Goal: Task Accomplishment & Management: Manage account settings

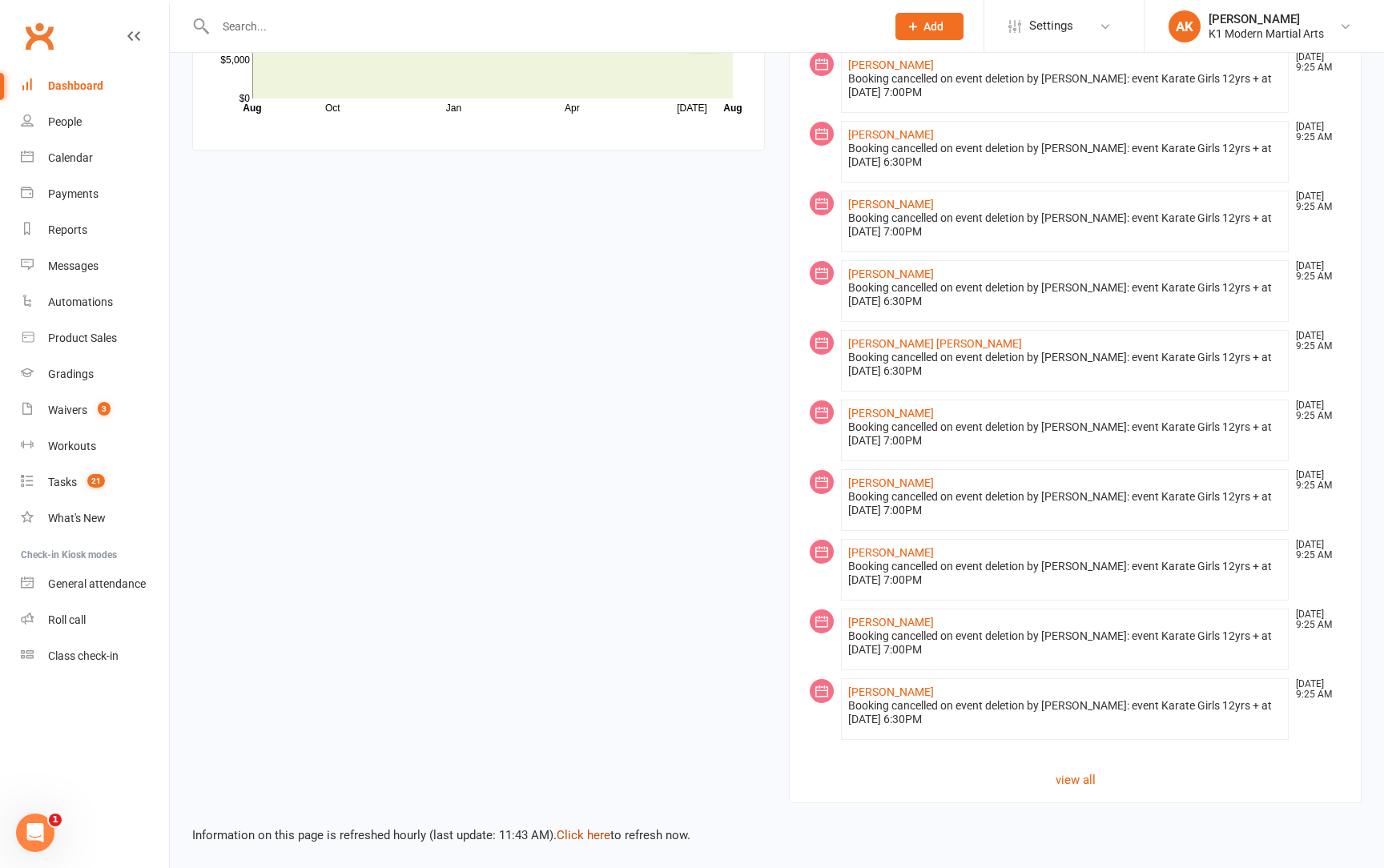
scroll to position [1203, 0]
click at [598, 828] on link "Click here" at bounding box center [583, 835] width 54 height 15
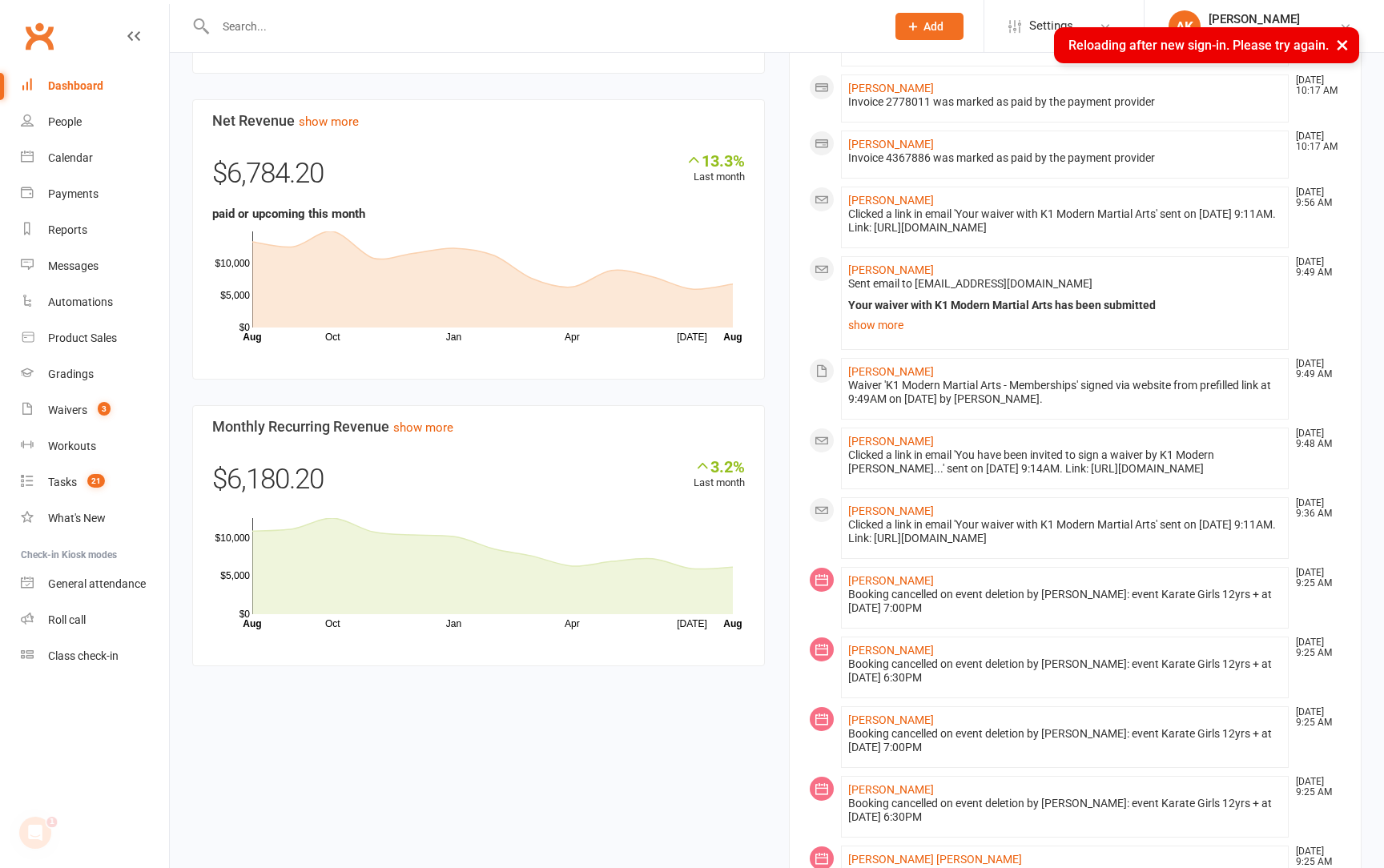
scroll to position [291, 0]
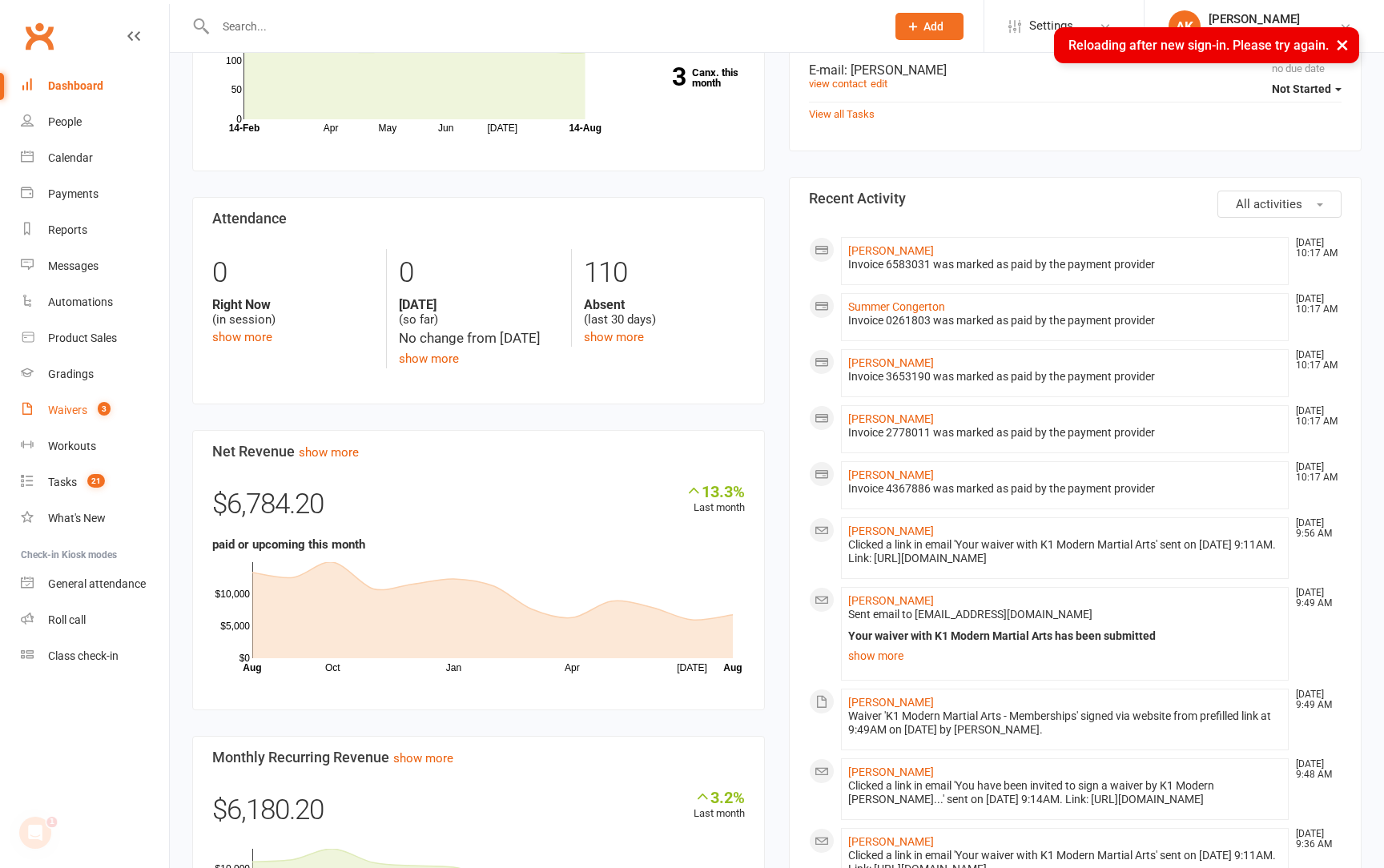
click at [80, 414] on div "Waivers" at bounding box center [67, 410] width 39 height 13
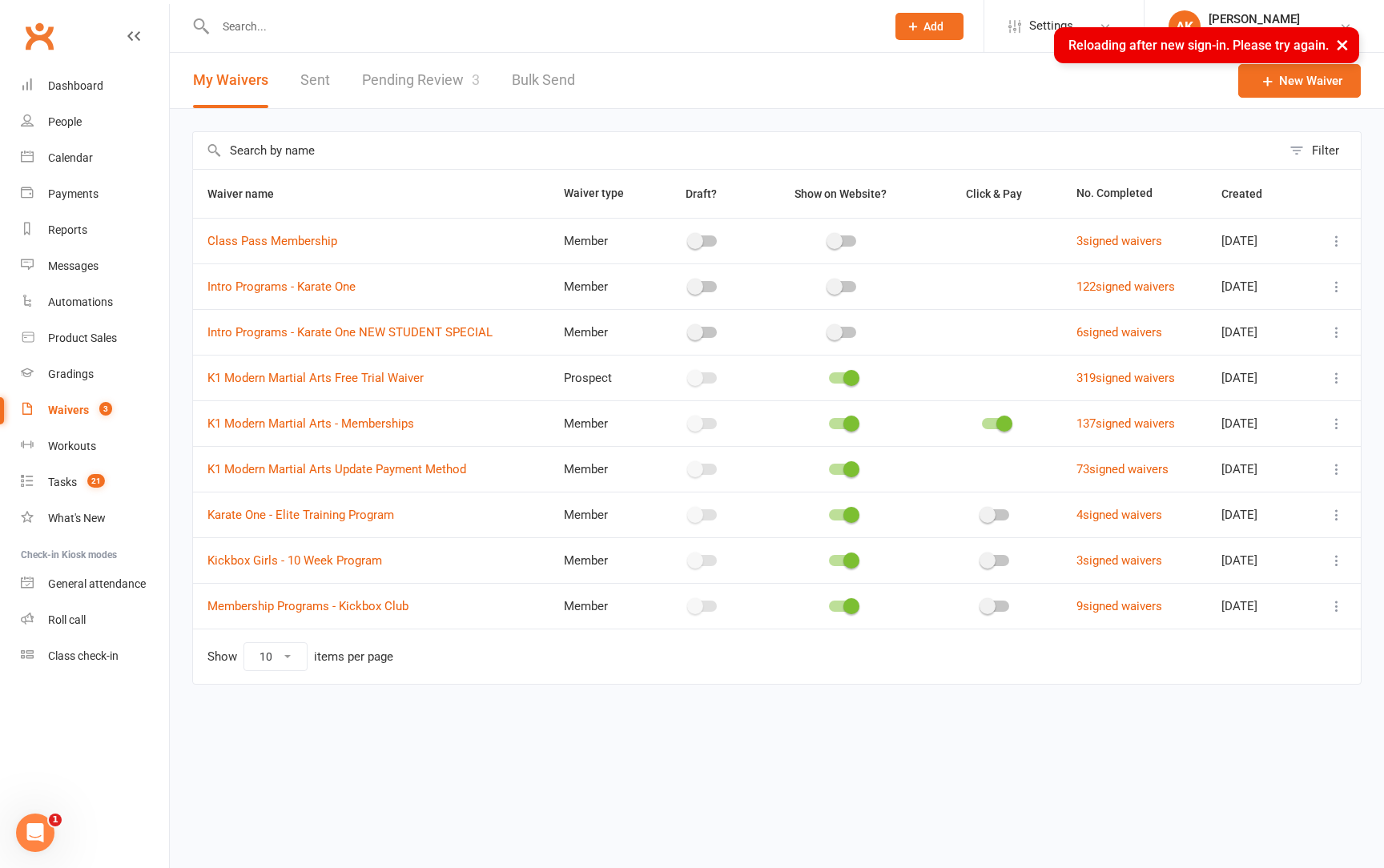
click at [436, 77] on link "Pending Review 3" at bounding box center [420, 80] width 118 height 56
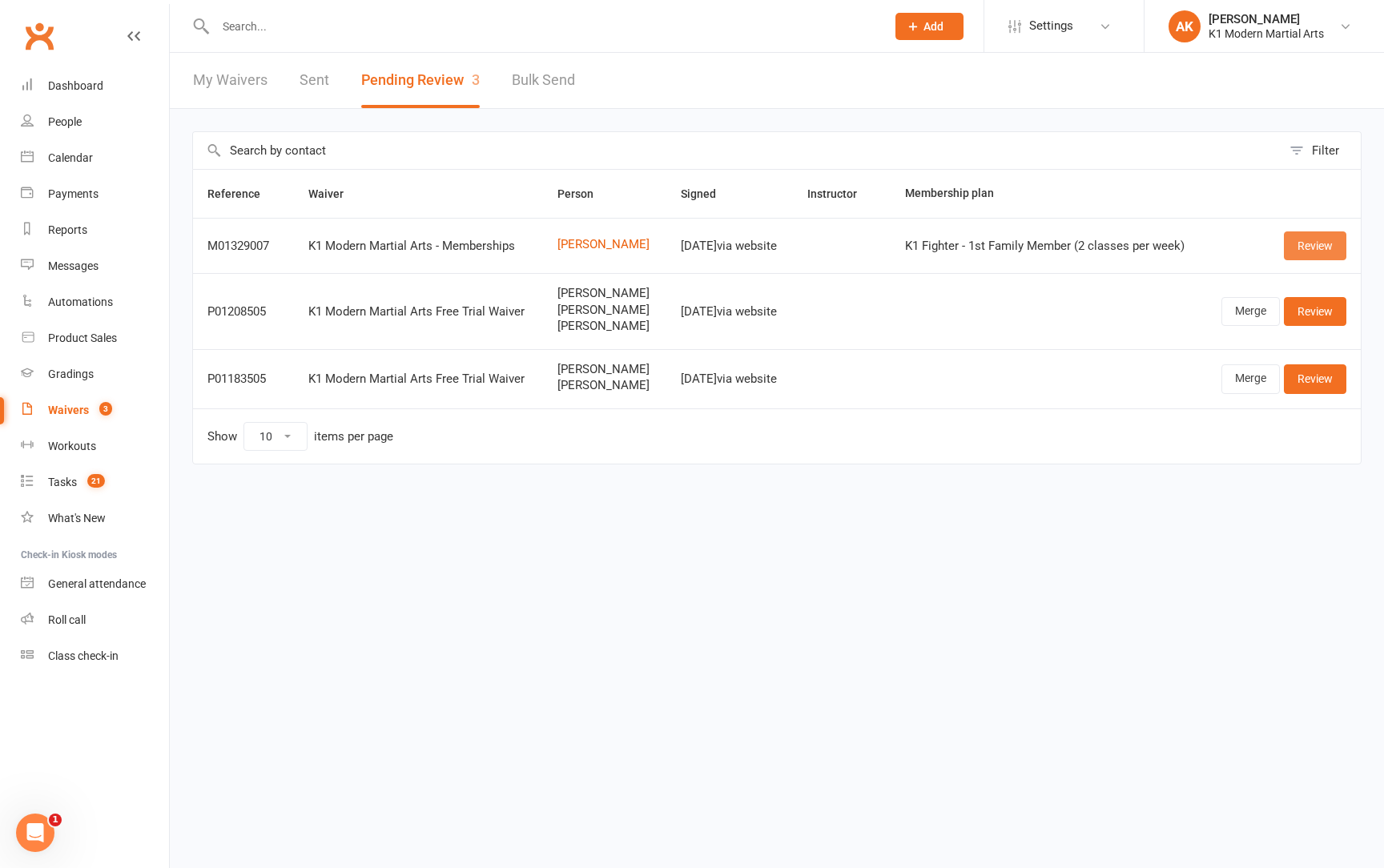
click at [1303, 256] on link "Review" at bounding box center [1315, 246] width 62 height 29
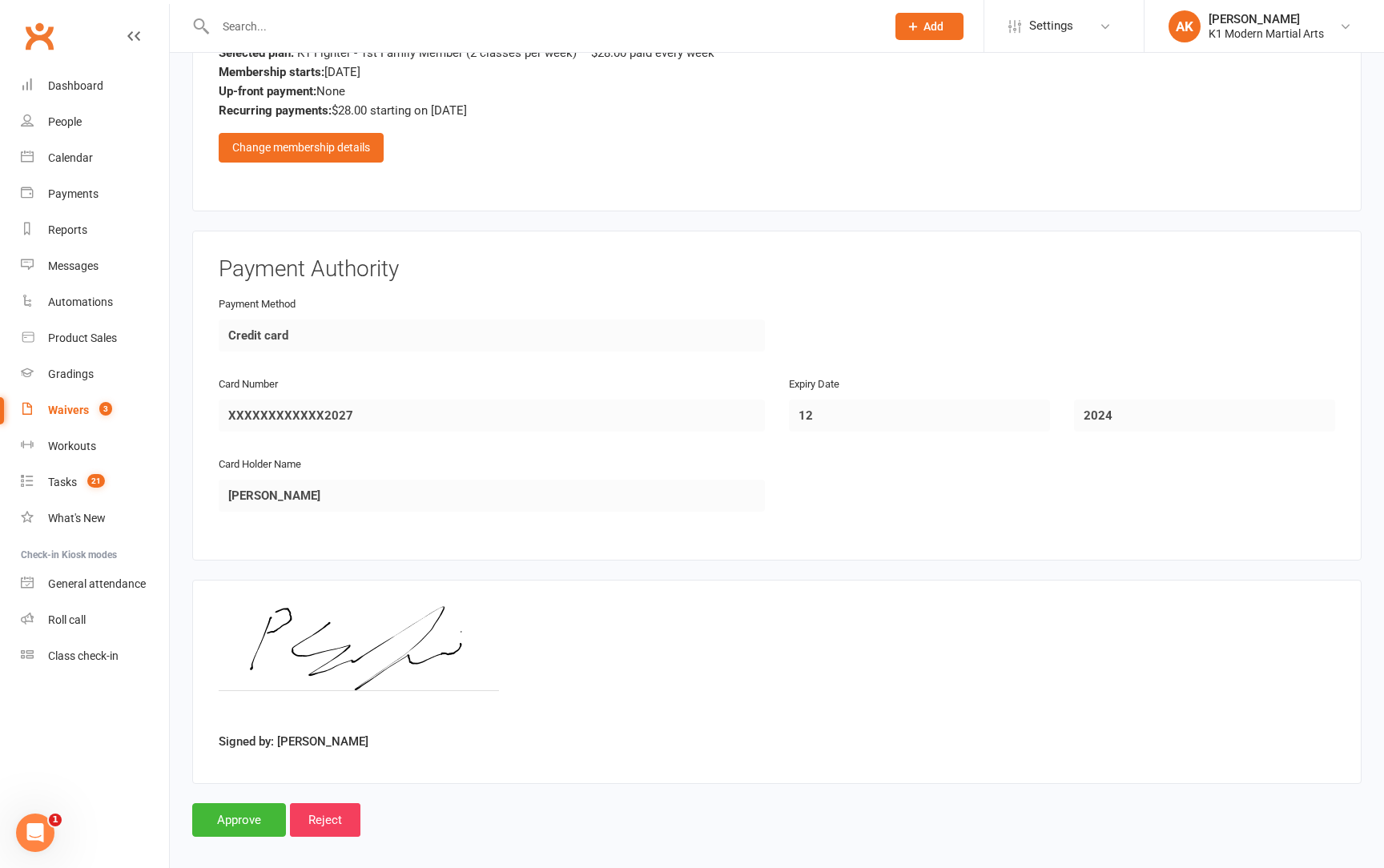
scroll to position [1229, 0]
click at [242, 804] on input "Approve" at bounding box center [239, 820] width 94 height 33
click at [221, 804] on input "Approve" at bounding box center [239, 820] width 94 height 33
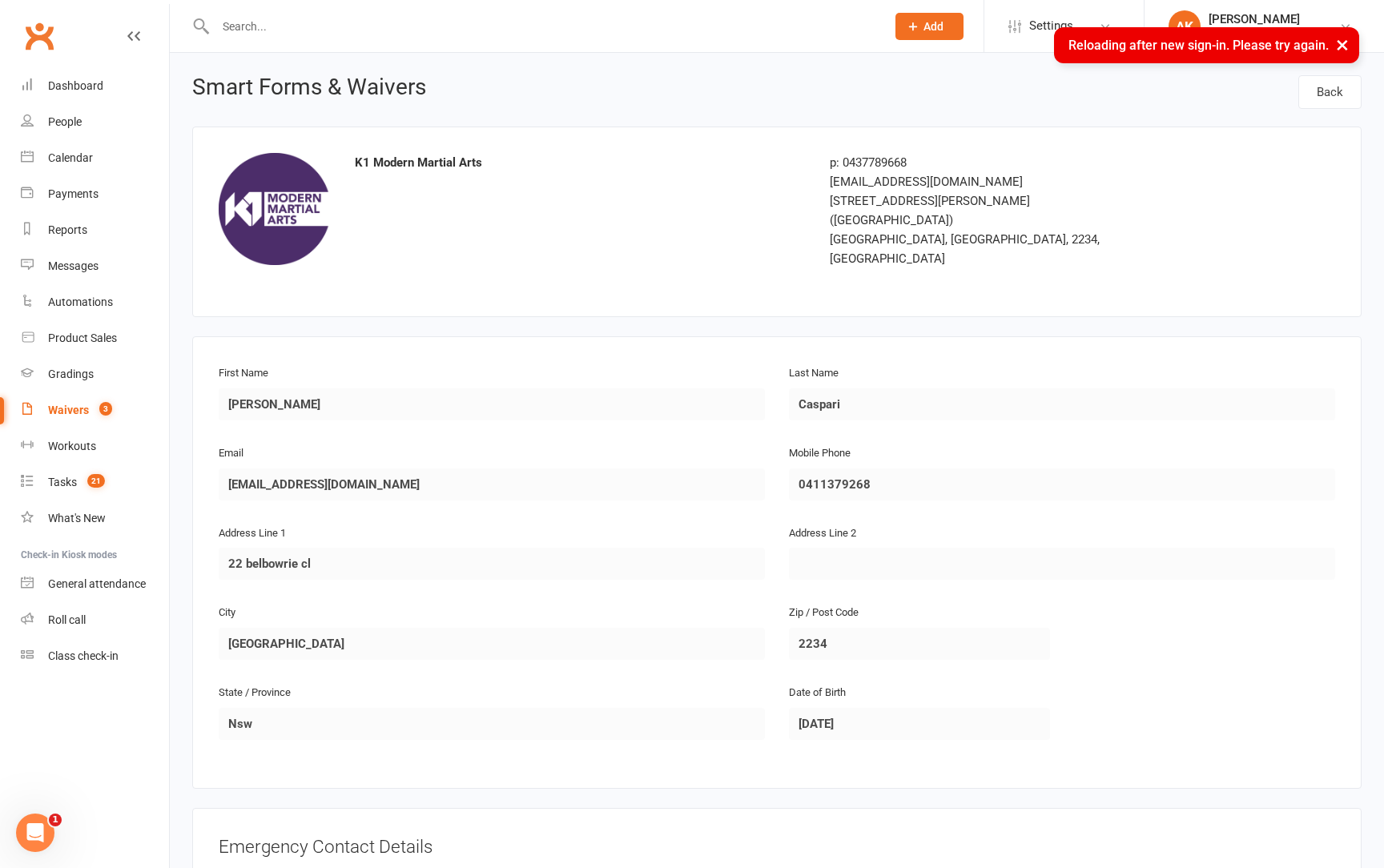
click at [52, 397] on link "Waivers 3" at bounding box center [95, 410] width 148 height 36
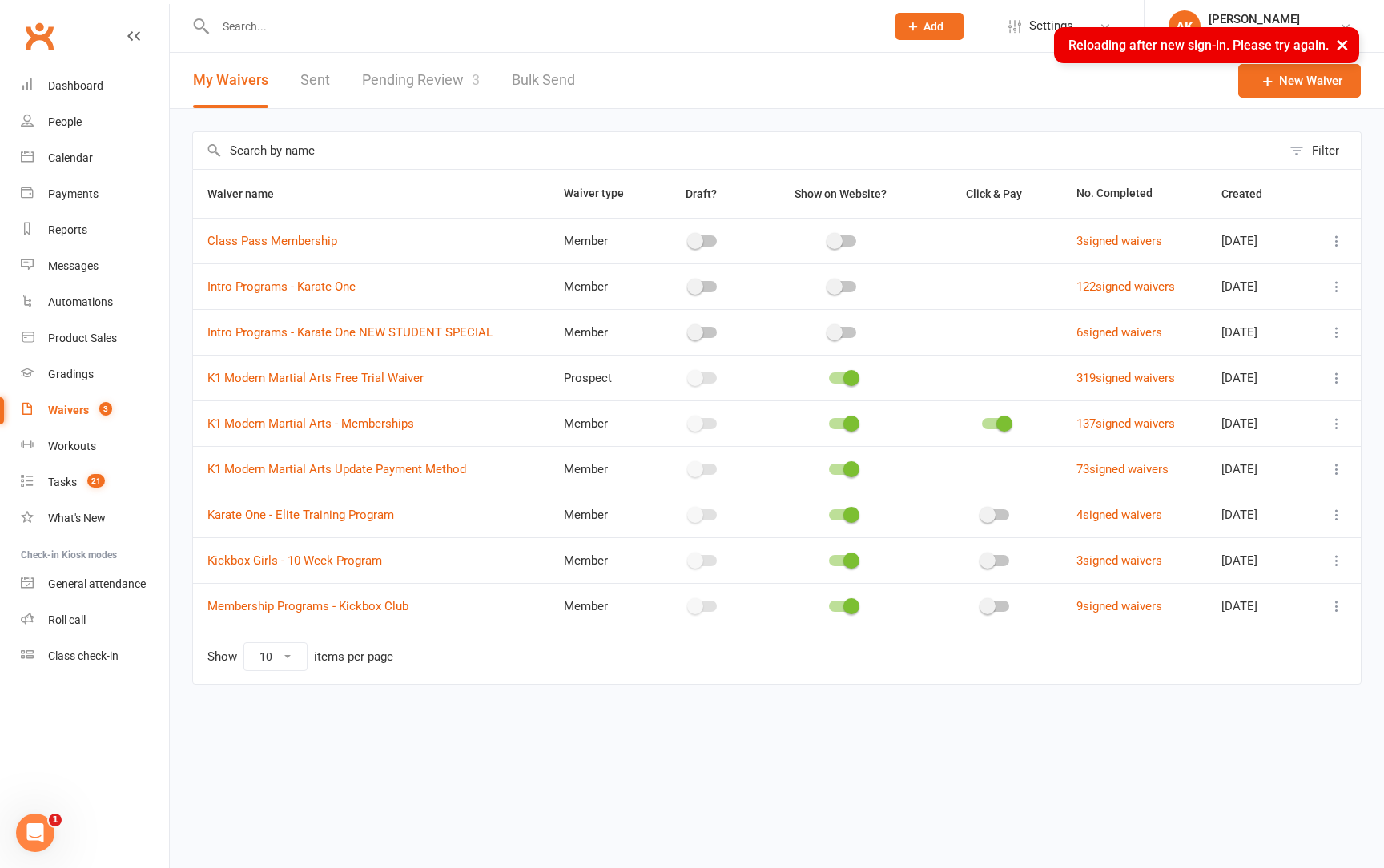
click at [406, 94] on link "Pending Review 3" at bounding box center [420, 80] width 118 height 56
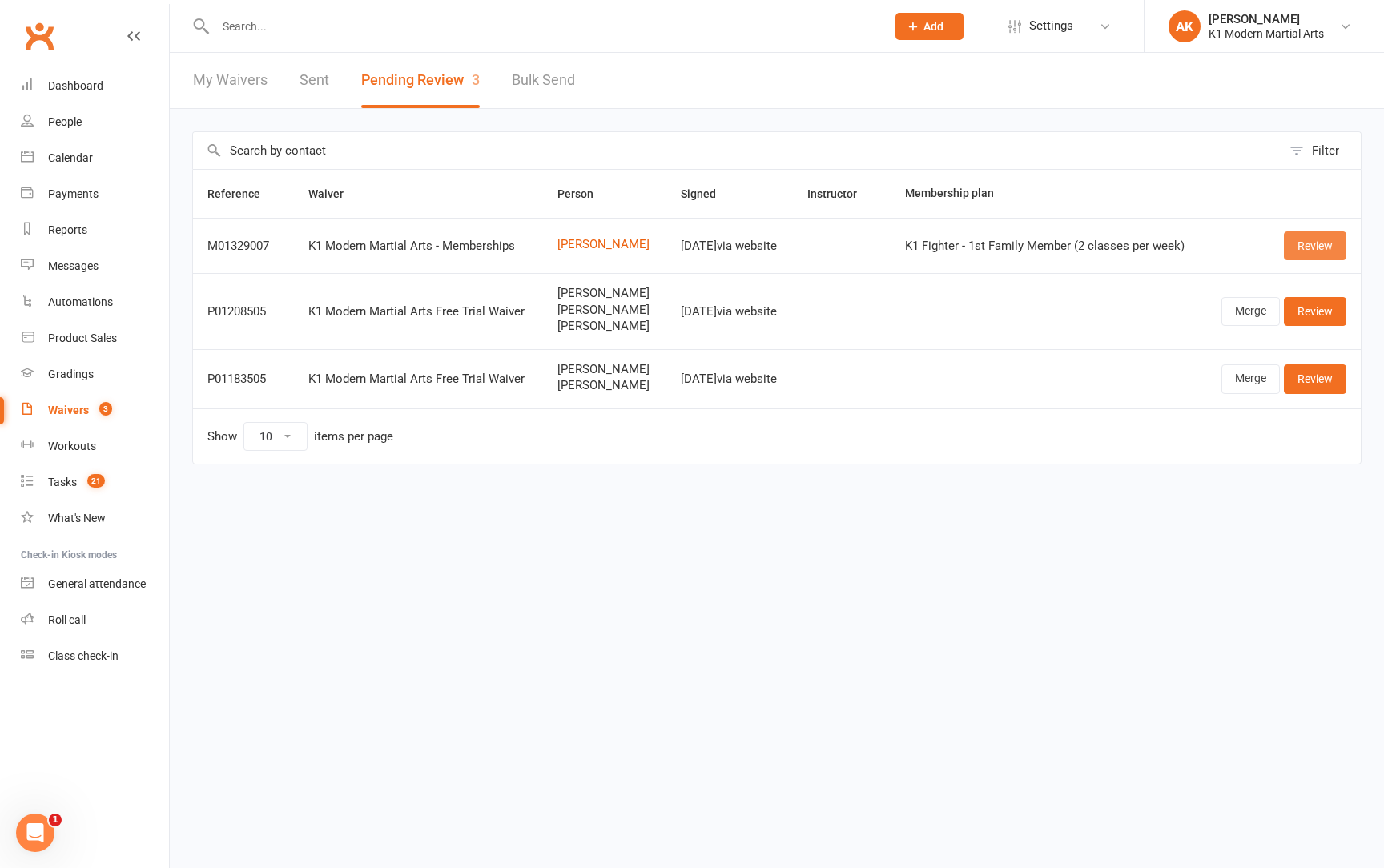
click at [1336, 238] on link "Review" at bounding box center [1315, 246] width 62 height 29
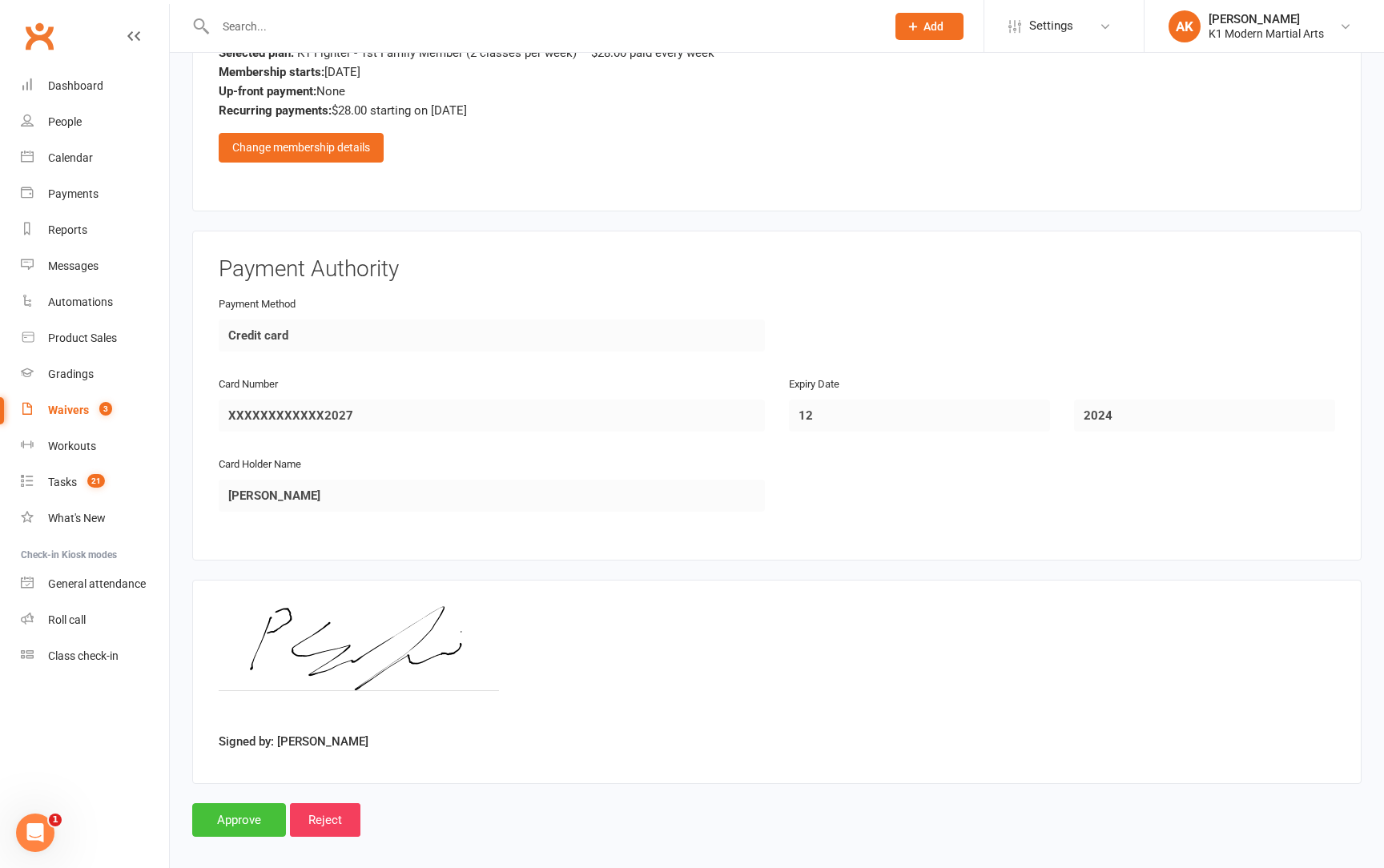
scroll to position [1229, 0]
click at [249, 804] on input "Approve" at bounding box center [239, 820] width 94 height 33
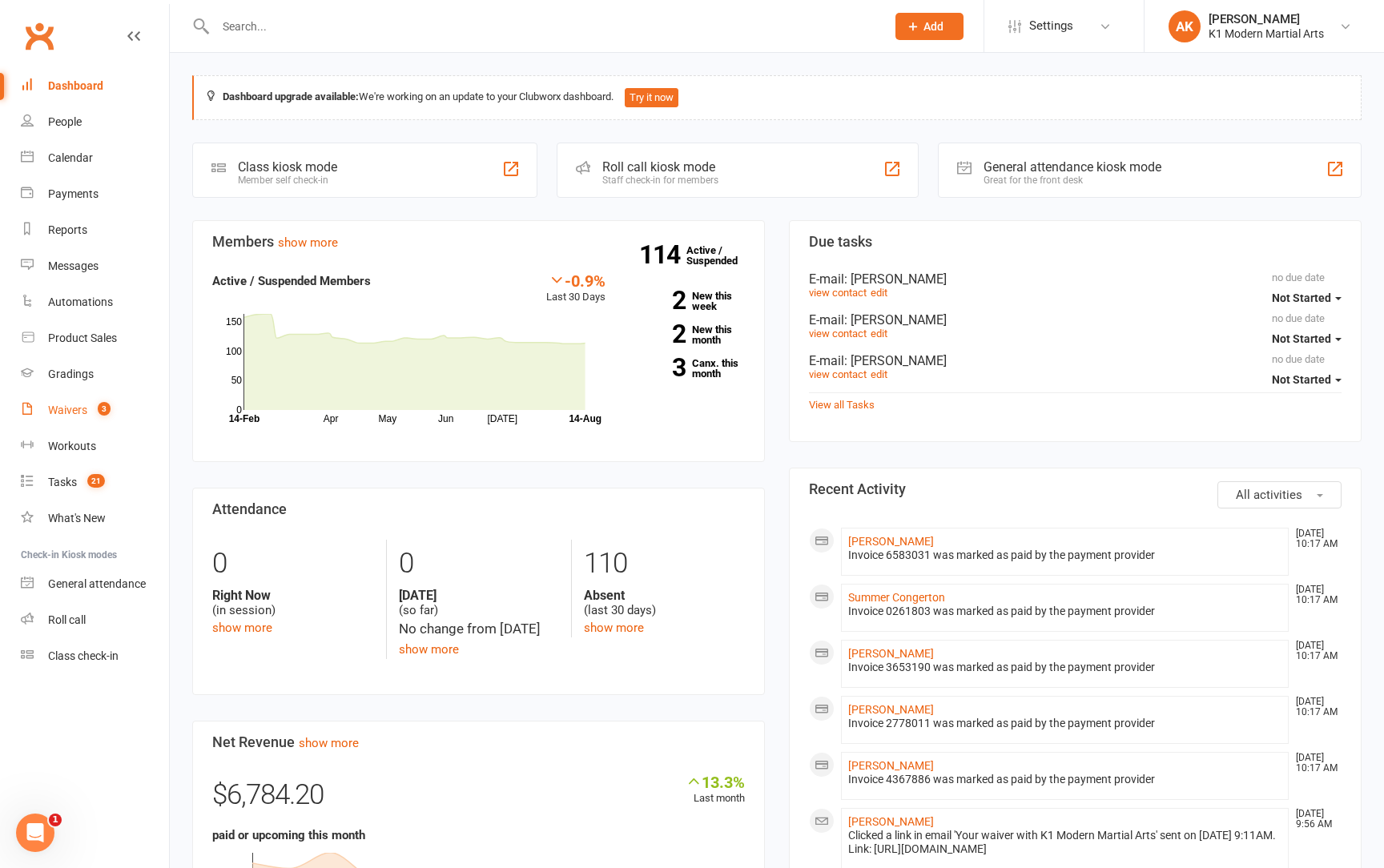
click at [72, 413] on div "Waivers" at bounding box center [67, 410] width 39 height 13
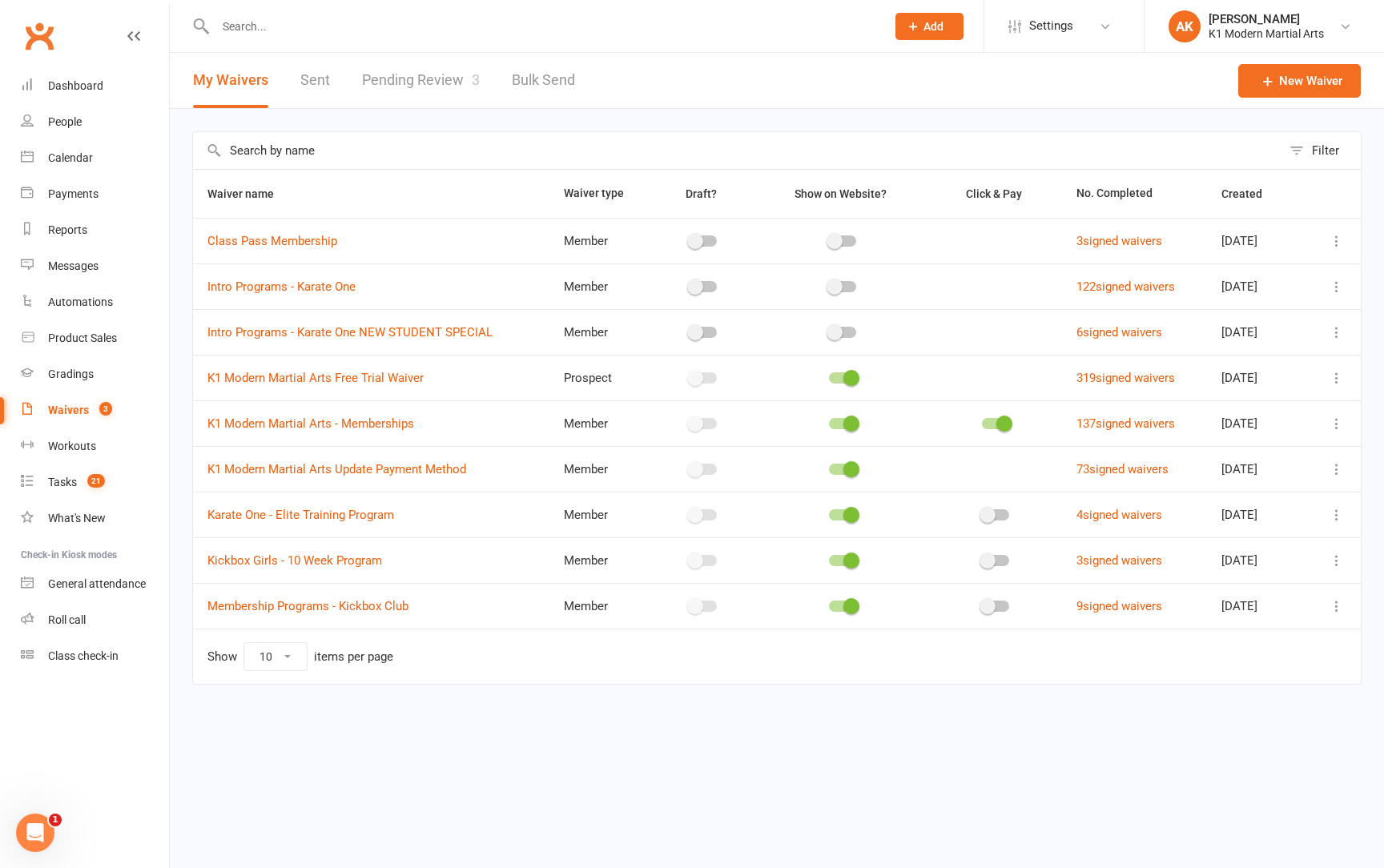
click at [415, 89] on link "Pending Review 3" at bounding box center [420, 80] width 118 height 56
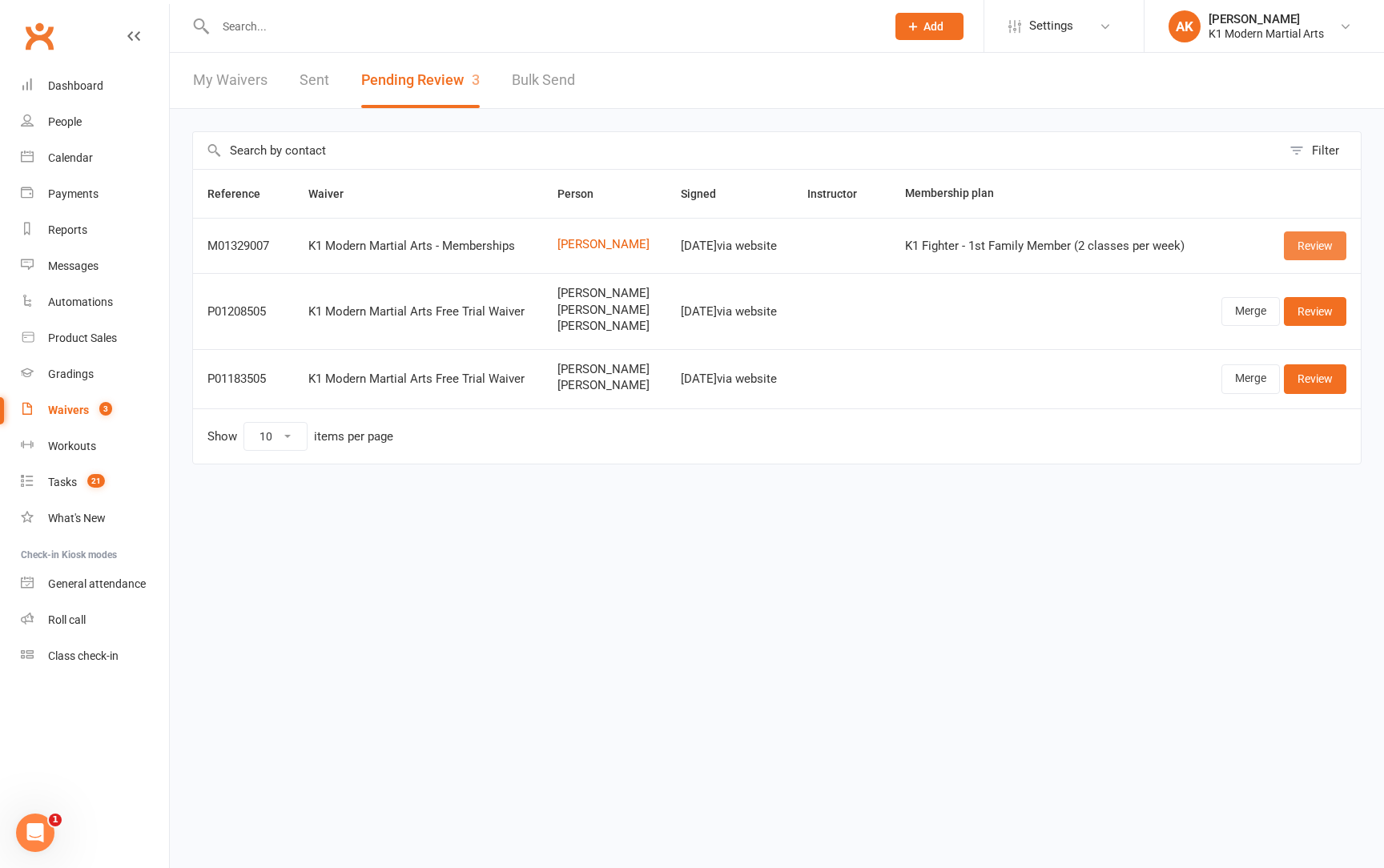
click at [1312, 253] on link "Review" at bounding box center [1315, 246] width 62 height 29
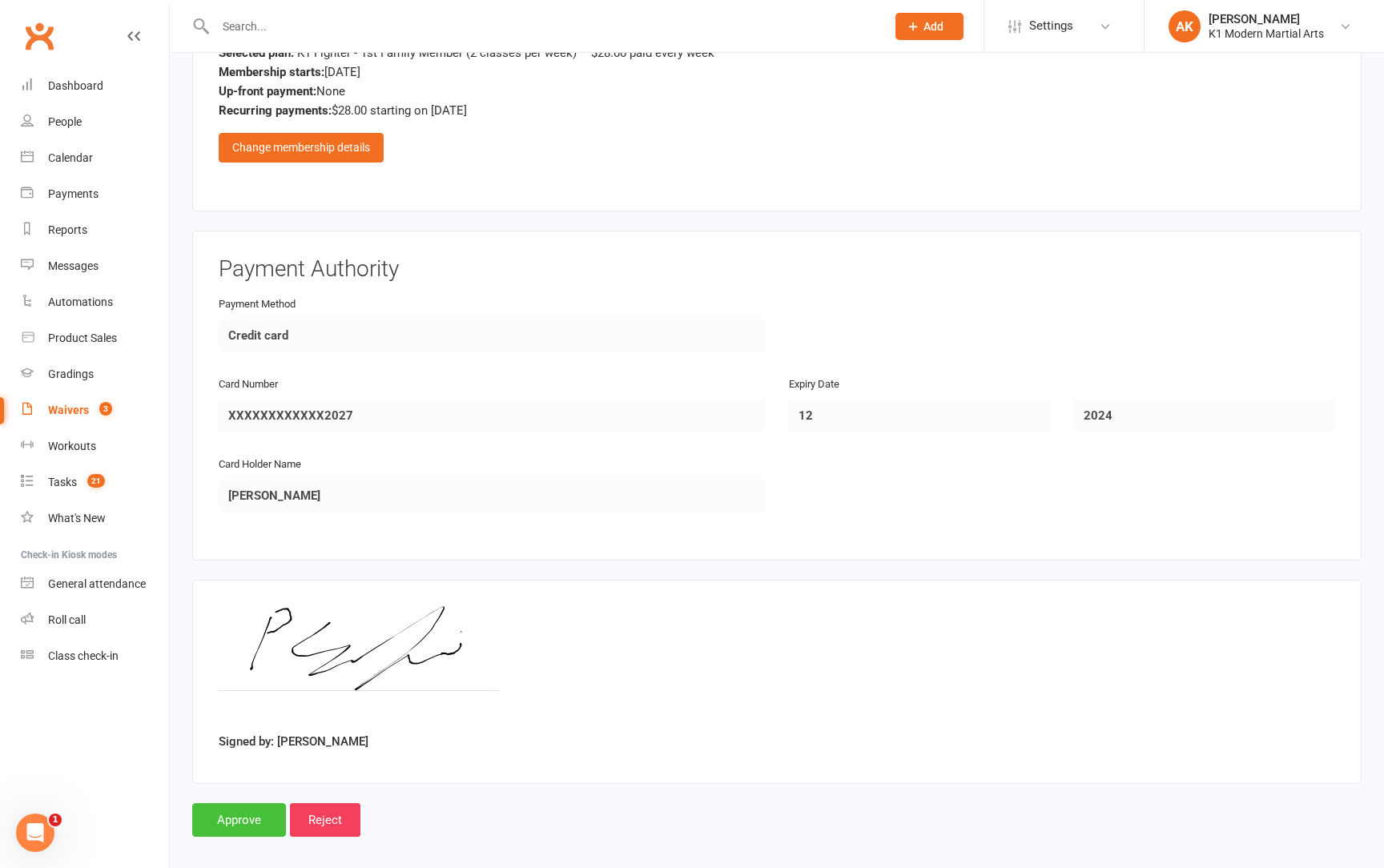
scroll to position [1229, 0]
click at [225, 804] on input "Approve" at bounding box center [239, 820] width 94 height 33
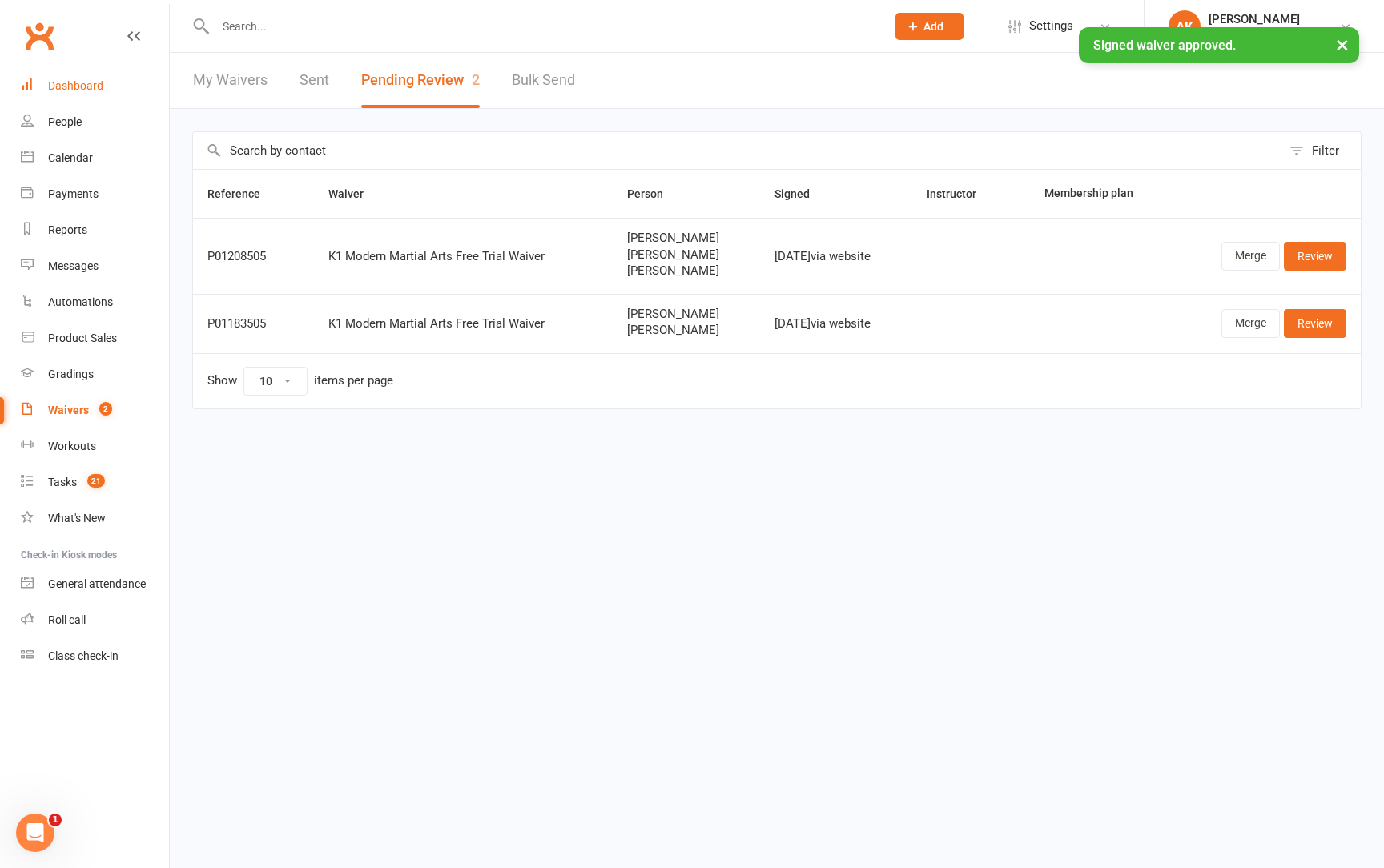
click at [71, 93] on link "Dashboard" at bounding box center [95, 86] width 148 height 36
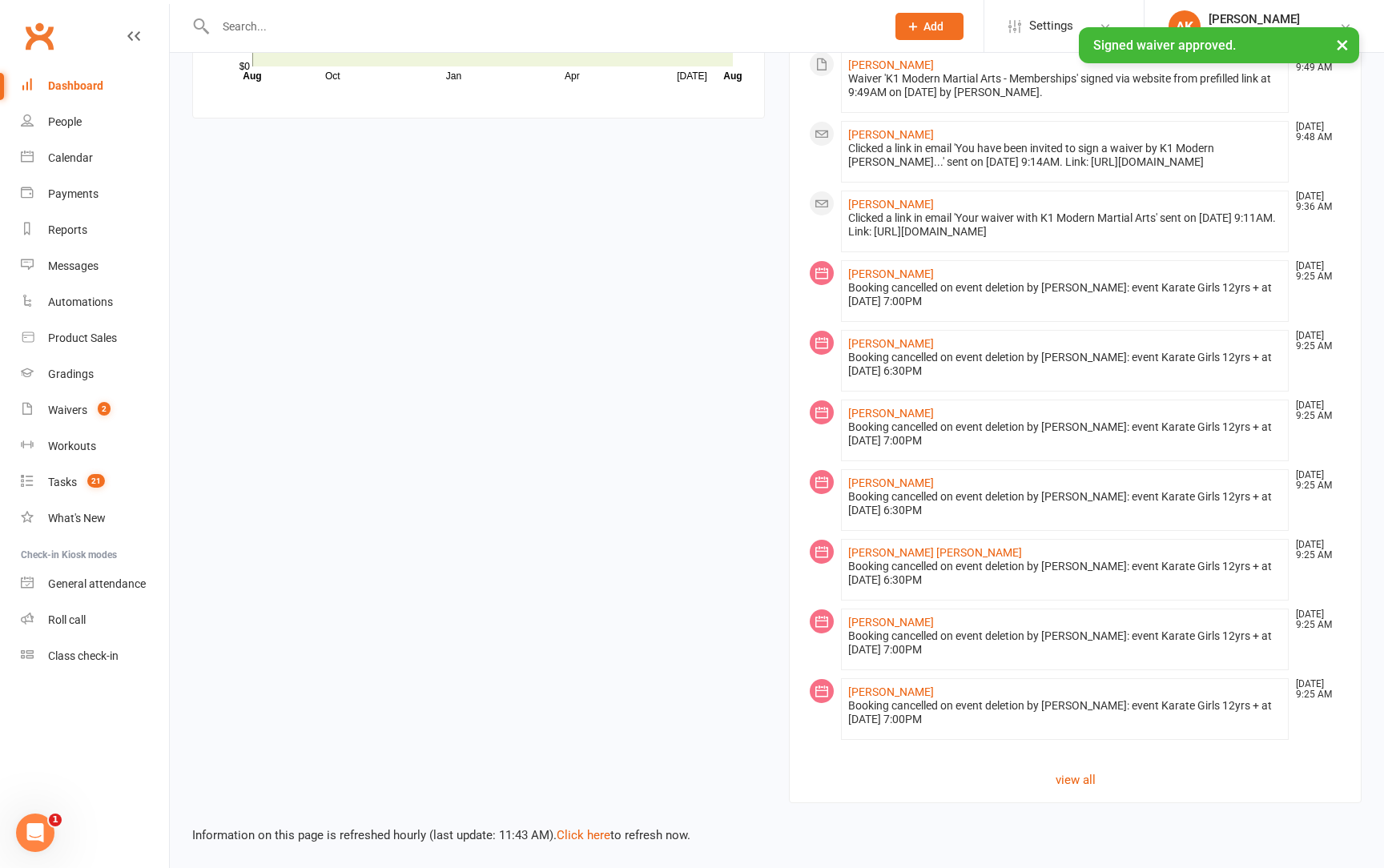
scroll to position [1235, 0]
click at [606, 828] on link "Click here" at bounding box center [583, 835] width 54 height 15
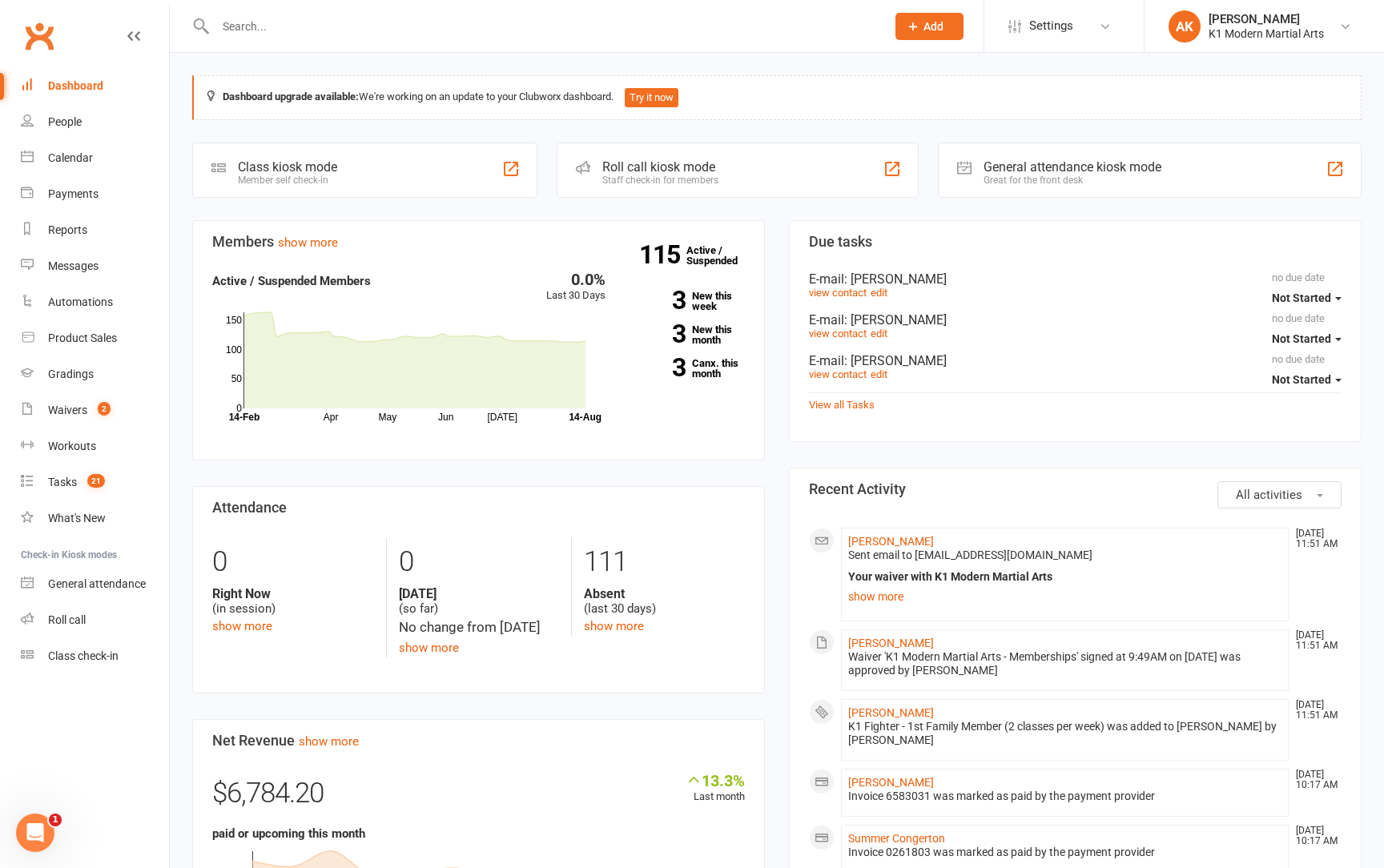
scroll to position [0, 0]
click at [50, 826] on div "Open Intercom Messenger" at bounding box center [35, 833] width 53 height 53
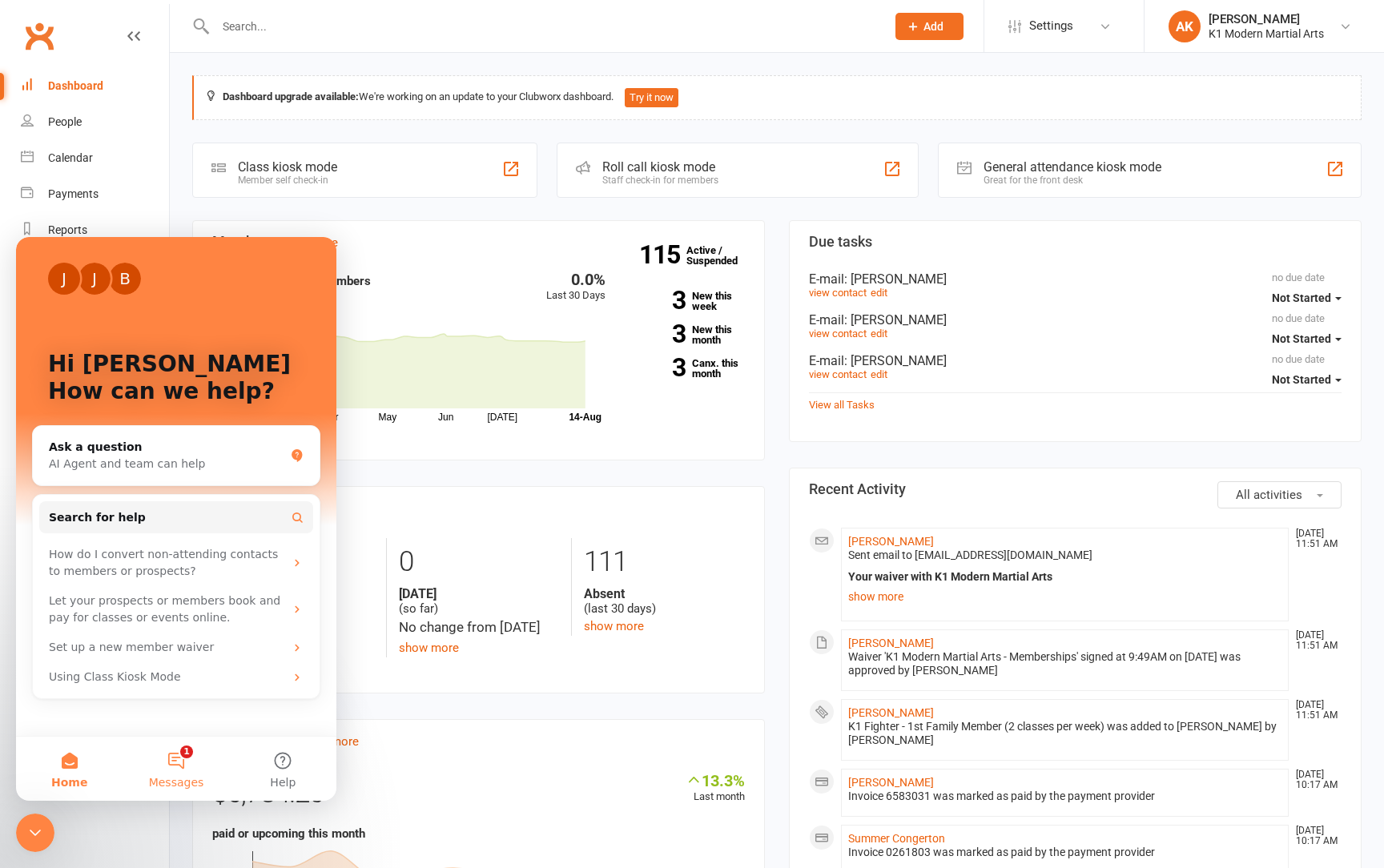
click at [168, 774] on button "1 Messages" at bounding box center [176, 769] width 106 height 64
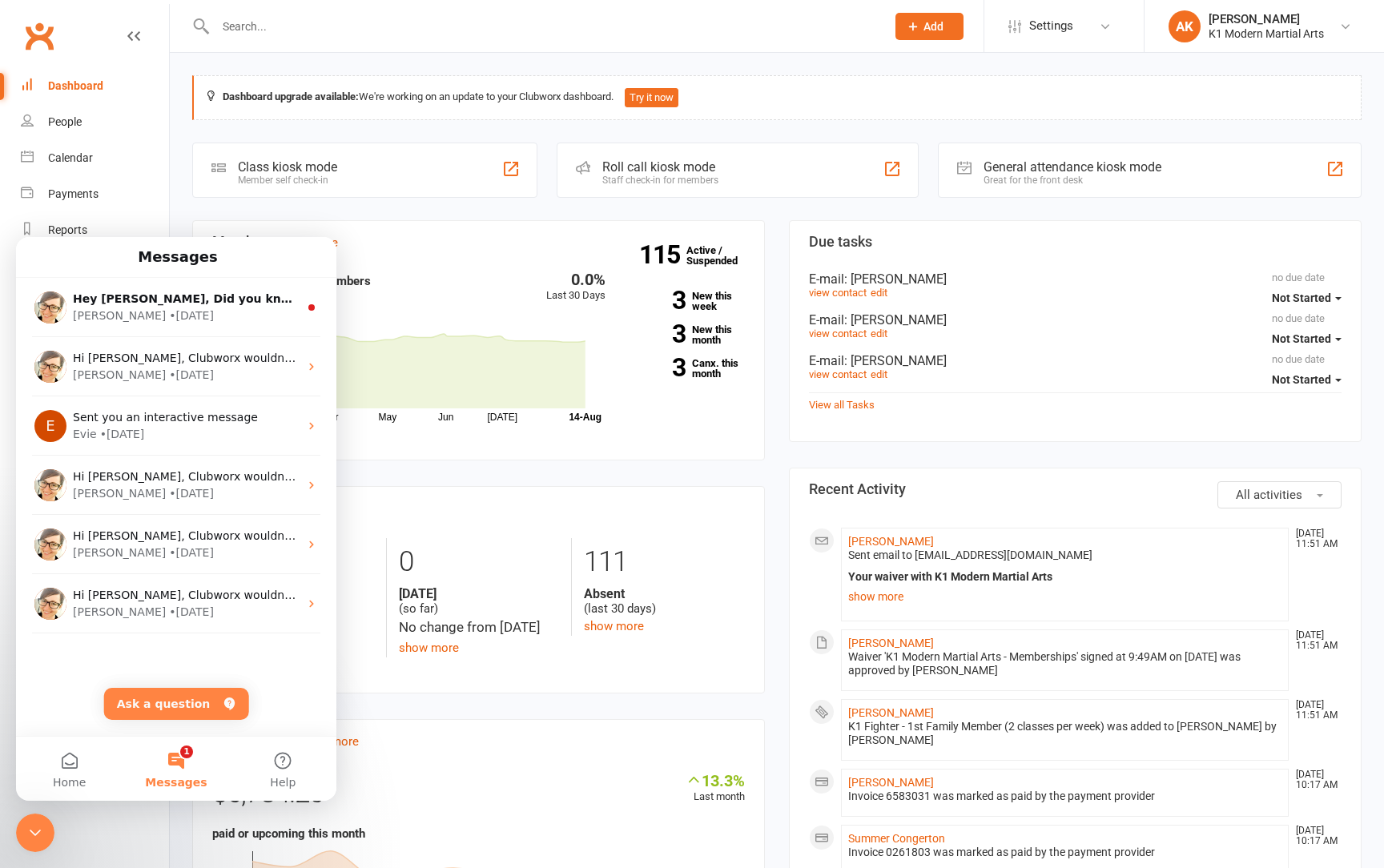
click at [313, 221] on section "Members show more 0.0% Last 30 Days Active / Suspended Members Apr May Jun [DAT…" at bounding box center [478, 340] width 573 height 241
click at [16, 825] on div at bounding box center [34, 832] width 38 height 38
click at [32, 832] on icon "Close Intercom Messenger" at bounding box center [34, 833] width 11 height 7
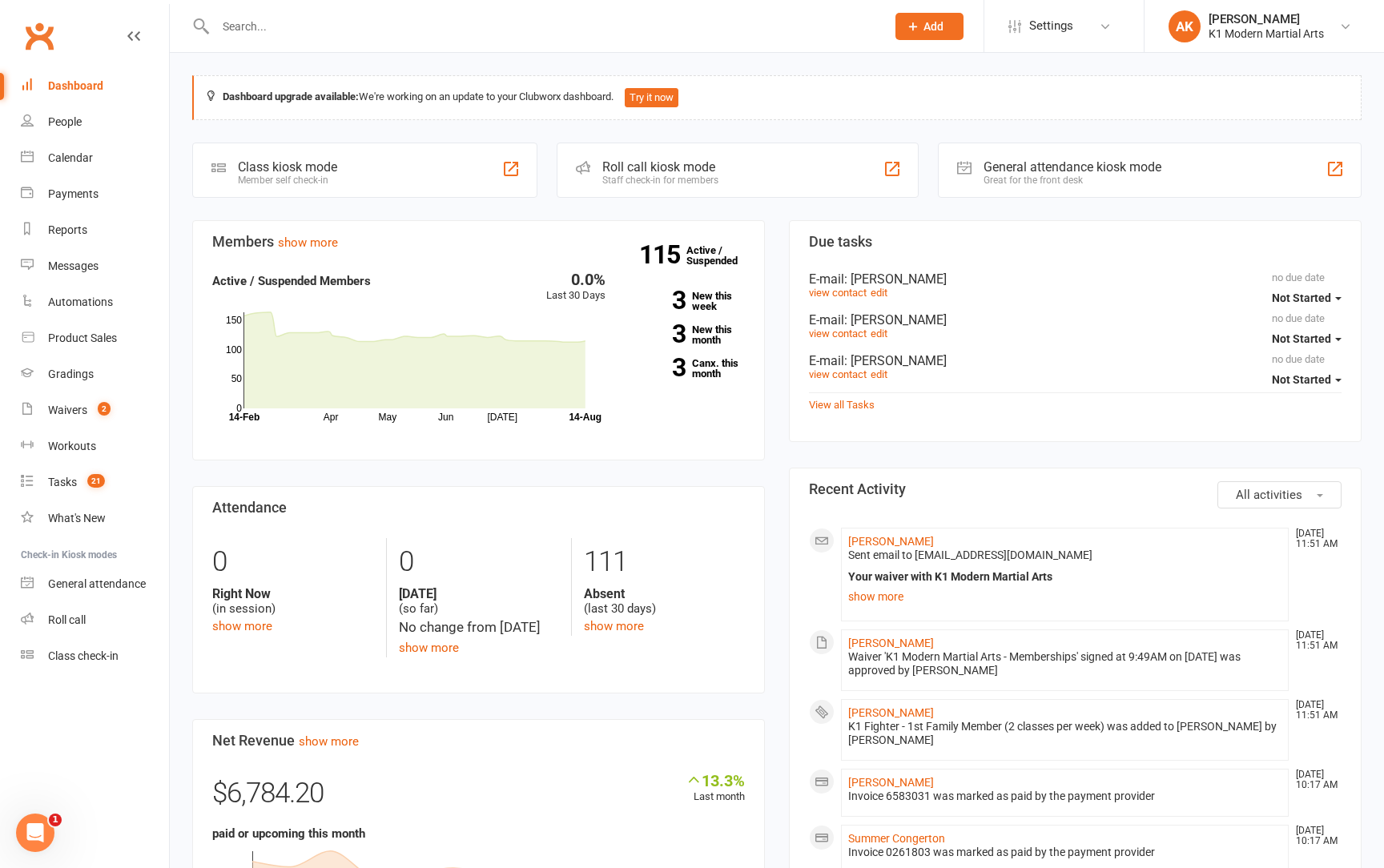
click at [1308, 303] on button "Not Started" at bounding box center [1306, 298] width 69 height 29
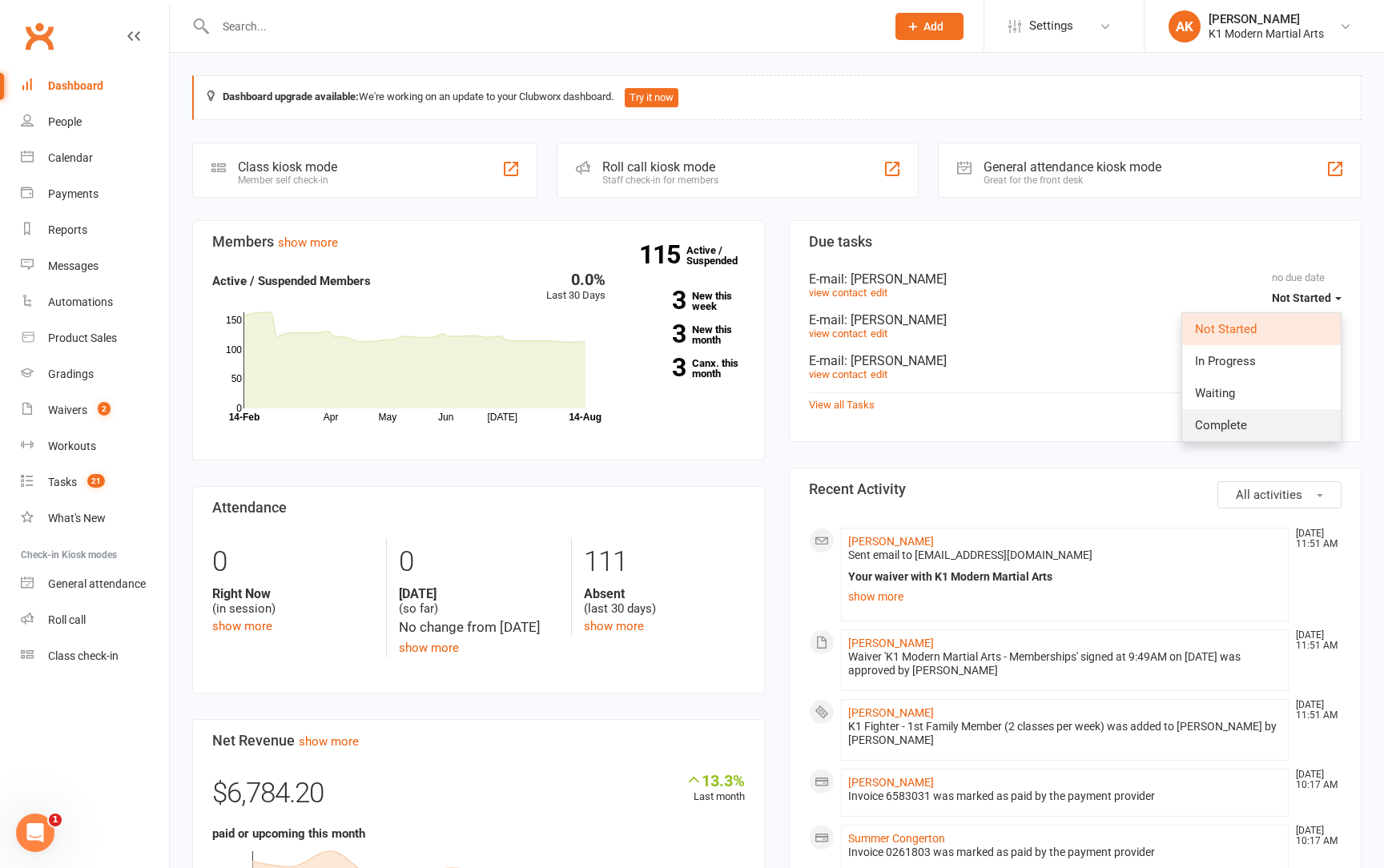
click at [1263, 423] on link "Complete" at bounding box center [1261, 425] width 159 height 32
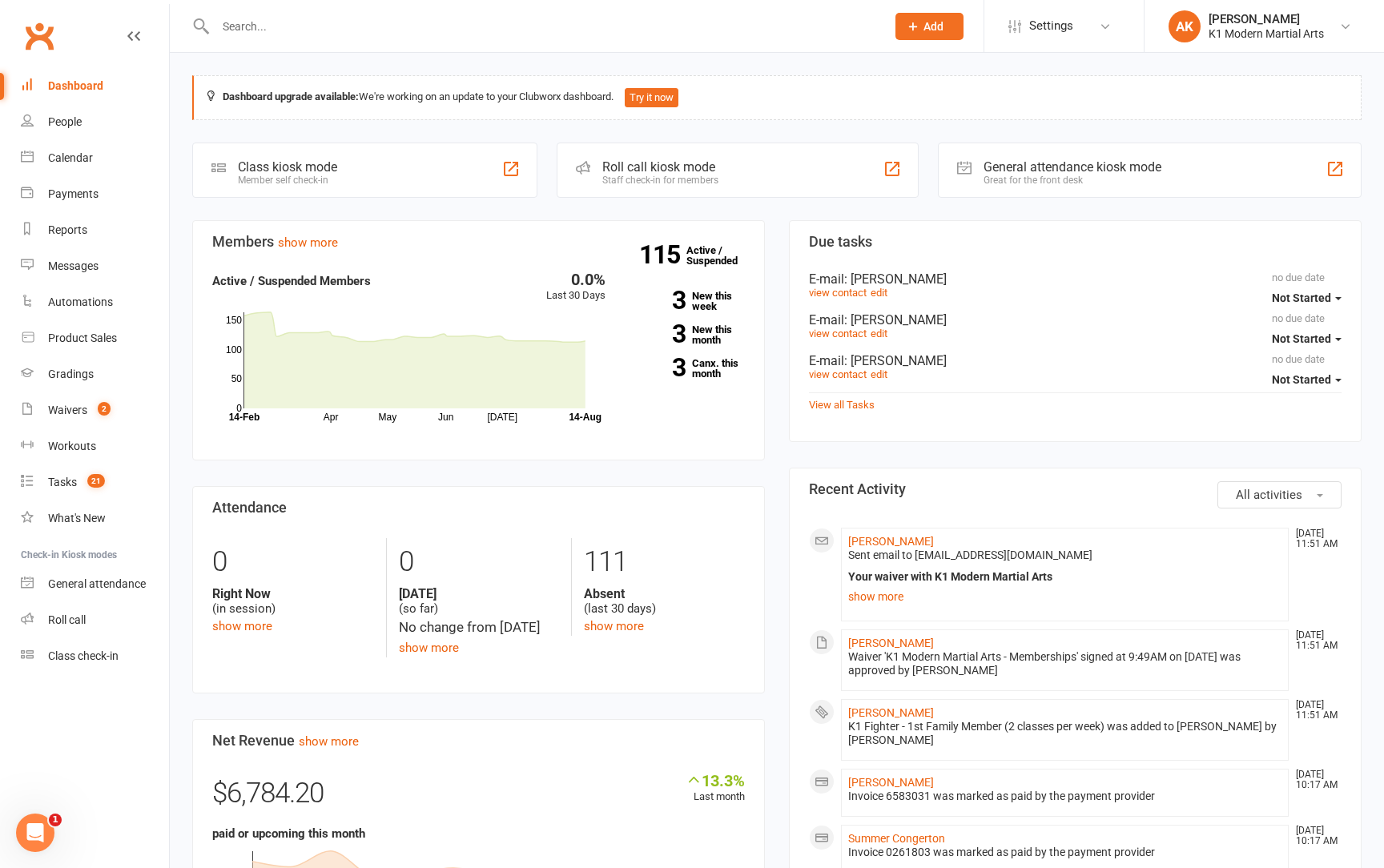
click at [1297, 292] on span "Not Started" at bounding box center [1301, 297] width 59 height 13
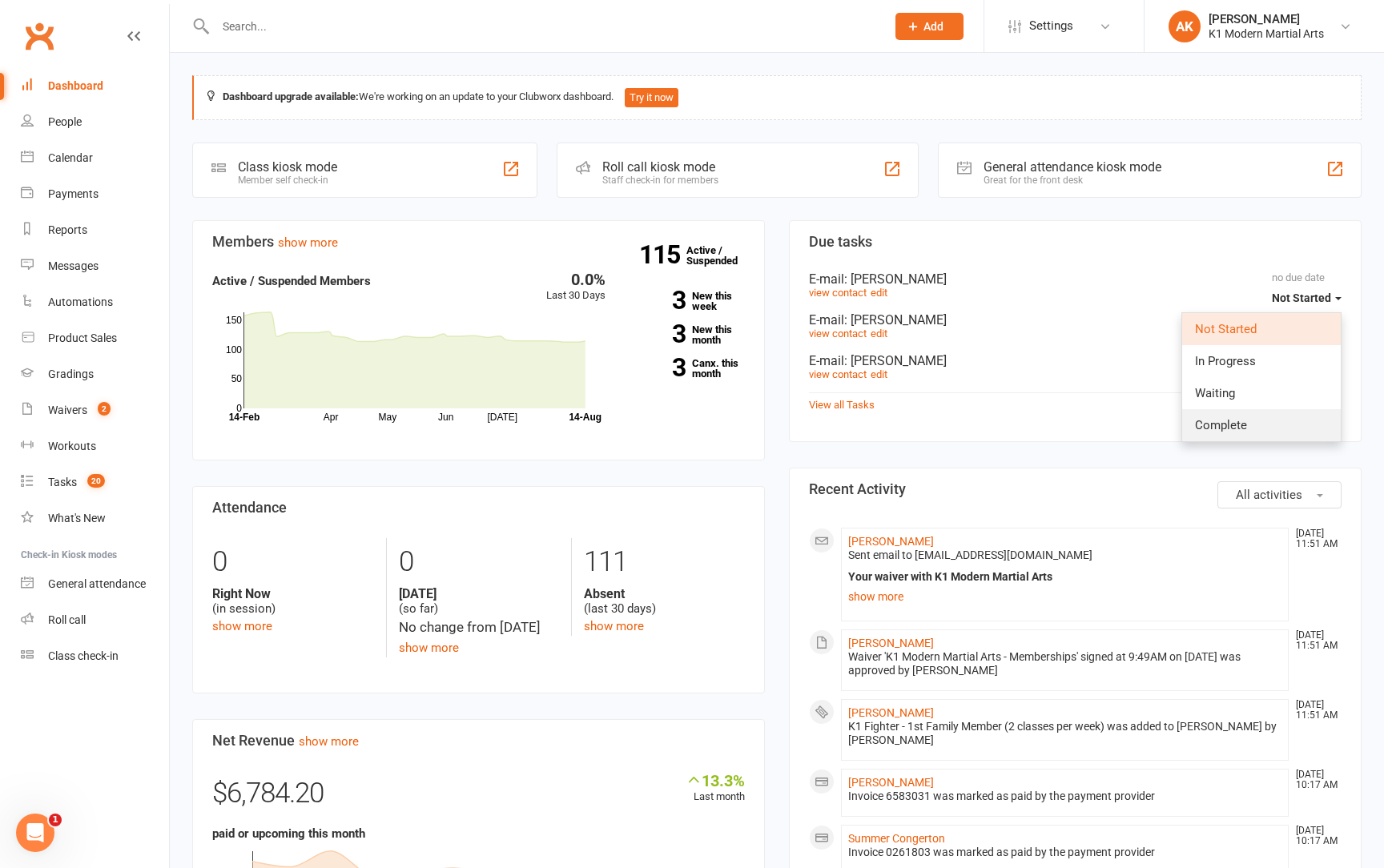
click at [1279, 417] on link "Complete" at bounding box center [1261, 425] width 159 height 32
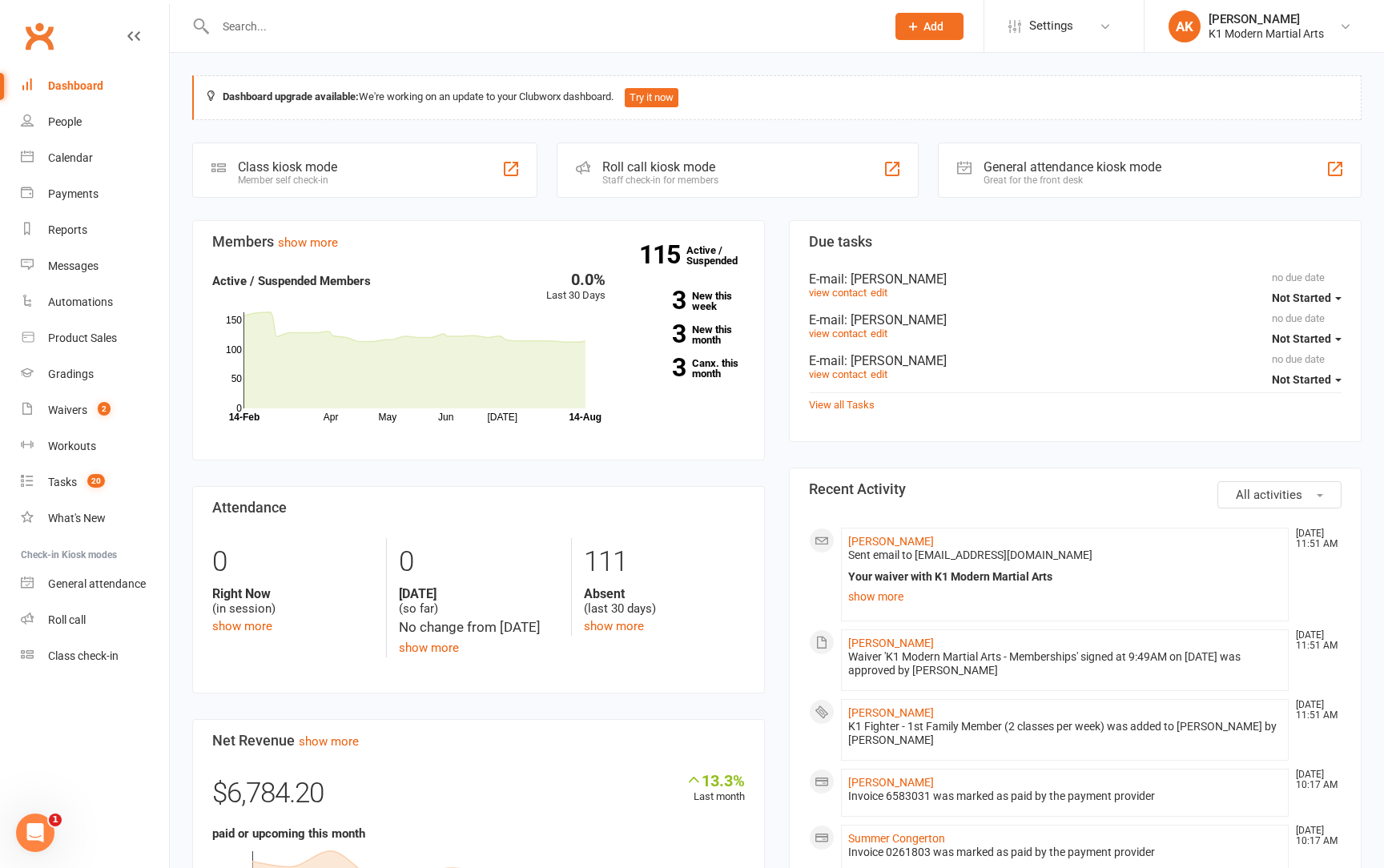
click at [1298, 294] on span "Not Started" at bounding box center [1301, 297] width 59 height 13
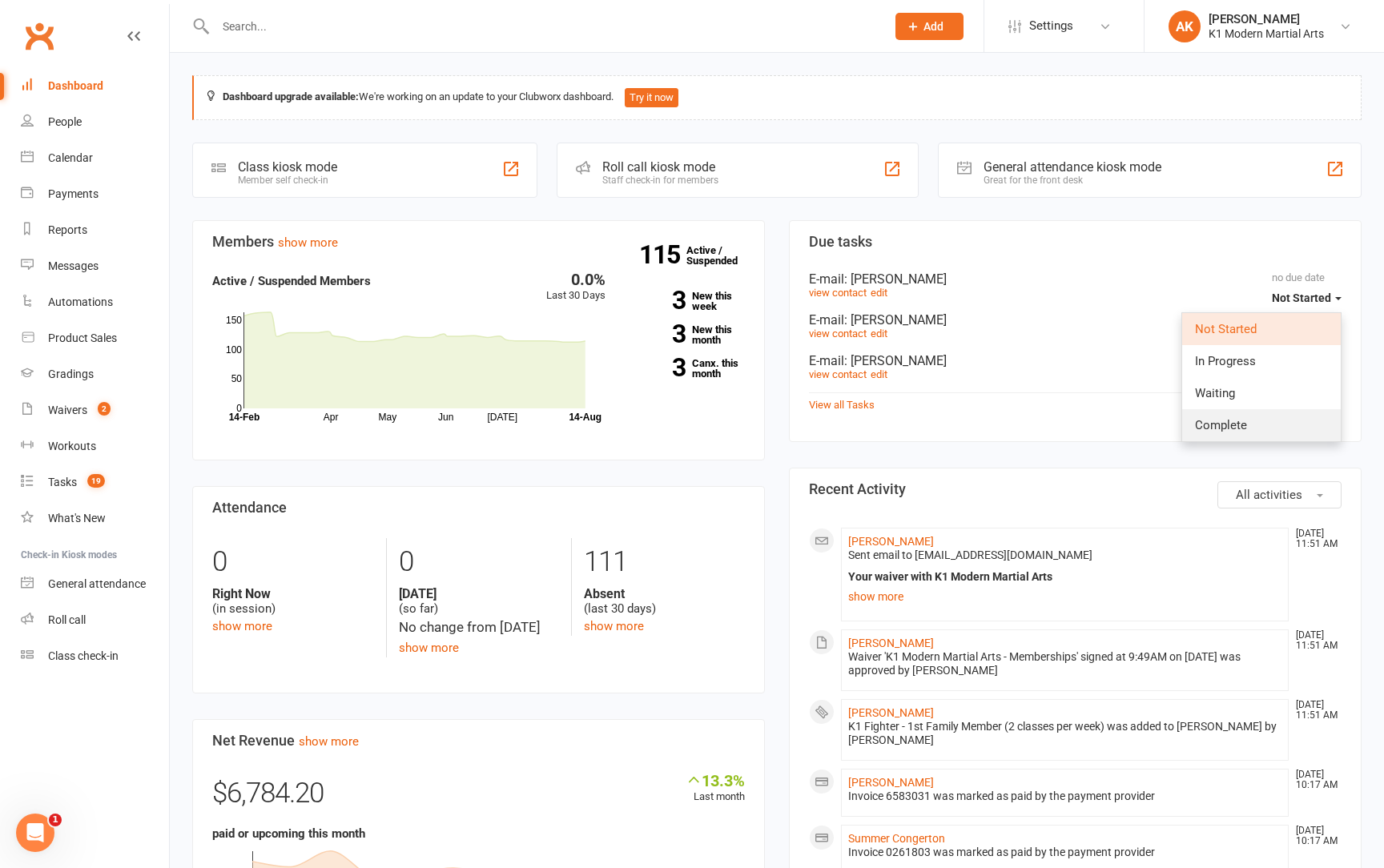
click at [1284, 418] on link "Complete" at bounding box center [1261, 425] width 159 height 32
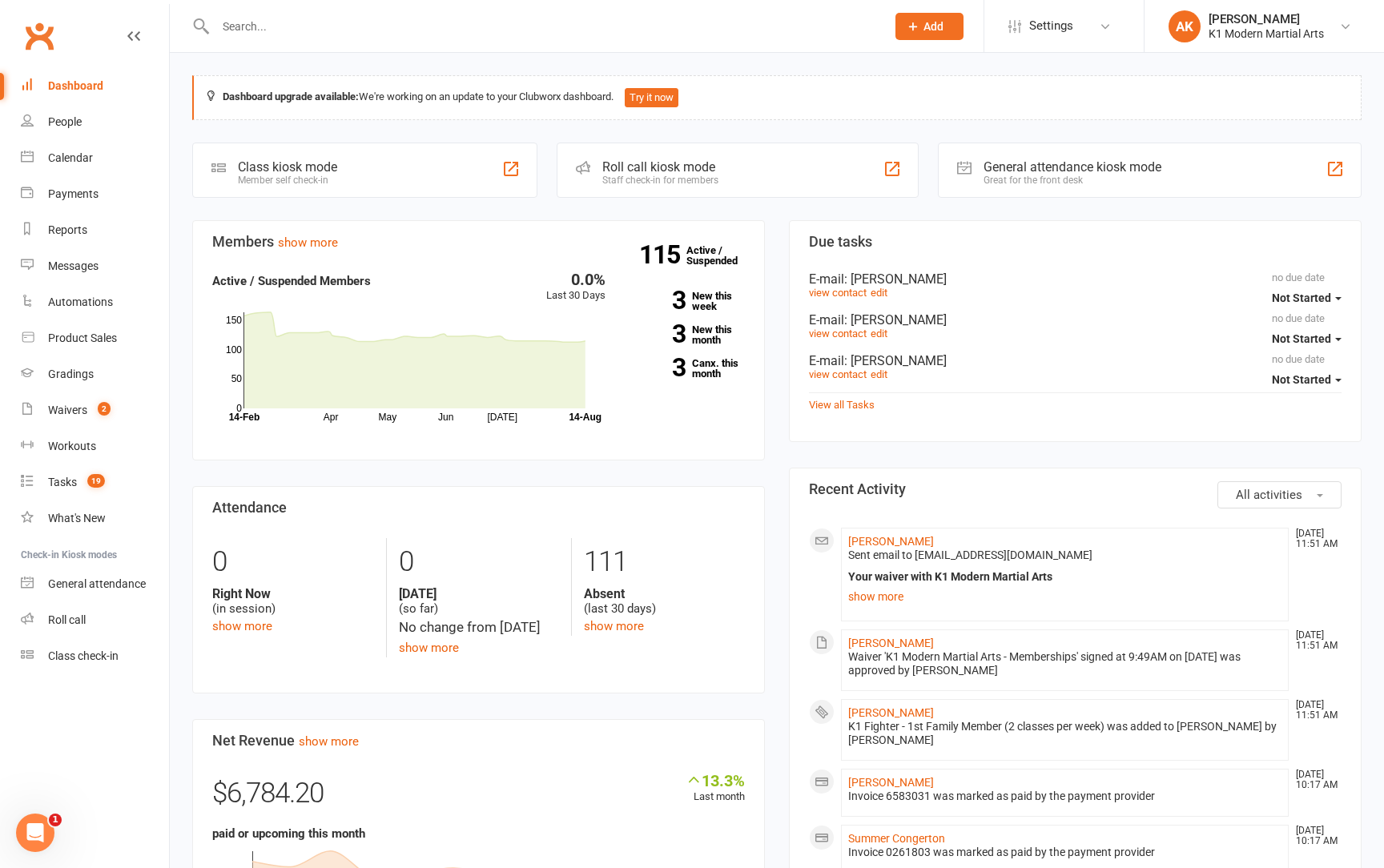
click at [1300, 294] on span "Not Started" at bounding box center [1301, 297] width 59 height 13
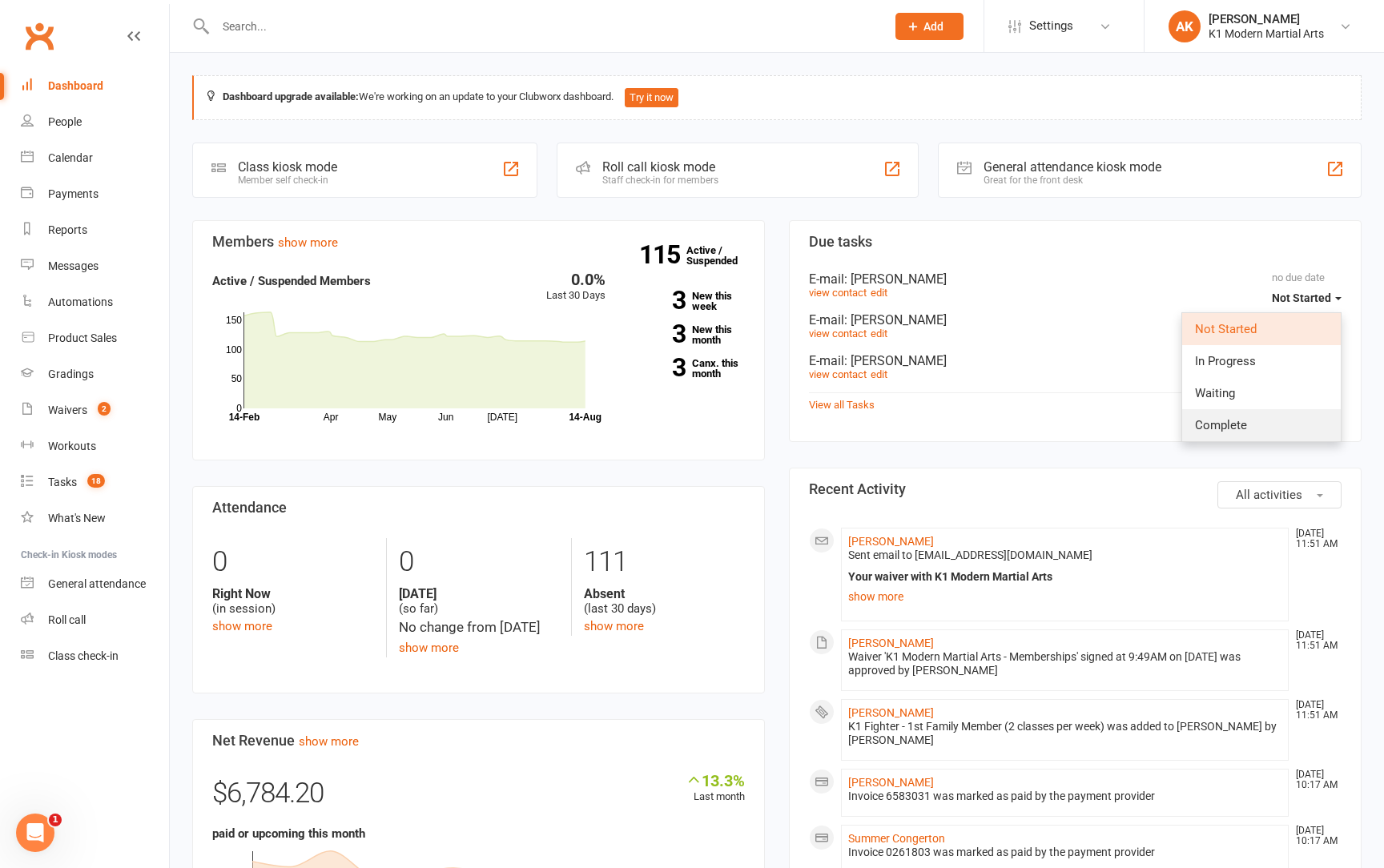
click at [1295, 424] on link "Complete" at bounding box center [1261, 425] width 159 height 32
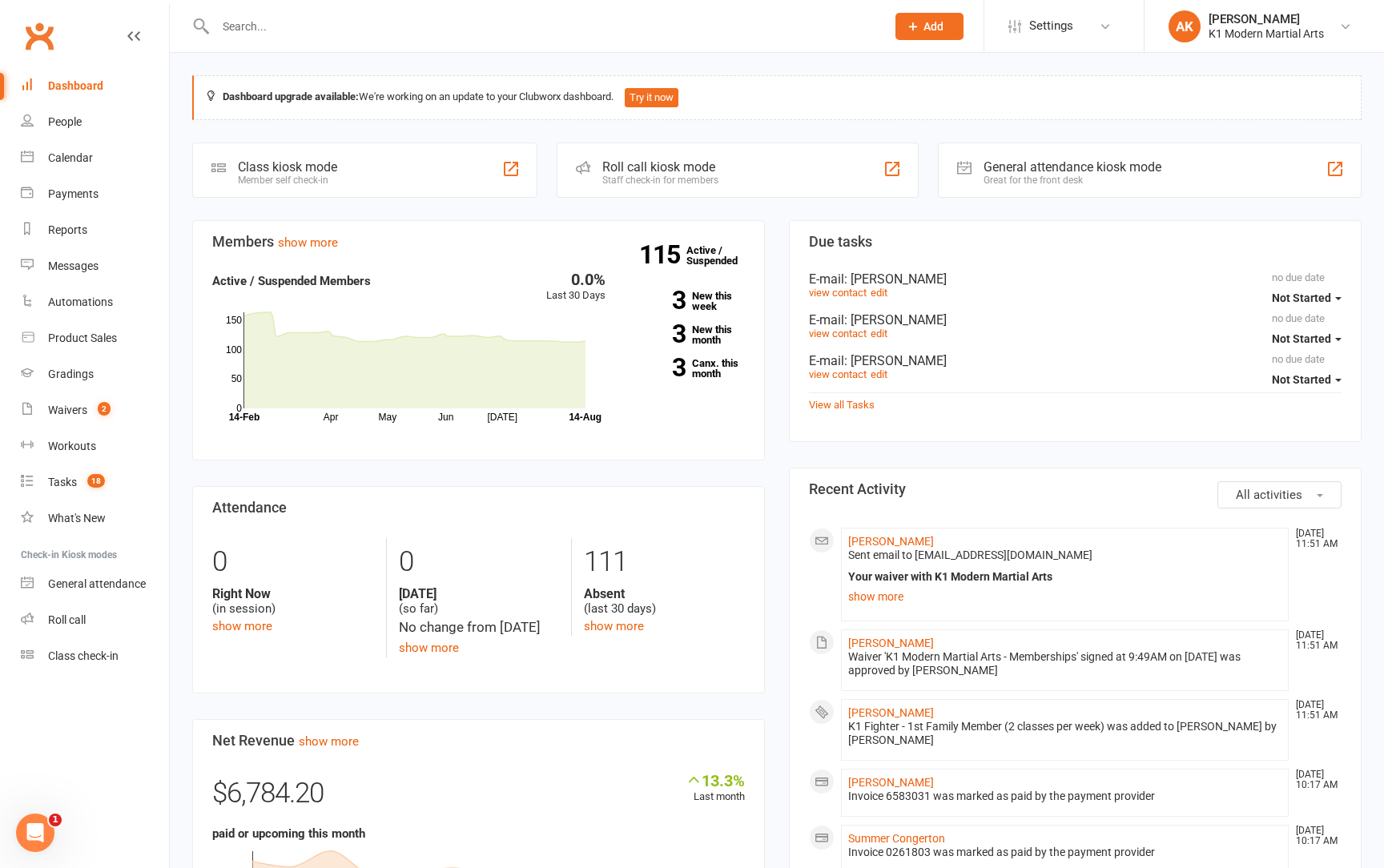
click at [1308, 293] on span "Not Started" at bounding box center [1301, 297] width 59 height 13
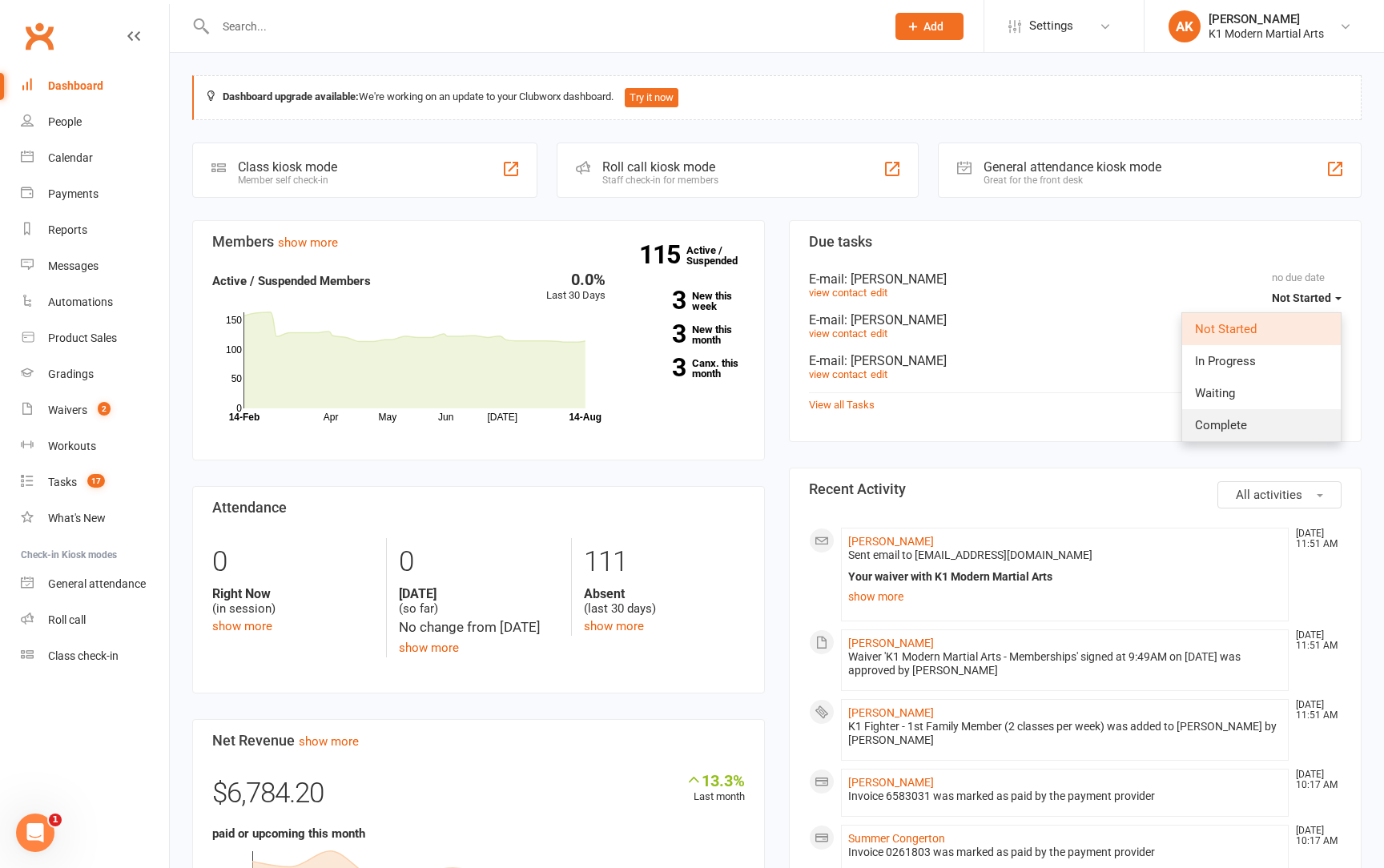
click at [1292, 418] on link "Complete" at bounding box center [1261, 425] width 159 height 32
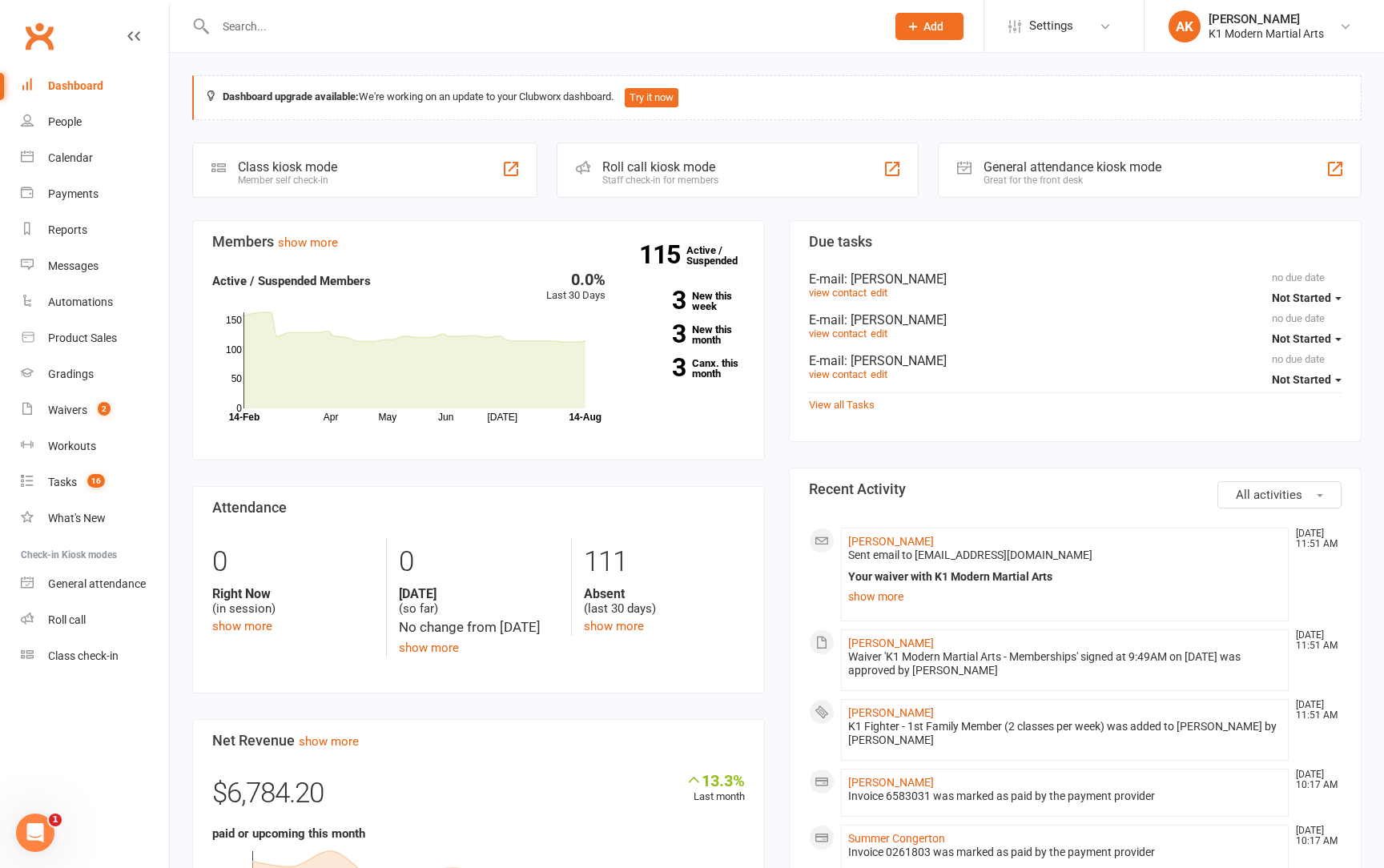
click at [1289, 336] on span "Not Started" at bounding box center [1301, 338] width 59 height 13
click at [1279, 474] on link "Complete" at bounding box center [1261, 466] width 159 height 32
click at [1288, 335] on span "Not Started" at bounding box center [1301, 338] width 59 height 13
click at [1274, 459] on link "Complete" at bounding box center [1261, 466] width 159 height 32
click at [1290, 334] on span "Not Started" at bounding box center [1301, 338] width 59 height 13
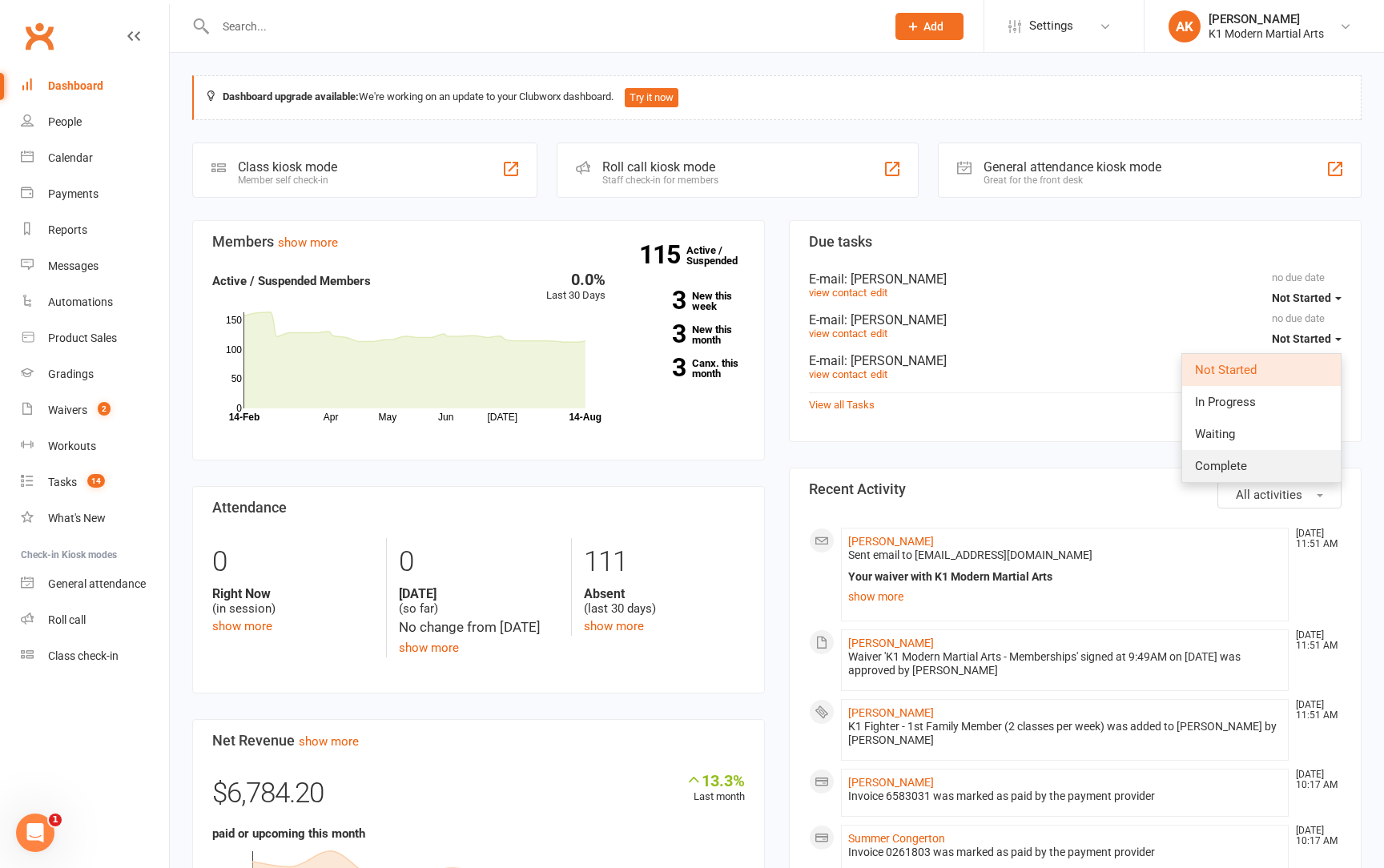
click at [1280, 459] on link "Complete" at bounding box center [1261, 466] width 159 height 32
click at [1300, 340] on span "Not Started" at bounding box center [1301, 338] width 59 height 13
click at [1288, 462] on link "Complete" at bounding box center [1261, 466] width 159 height 32
click at [1291, 342] on span "Not Started" at bounding box center [1301, 338] width 59 height 13
click at [1284, 464] on link "Complete" at bounding box center [1261, 466] width 159 height 32
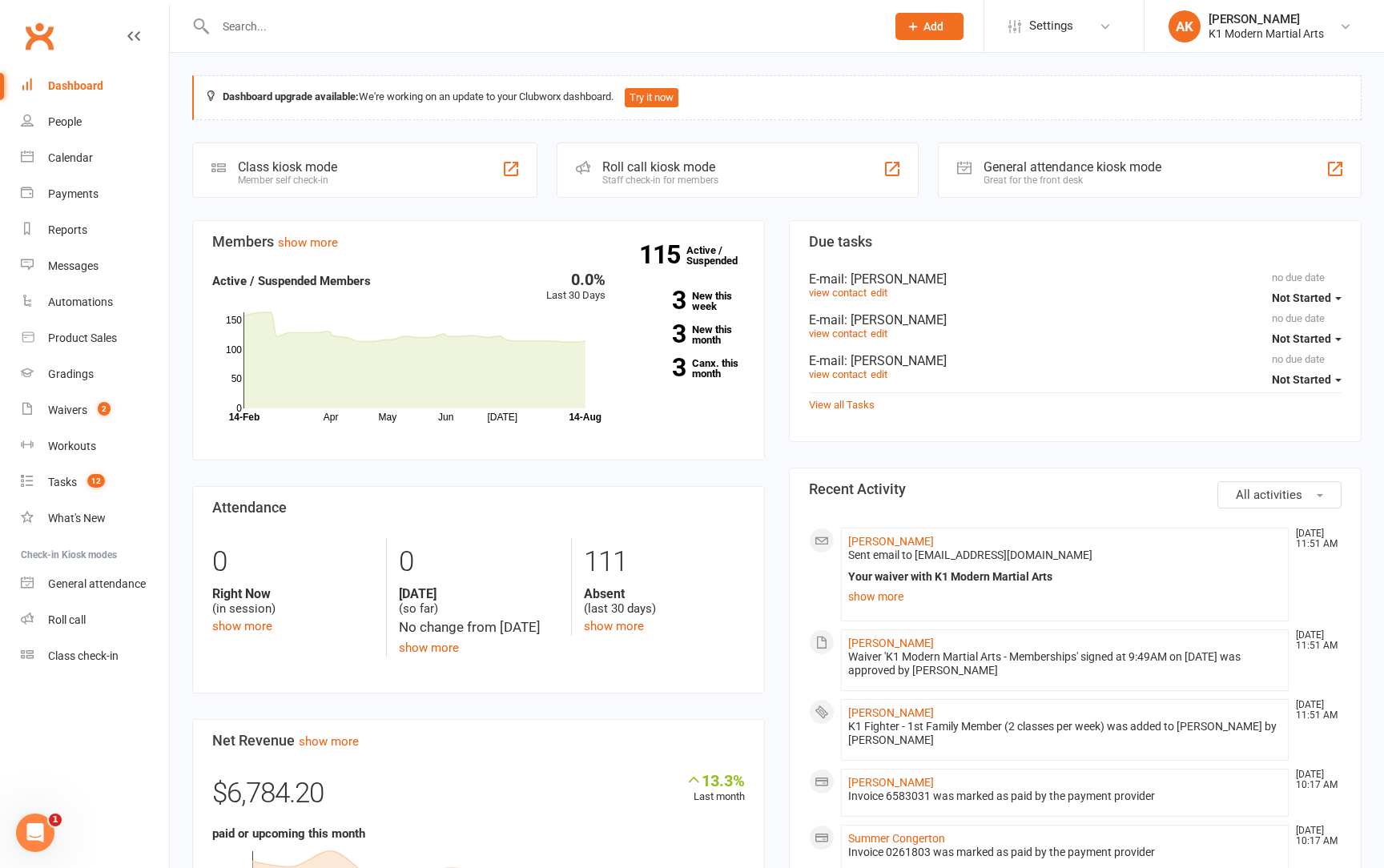
click at [1301, 333] on span "Not Started" at bounding box center [1301, 338] width 59 height 13
click at [1284, 459] on link "Complete" at bounding box center [1261, 466] width 159 height 32
click at [1296, 334] on span "Not Started" at bounding box center [1301, 338] width 59 height 13
click at [1282, 452] on link "Complete" at bounding box center [1261, 466] width 159 height 32
click at [1305, 335] on span "Not Started" at bounding box center [1301, 338] width 59 height 13
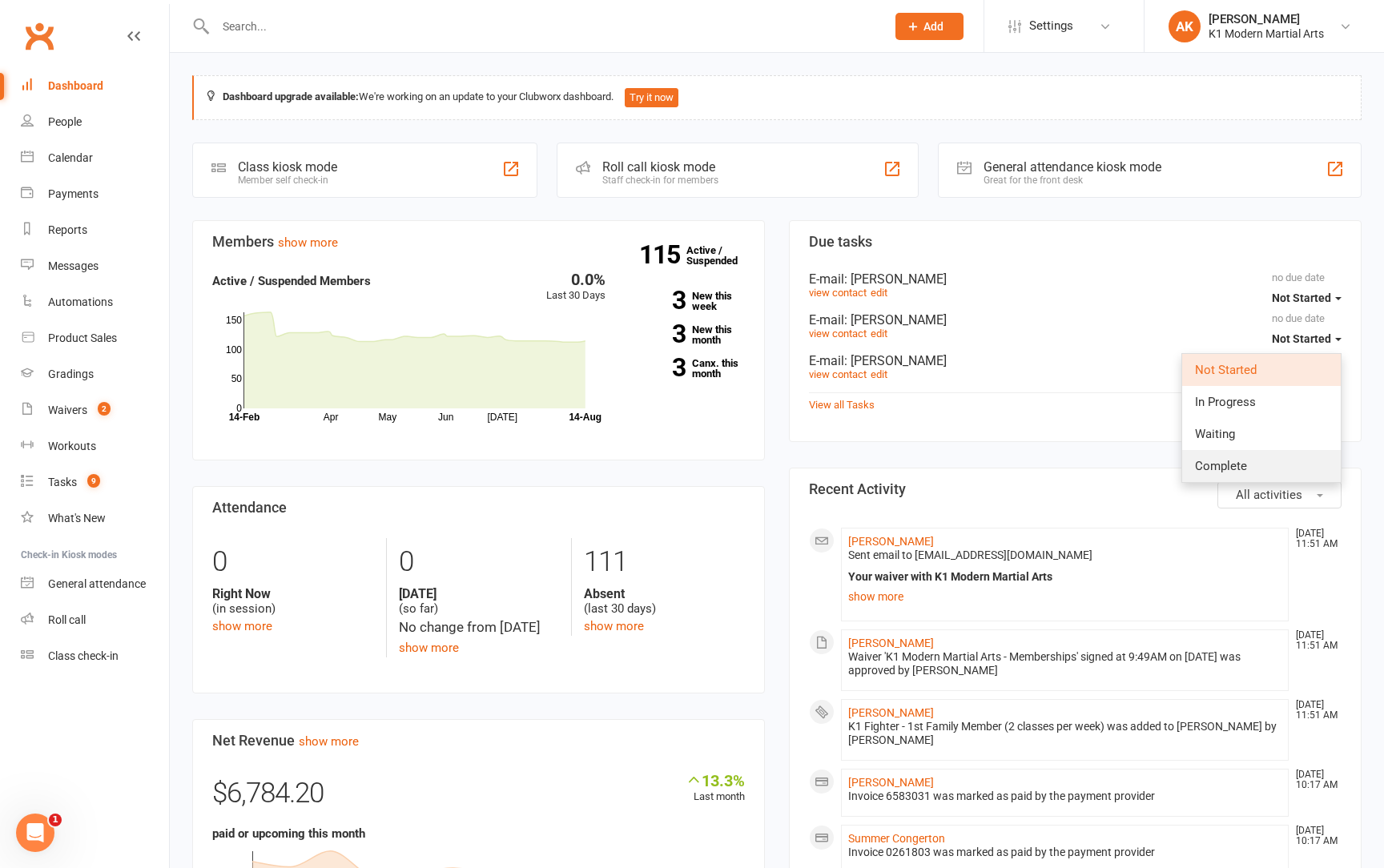
click at [1287, 457] on link "Complete" at bounding box center [1261, 466] width 159 height 32
click at [1300, 335] on span "Not Started" at bounding box center [1301, 338] width 59 height 13
click at [1262, 472] on link "Complete" at bounding box center [1261, 466] width 159 height 32
click at [1307, 338] on span "Not Started" at bounding box center [1301, 338] width 59 height 13
click at [1291, 442] on link "Waiting" at bounding box center [1261, 434] width 159 height 32
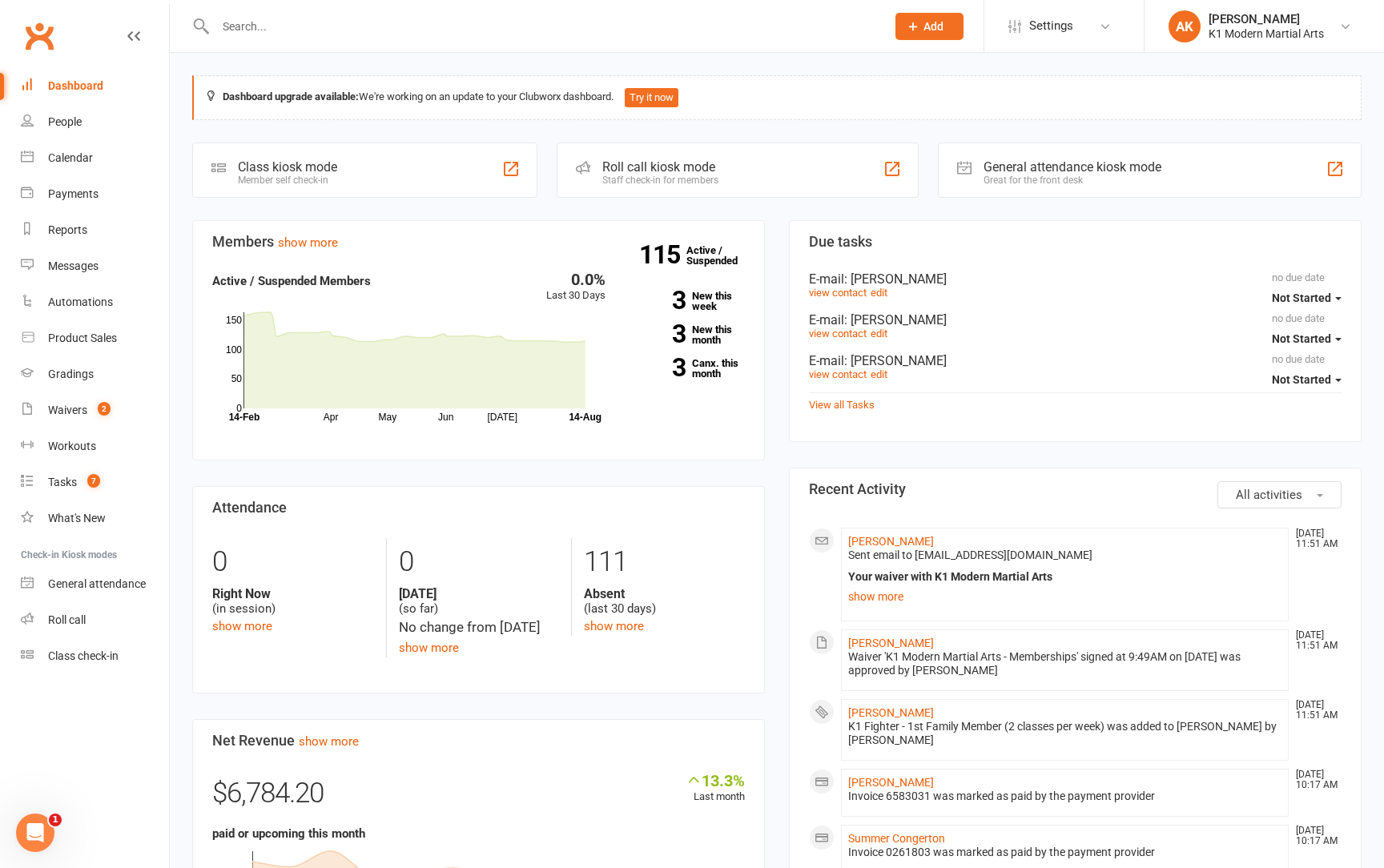
click at [1299, 336] on span "Not Started" at bounding box center [1301, 338] width 59 height 13
click at [1287, 451] on link "Complete" at bounding box center [1261, 466] width 159 height 32
click at [1296, 336] on span "Not Started" at bounding box center [1301, 338] width 59 height 13
click at [1176, 338] on main "no due date Not Started E-mail : [PERSON_NAME] view contact edit no due date No…" at bounding box center [1075, 342] width 533 height 142
click at [1272, 383] on main "no due date Not Started E-mail : [PERSON_NAME] view contact edit no due date No…" at bounding box center [1075, 342] width 533 height 142
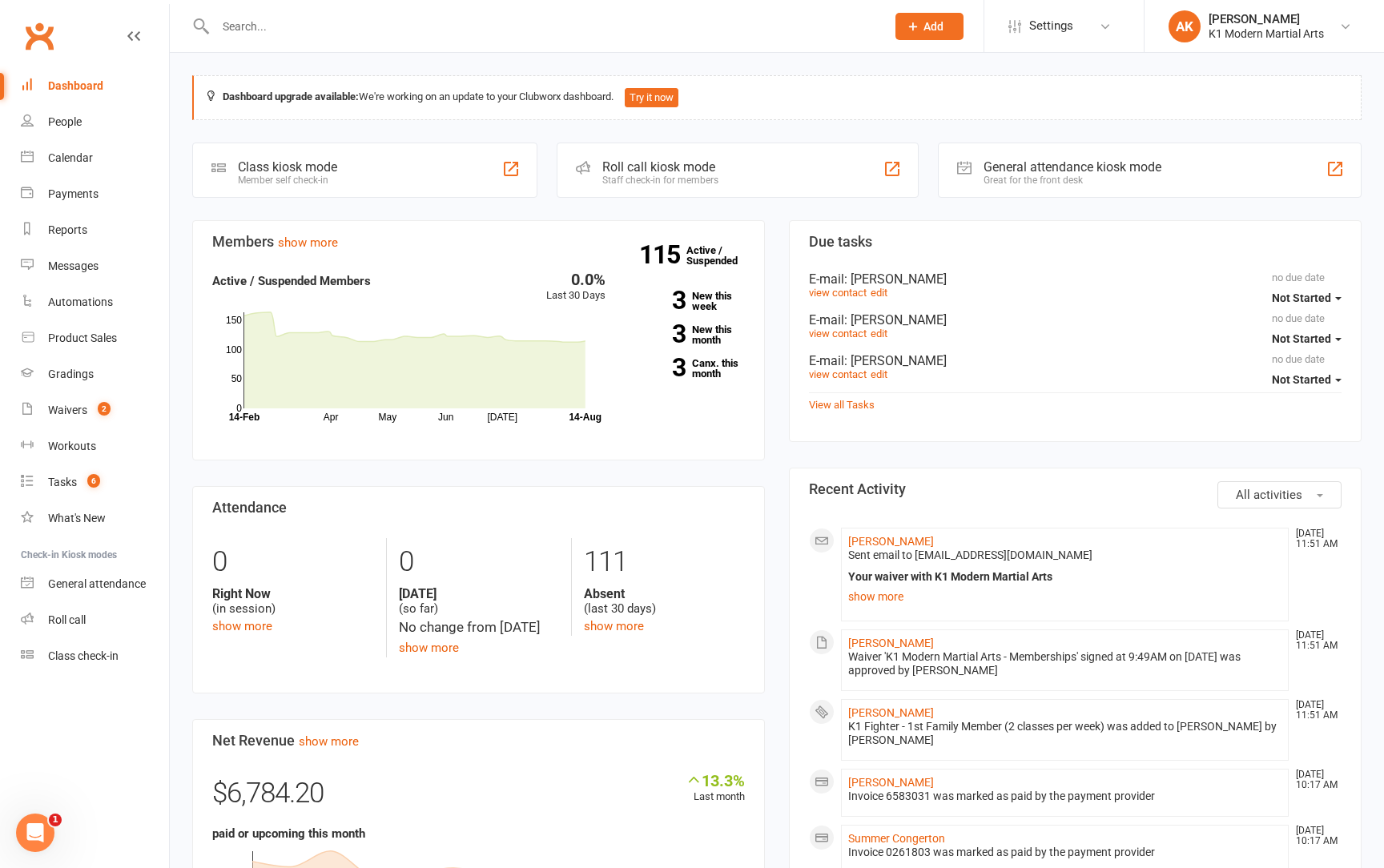
click at [1297, 382] on span "Not Started" at bounding box center [1301, 379] width 59 height 13
click at [1242, 508] on span "Complete" at bounding box center [1220, 506] width 52 height 15
click at [1315, 387] on button "Not Started" at bounding box center [1306, 379] width 69 height 29
click at [1280, 504] on link "Complete" at bounding box center [1261, 506] width 159 height 32
click at [1297, 379] on span "Not Started" at bounding box center [1301, 379] width 59 height 13
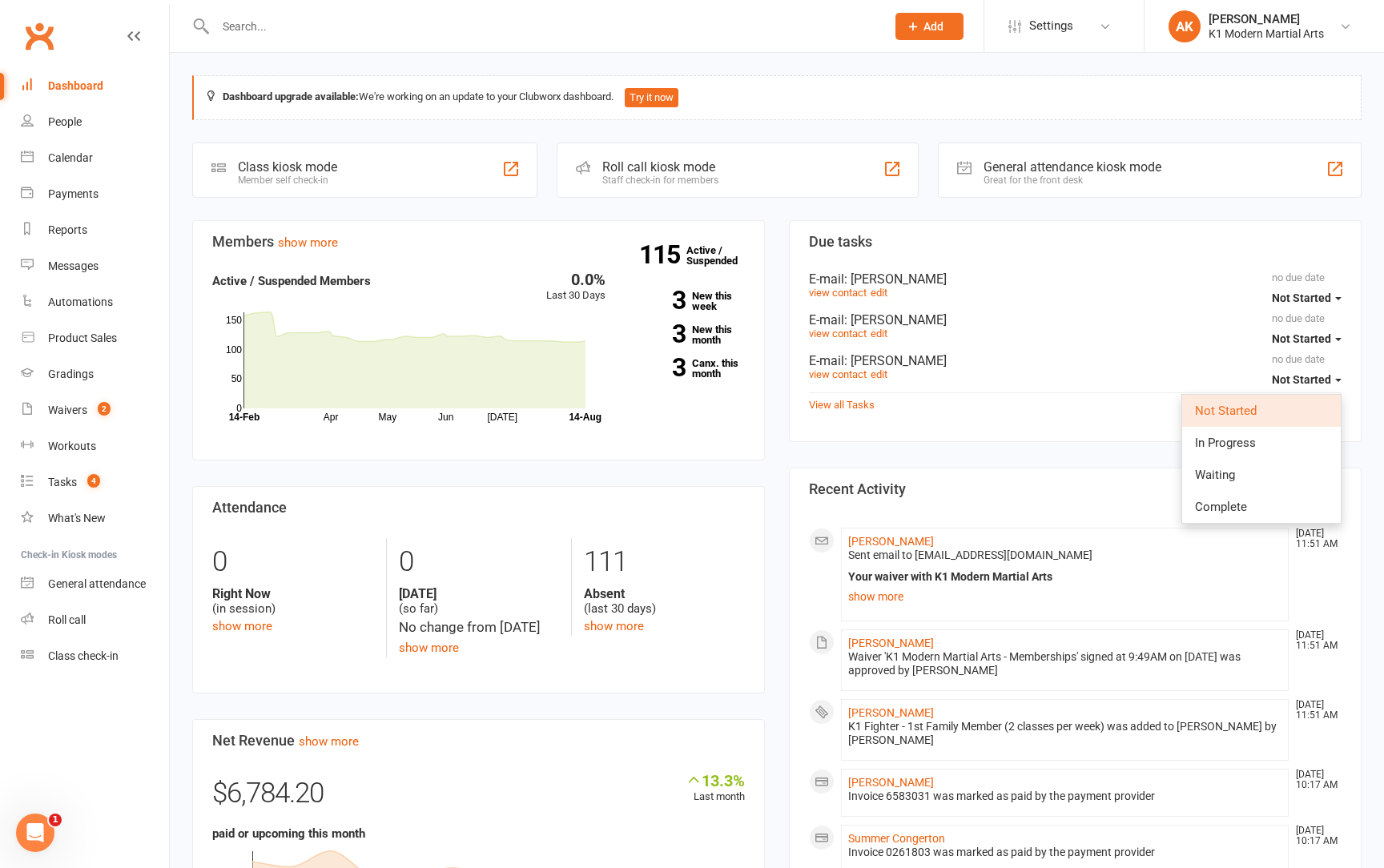
click at [1008, 434] on section "Due tasks no due date Not Started E-mail : [PERSON_NAME] view contact edit no d…" at bounding box center [1075, 332] width 573 height 222
click at [862, 405] on link "View all Tasks" at bounding box center [841, 405] width 65 height 12
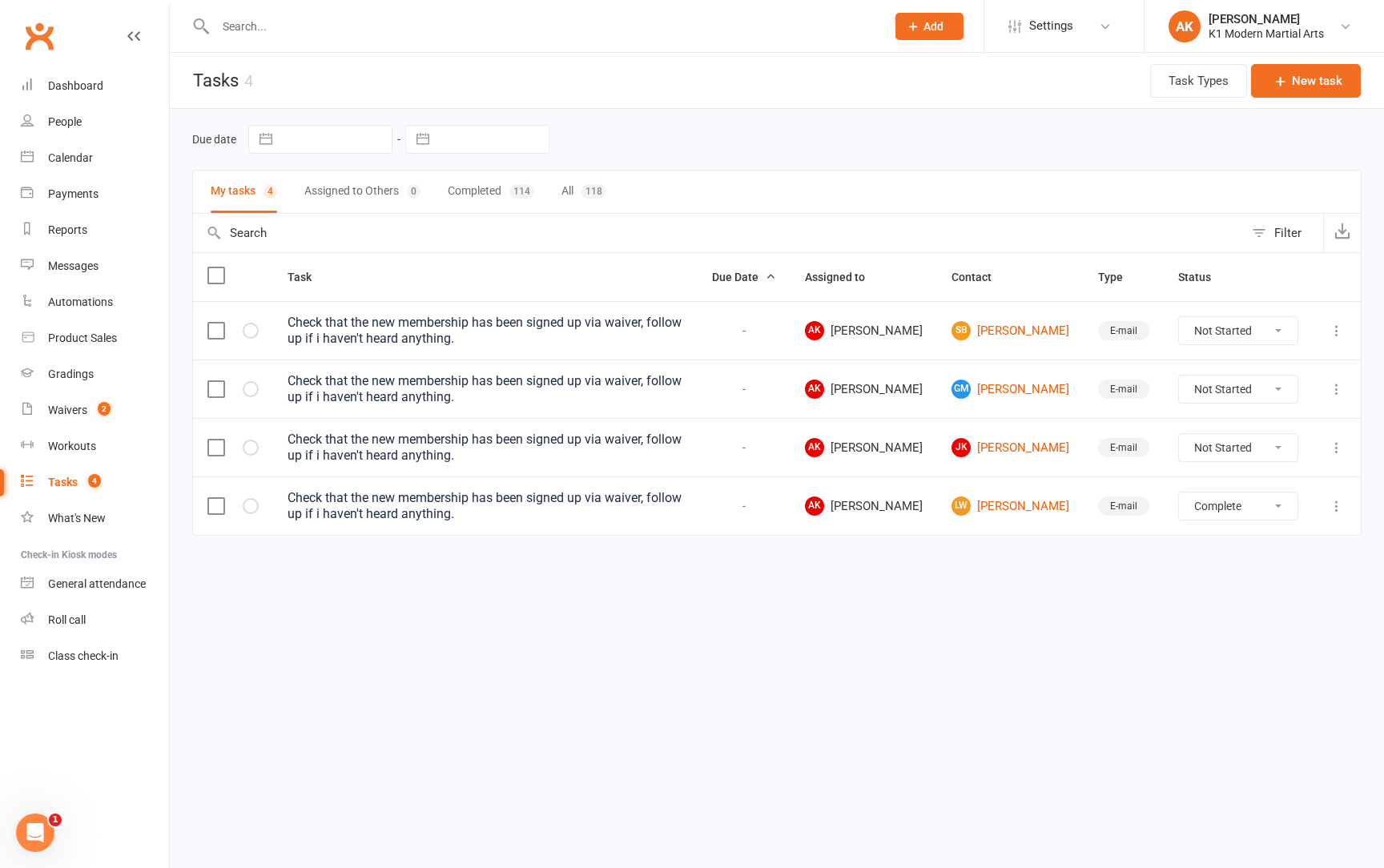
select select "waiting"
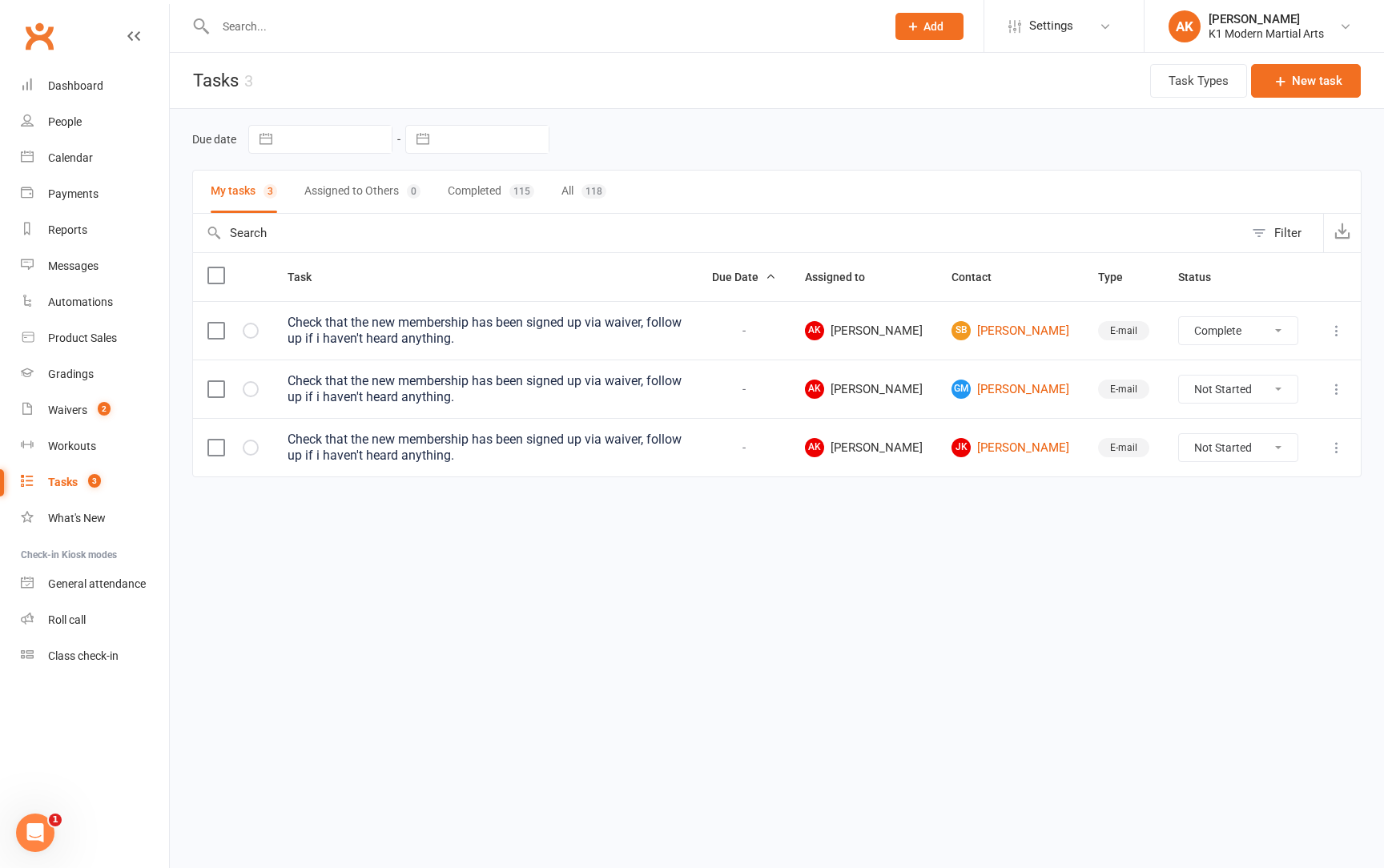
select select "unstarted"
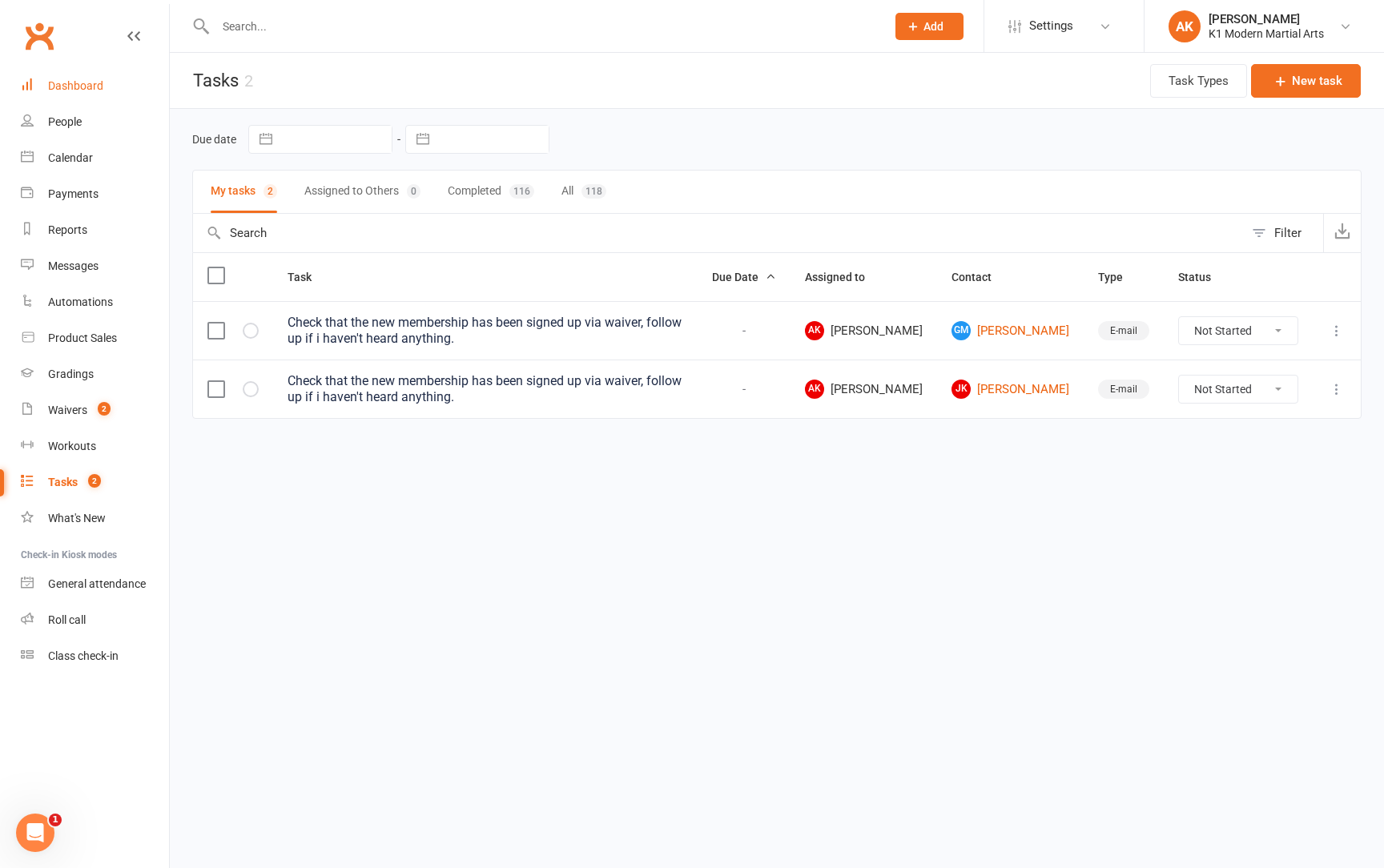
click at [85, 96] on link "Dashboard" at bounding box center [95, 86] width 148 height 36
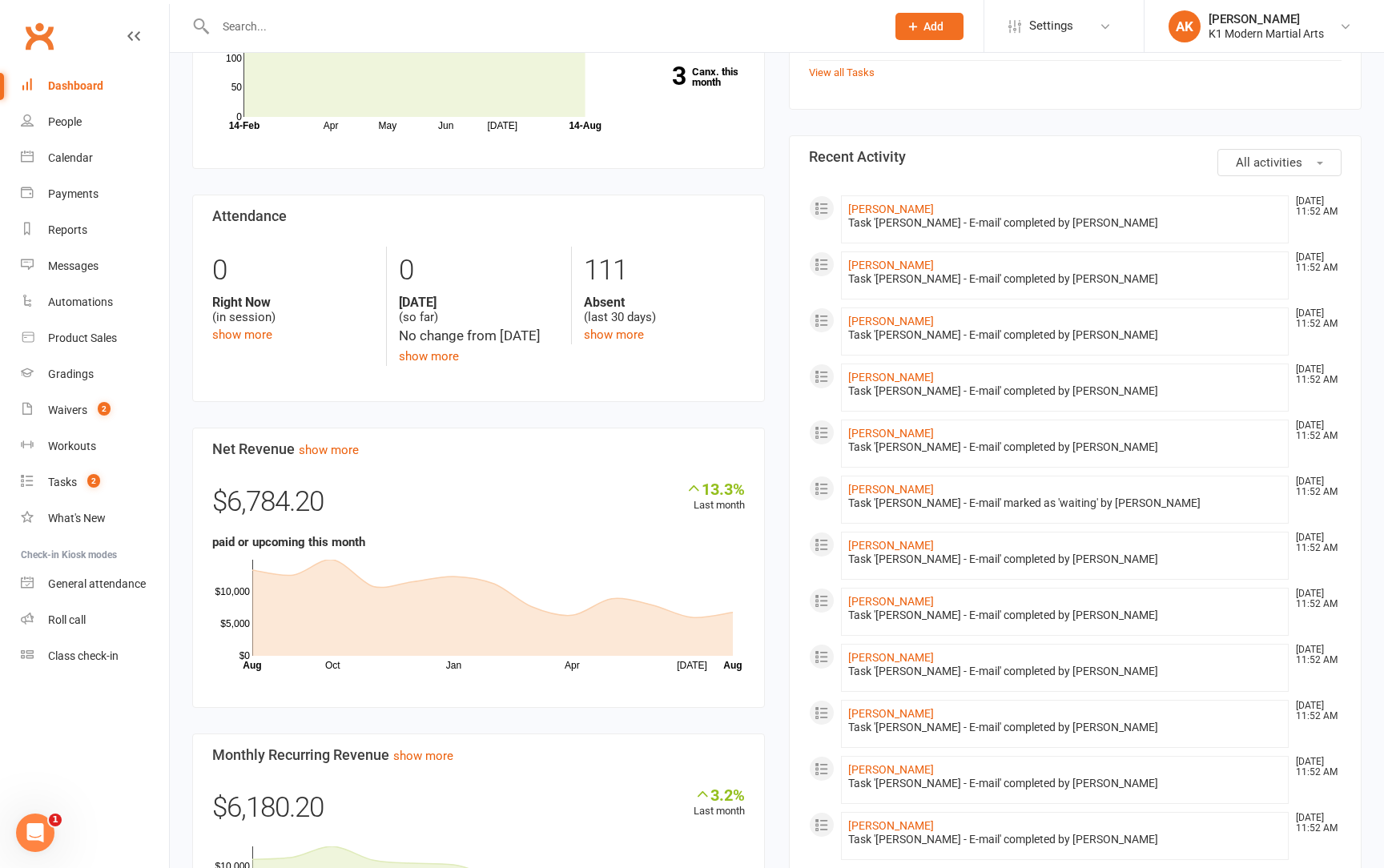
scroll to position [297, 0]
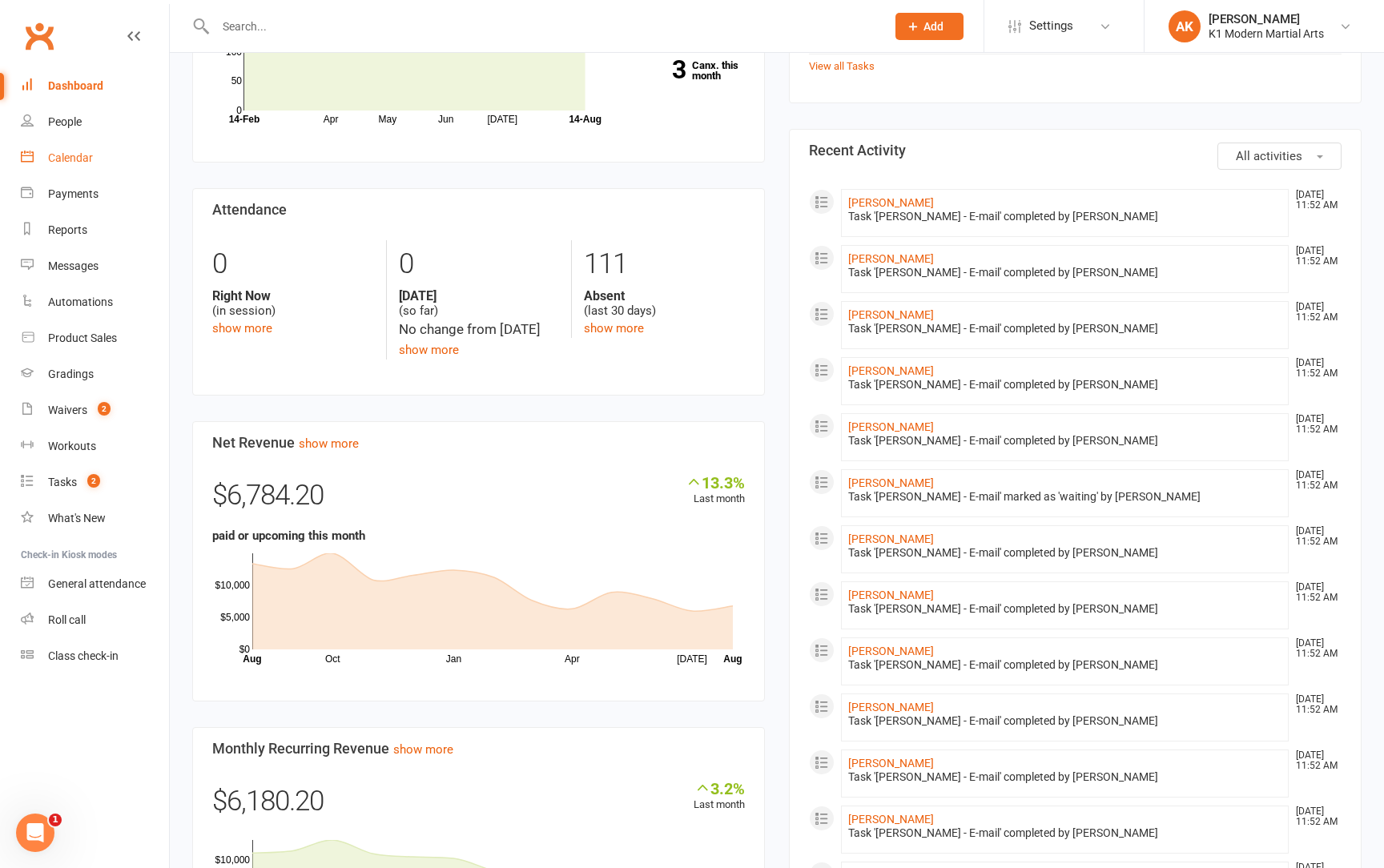
click at [64, 164] on link "Calendar" at bounding box center [95, 158] width 148 height 36
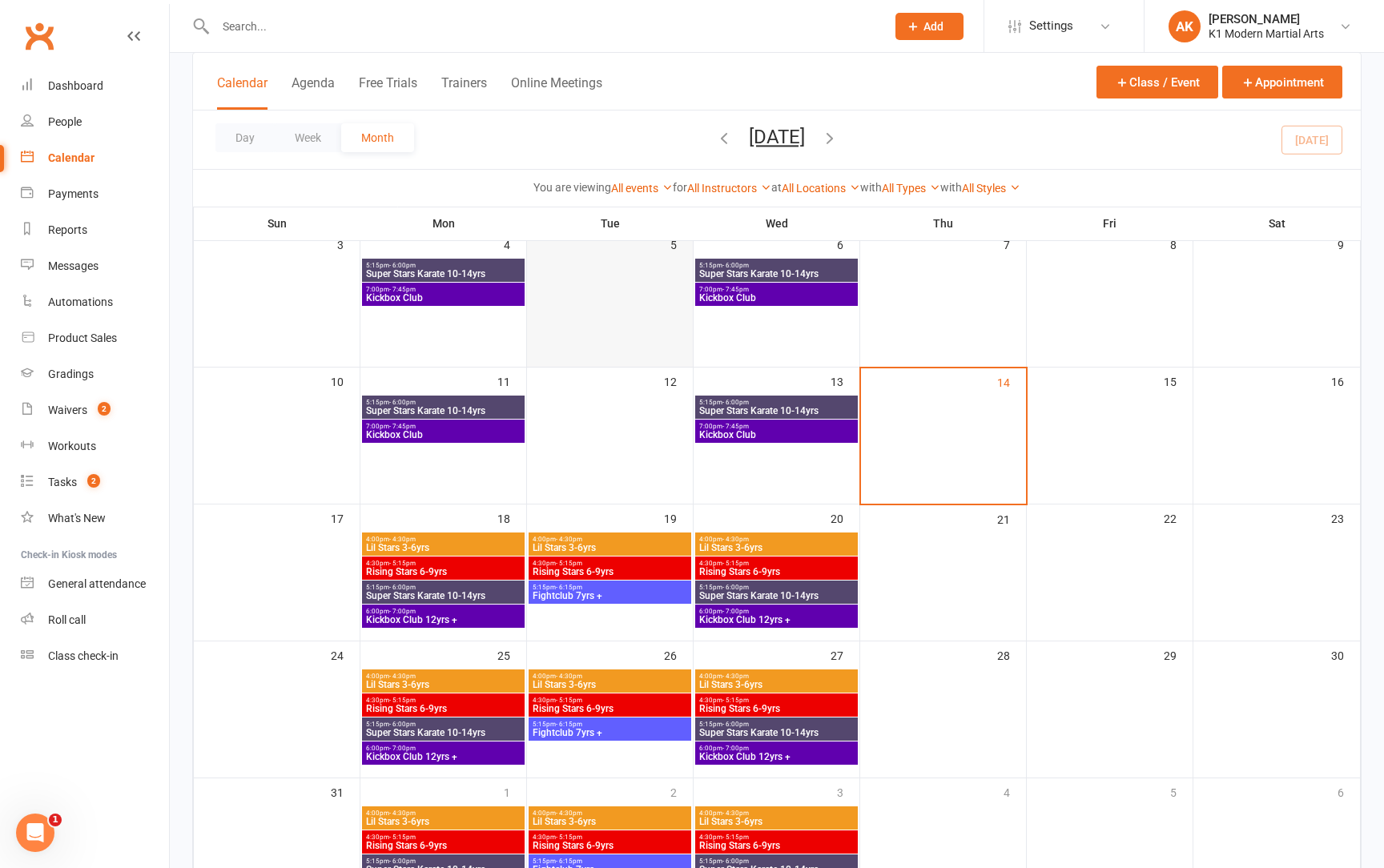
scroll to position [268, 0]
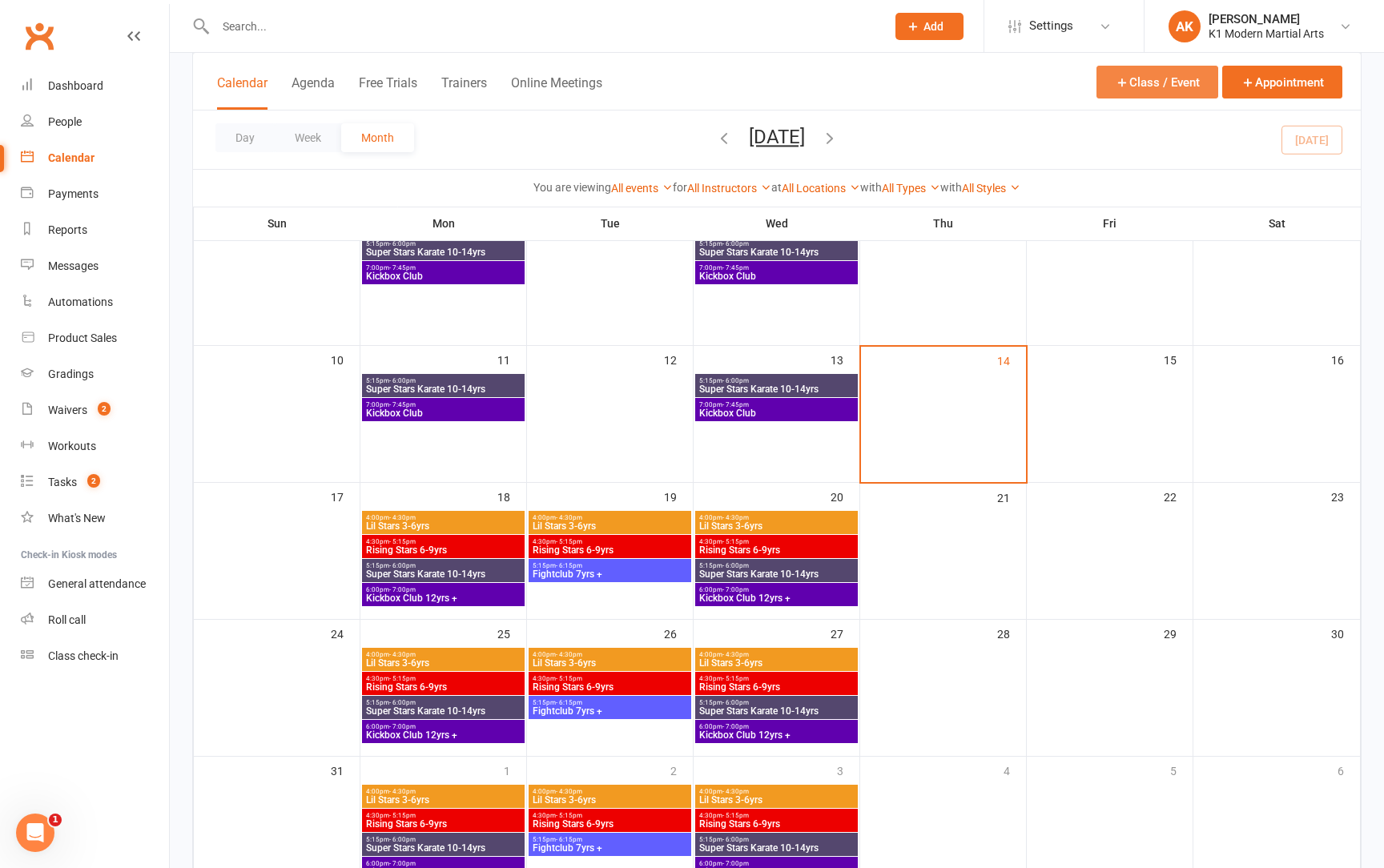
click at [1127, 92] on button "Class / Event" at bounding box center [1157, 82] width 122 height 33
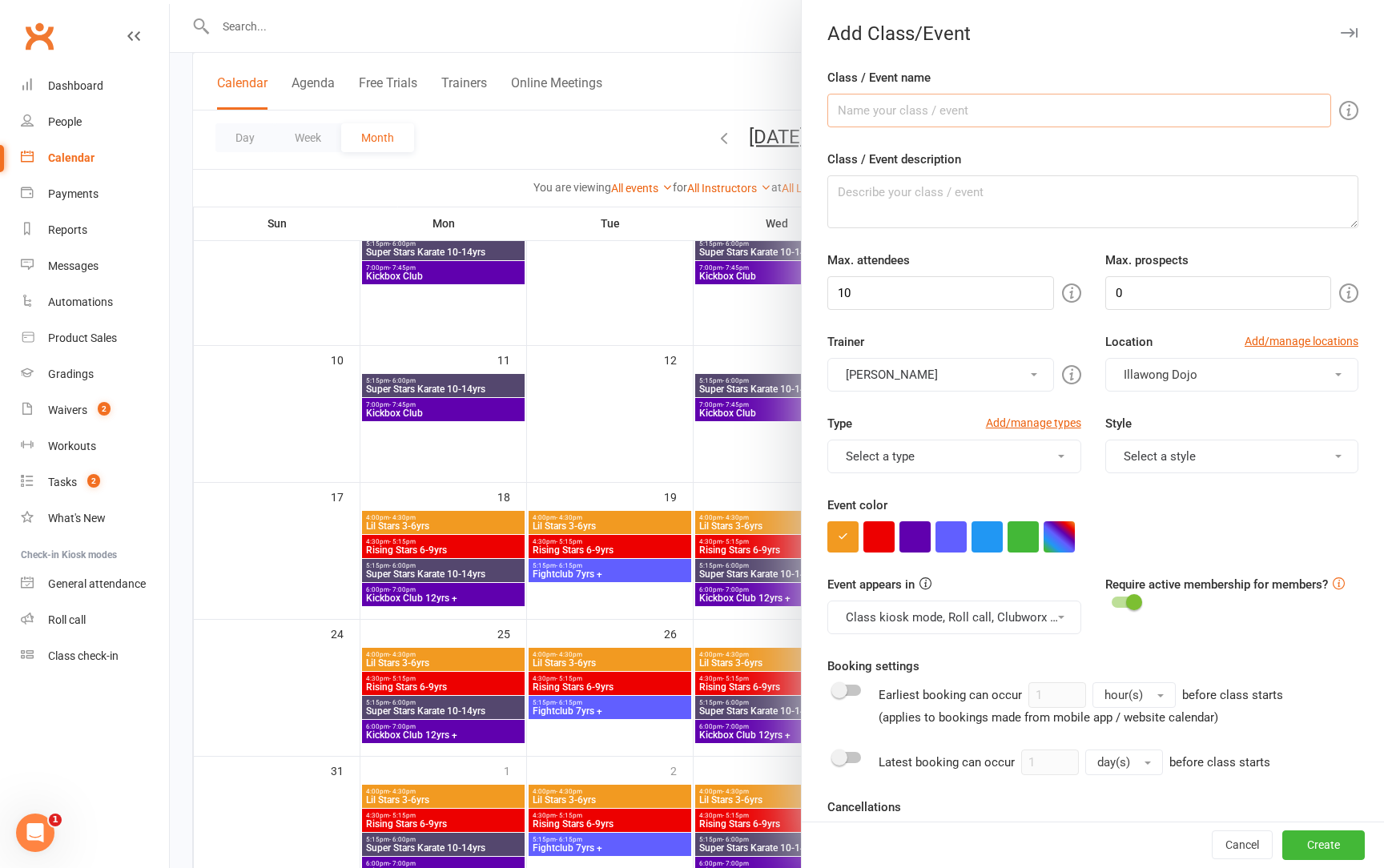
click at [977, 111] on input "Class / Event name" at bounding box center [1079, 110] width 504 height 33
type input "CMX Tricking / Weapons"
click at [932, 294] on input "10" at bounding box center [940, 293] width 226 height 33
type input "21"
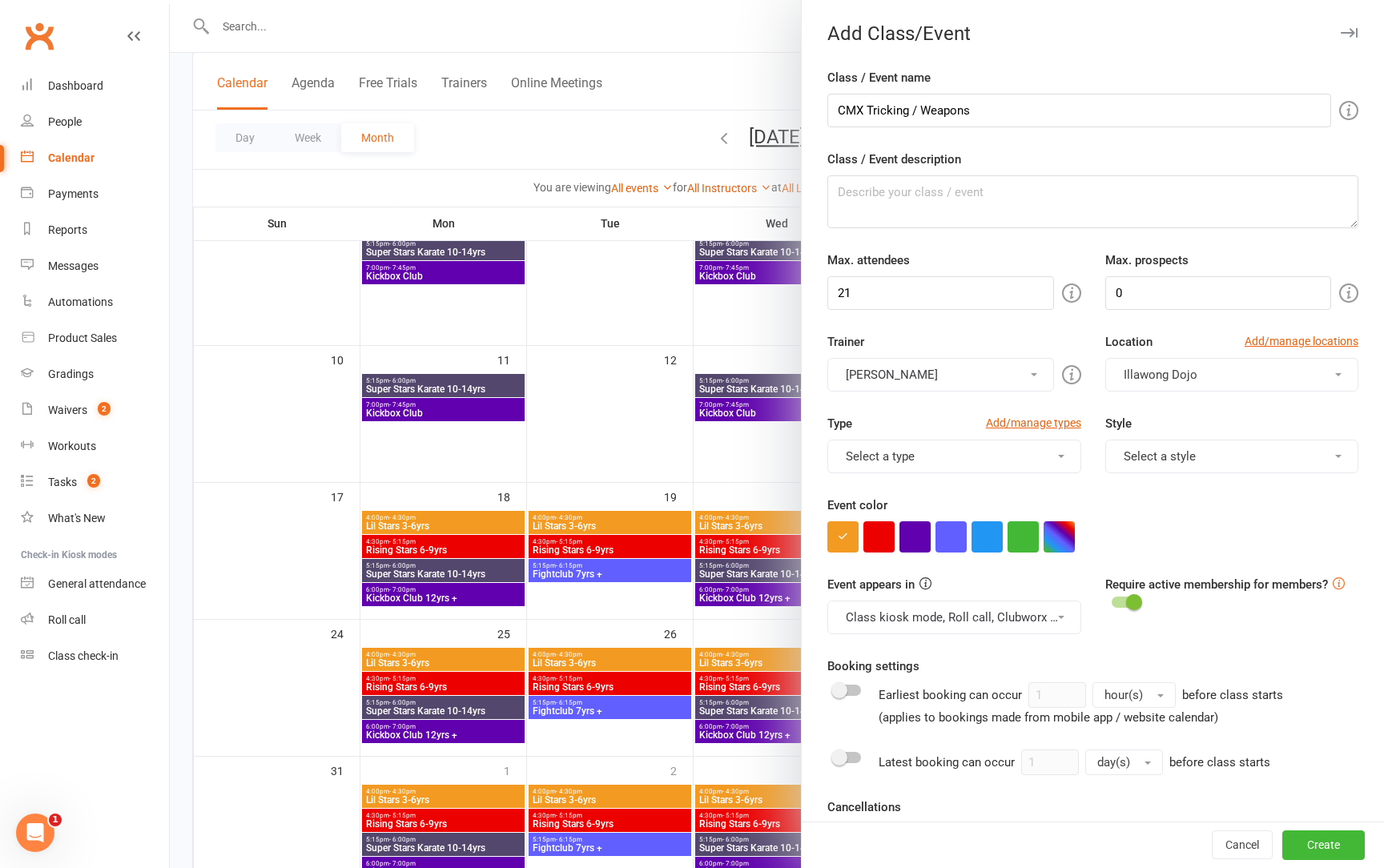
click at [1242, 287] on div "Use this limit to decide how many Prospects you'll allow to attend this event. …" at bounding box center [1172, 294] width 307 height 37
click at [1235, 287] on input "0" at bounding box center [1218, 293] width 226 height 33
type input "4"
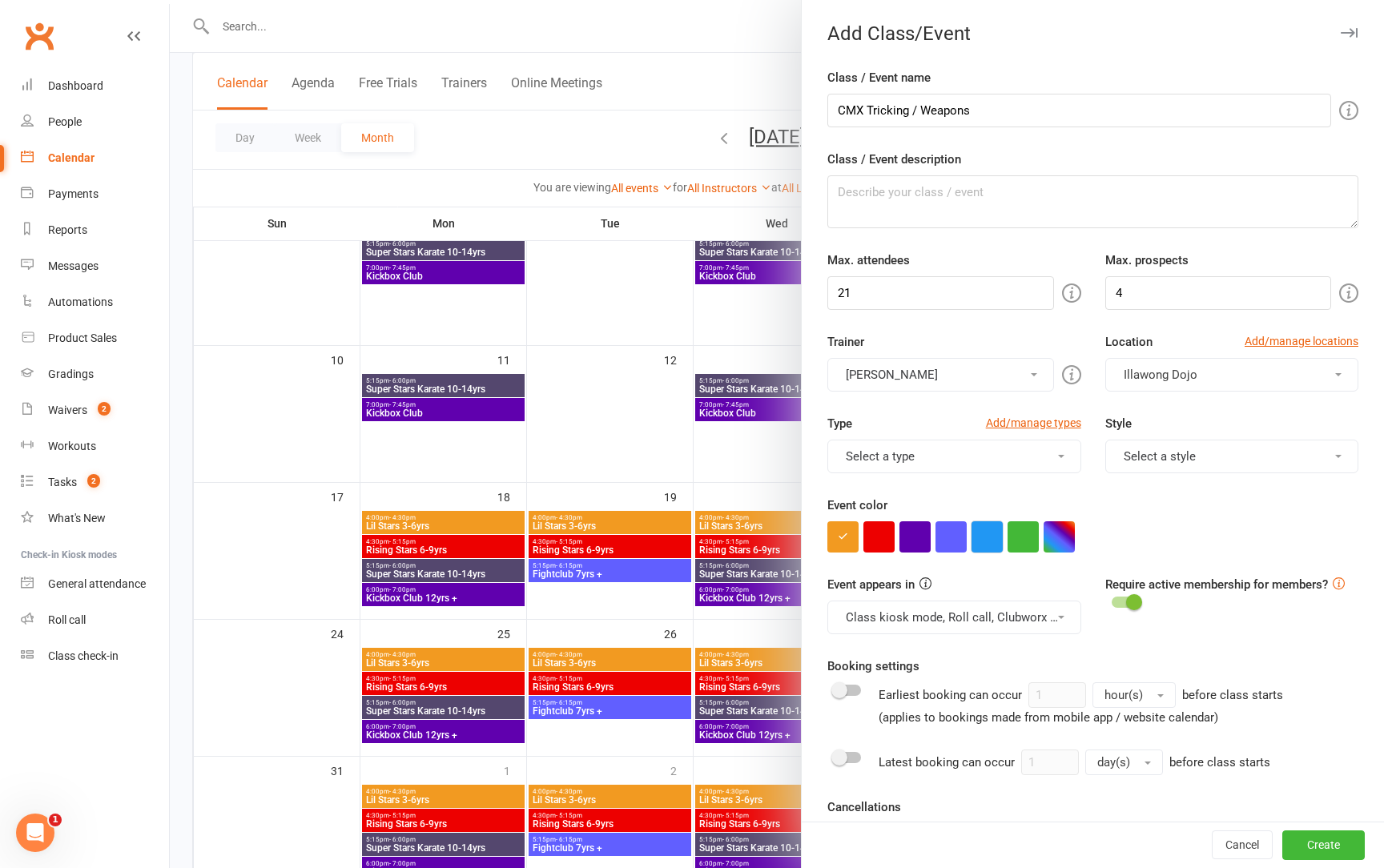
click at [979, 539] on button "button" at bounding box center [987, 537] width 31 height 31
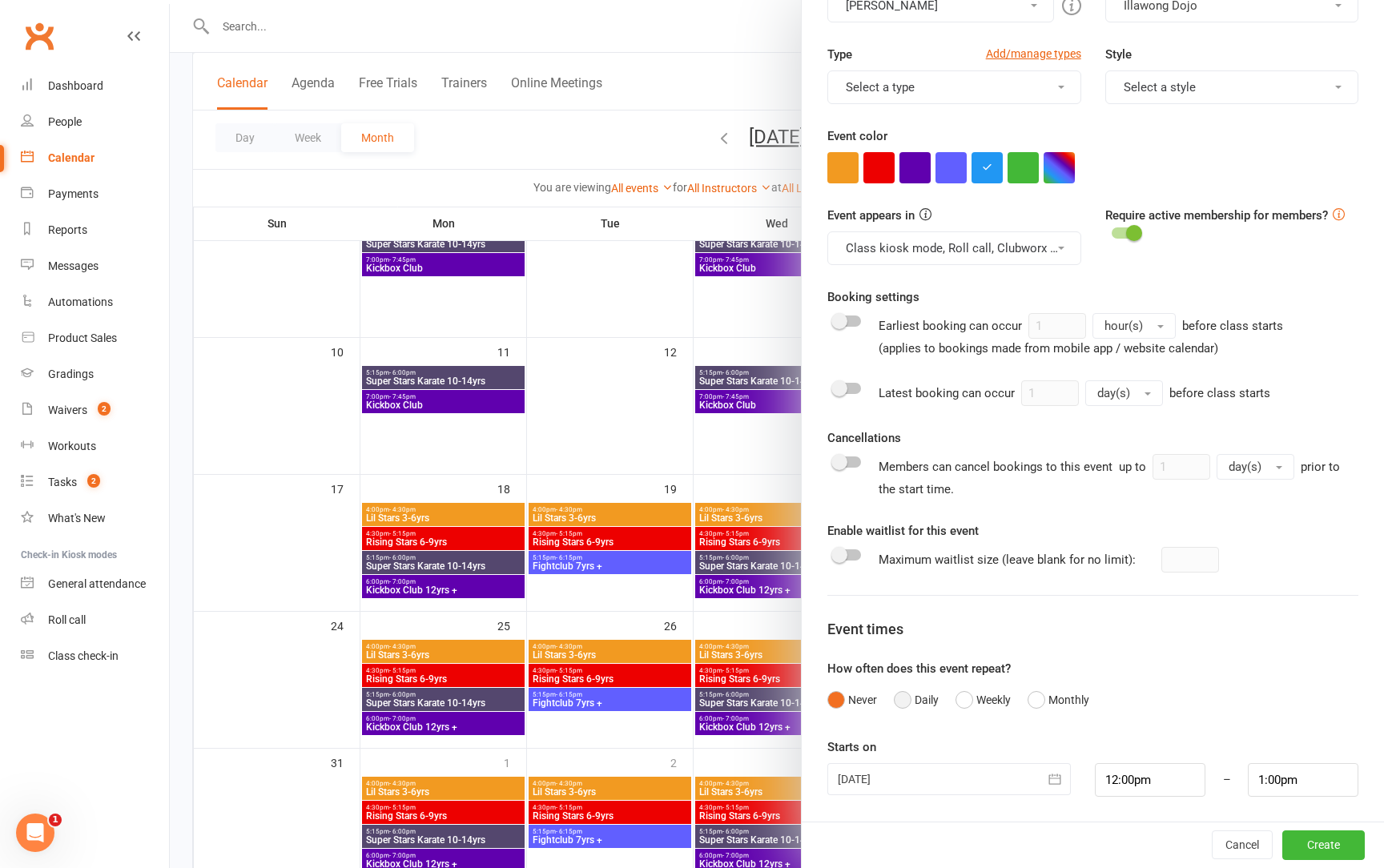
scroll to position [369, 0]
click at [949, 697] on div "Never Daily Weekly Monthly" at bounding box center [1092, 700] width 531 height 30
click at [961, 697] on button "Weekly" at bounding box center [983, 700] width 56 height 30
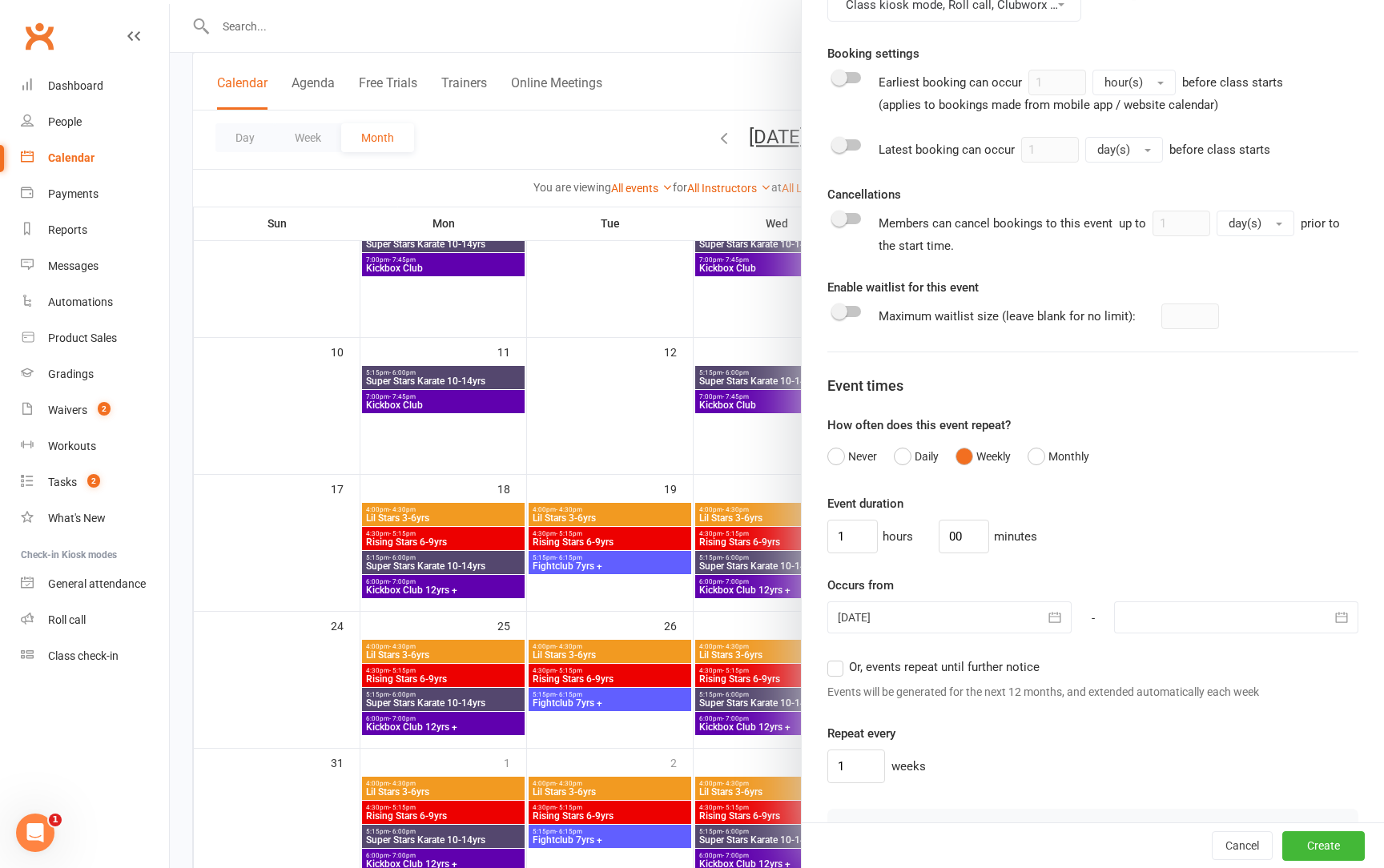
scroll to position [613, 0]
click at [850, 524] on input "1" at bounding box center [852, 535] width 51 height 33
click at [850, 528] on input "1" at bounding box center [852, 535] width 51 height 33
type input "0"
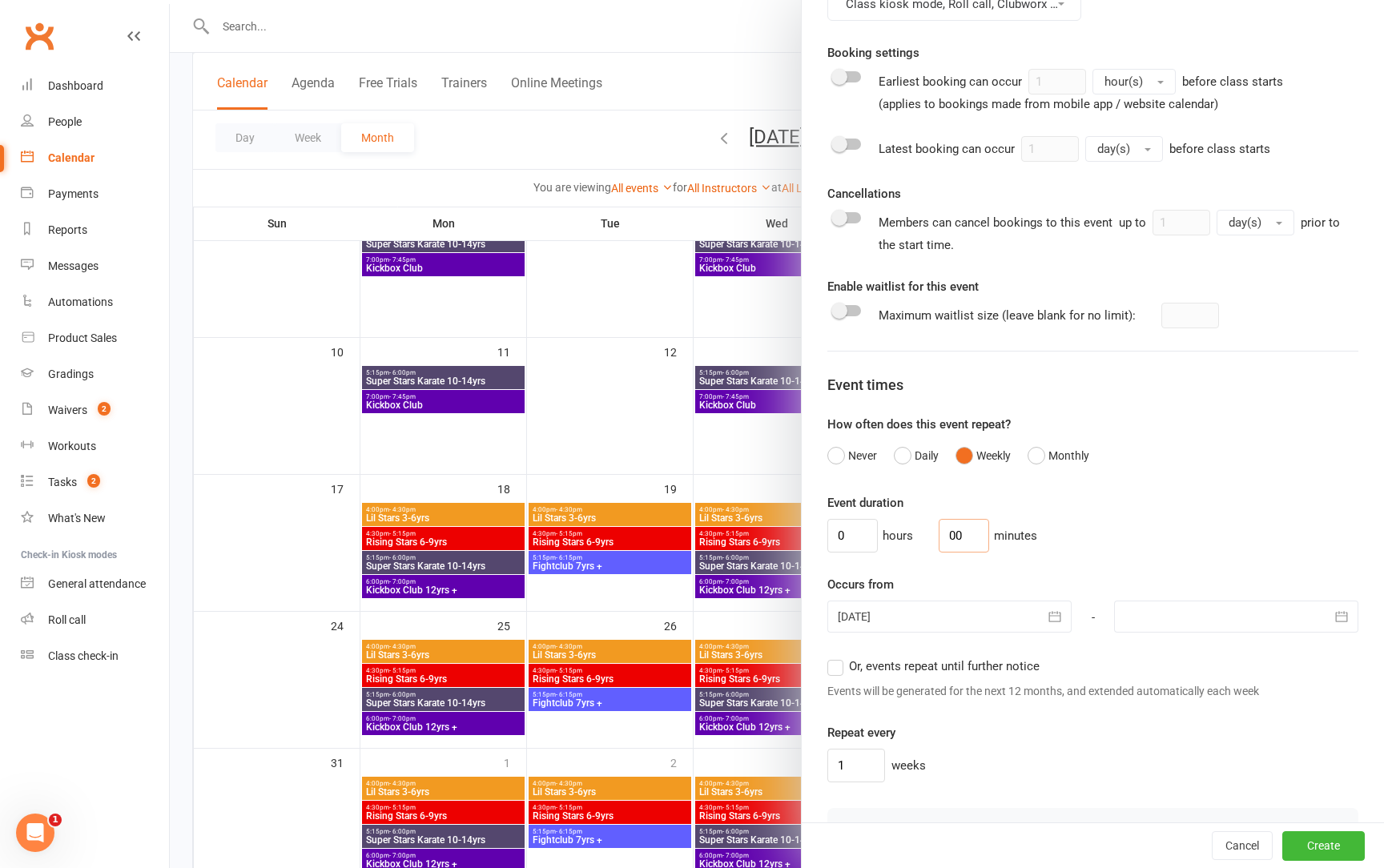
click at [965, 533] on input "00" at bounding box center [964, 535] width 51 height 33
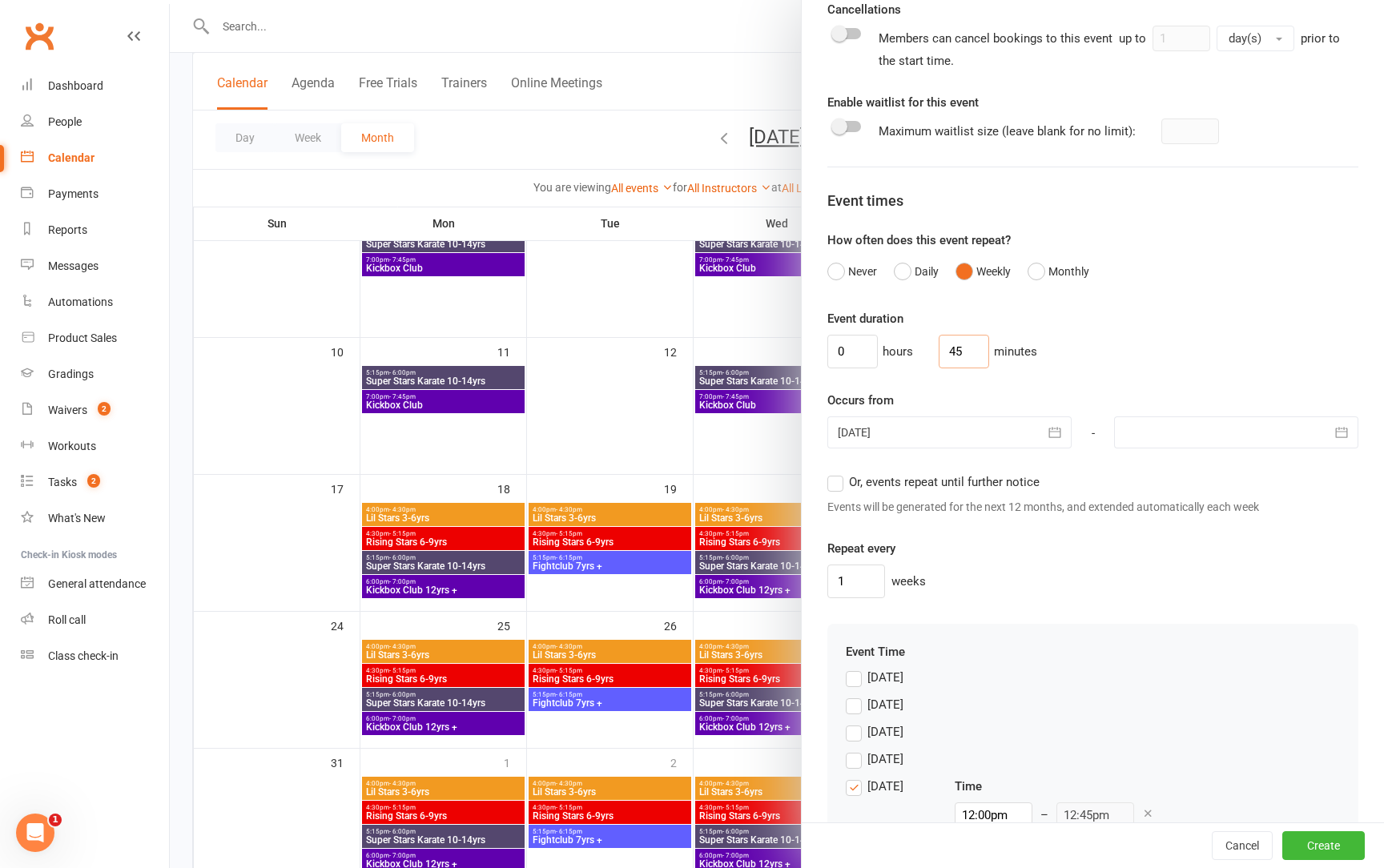
scroll to position [803, 0]
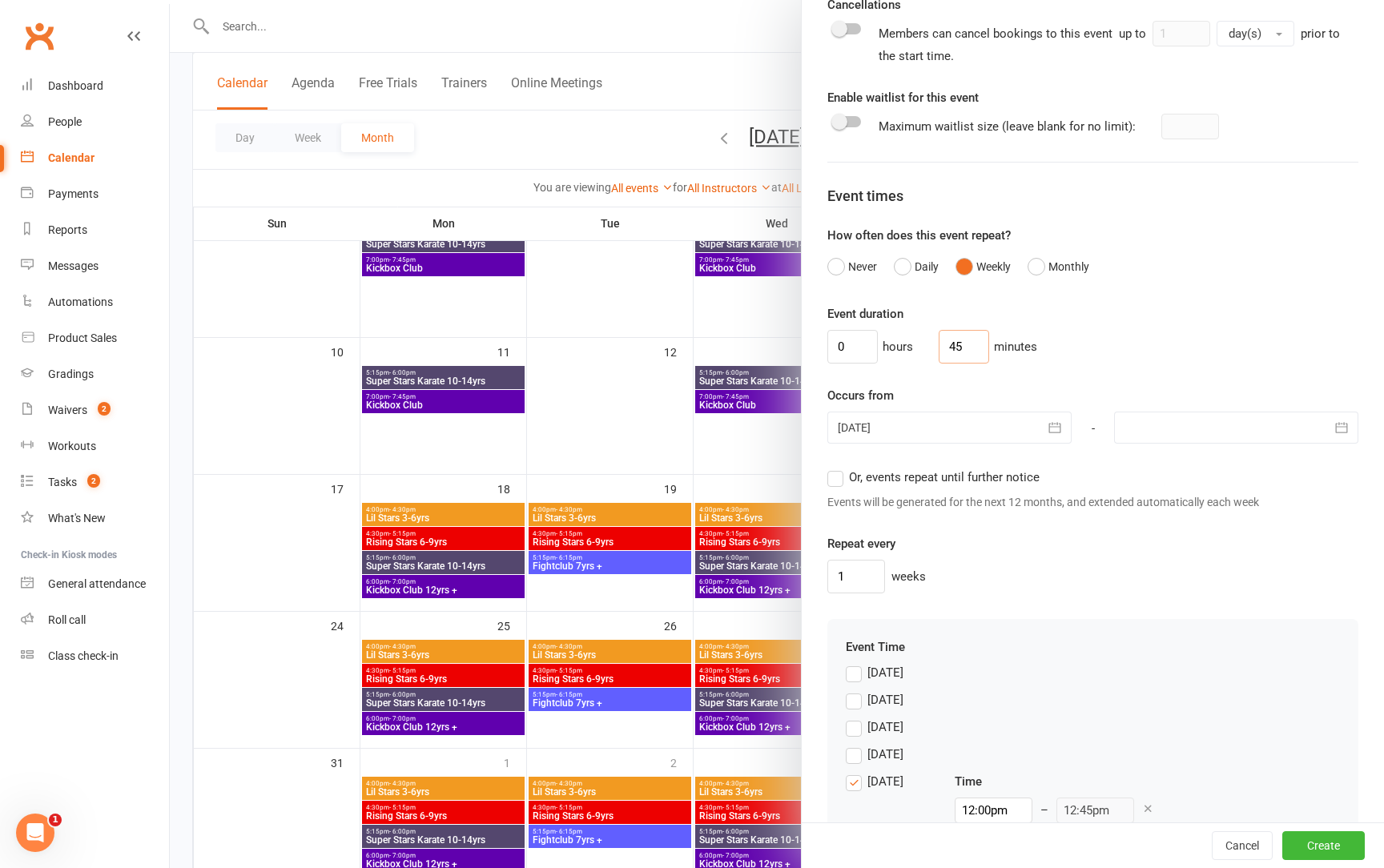
type input "45"
click at [834, 468] on label "Or, events repeat until further notice" at bounding box center [933, 478] width 213 height 20
click at [834, 468] on input "Or, events repeat until further notice" at bounding box center [832, 468] width 11 height 0
click at [854, 729] on label "[DATE]" at bounding box center [874, 728] width 58 height 20
click at [854, 718] on input "[DATE]" at bounding box center [850, 718] width 11 height 0
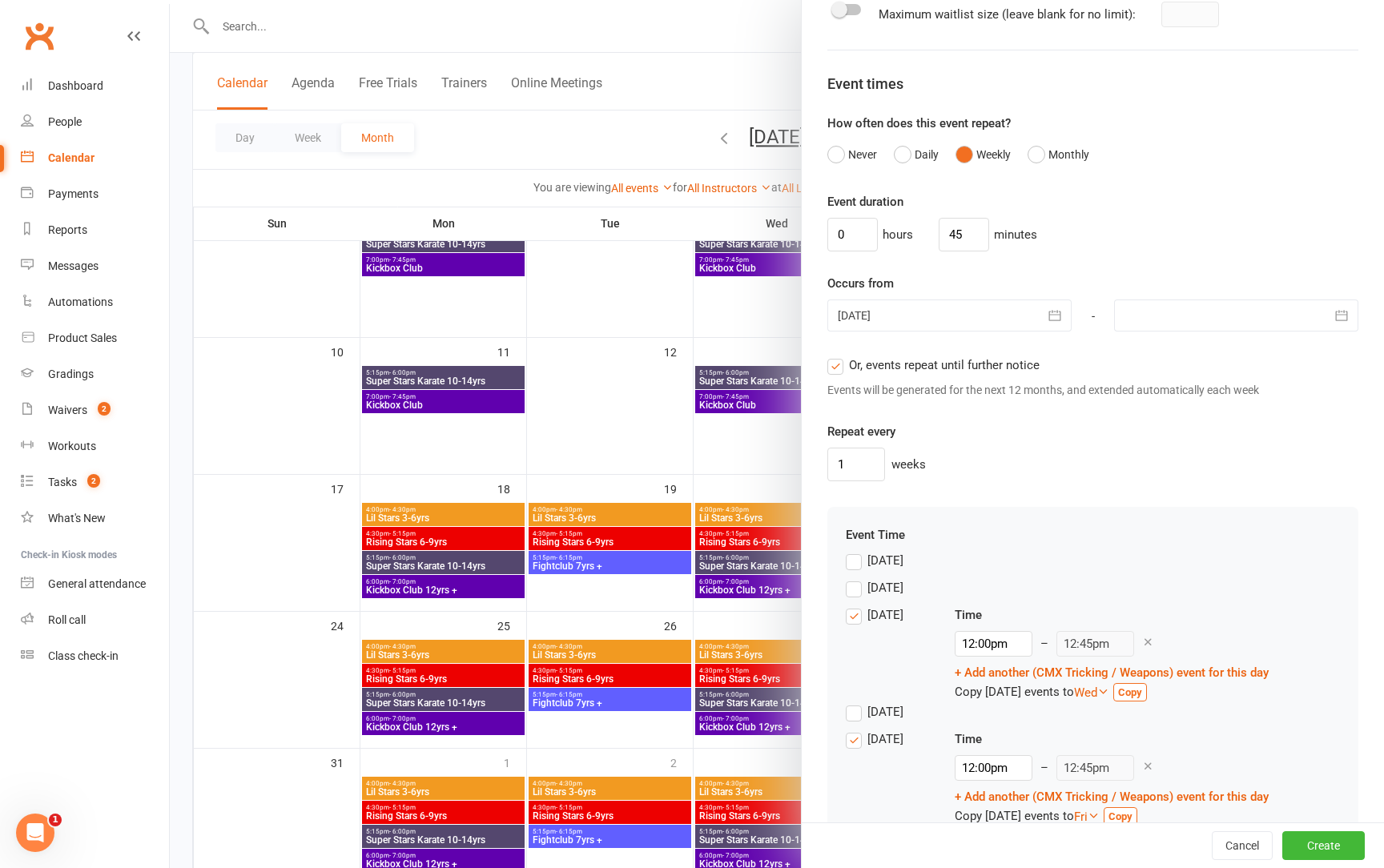
scroll to position [938, 0]
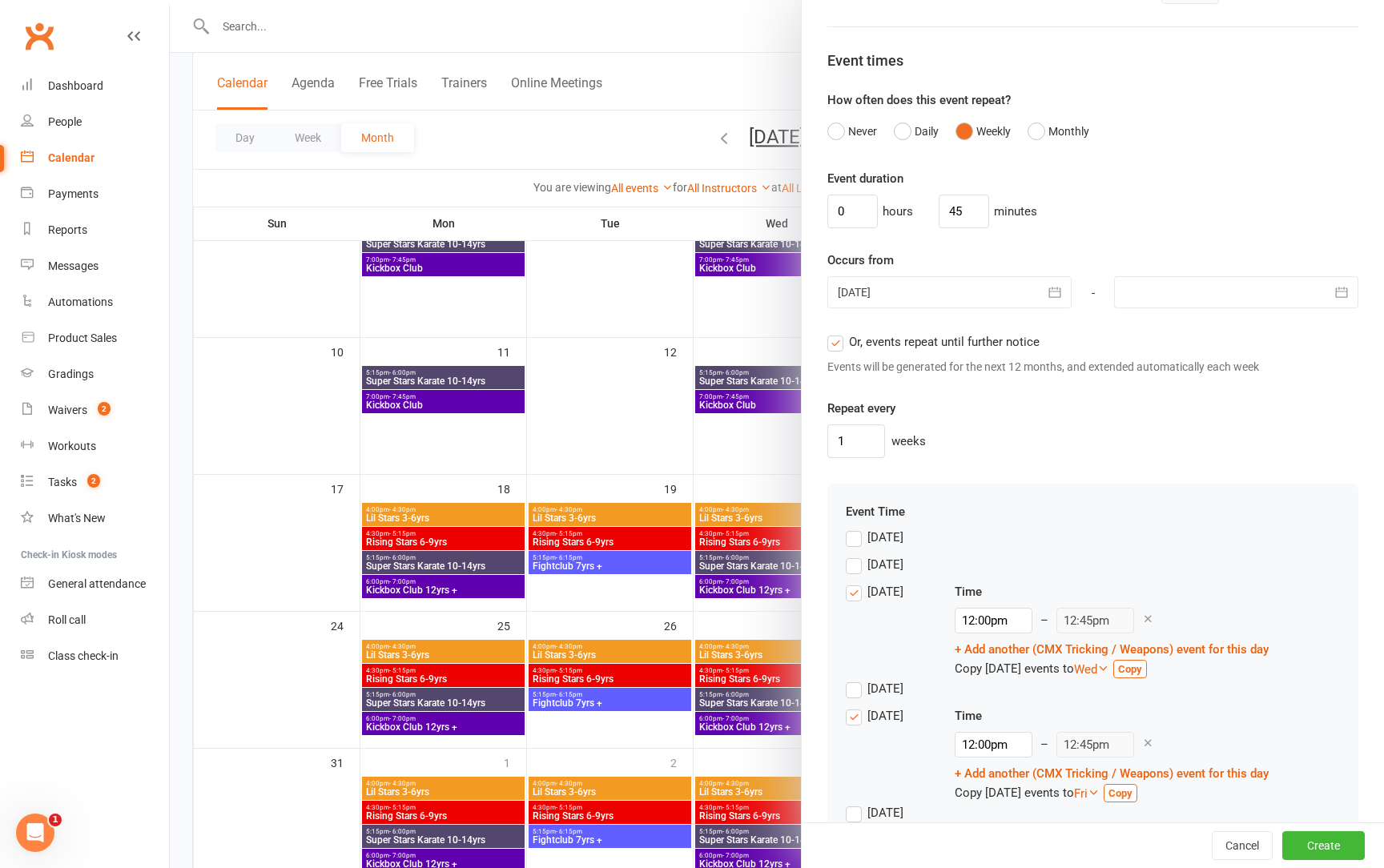
click at [847, 716] on label "[DATE]" at bounding box center [874, 716] width 58 height 20
click at [847, 706] on input "[DATE]" at bounding box center [850, 706] width 11 height 0
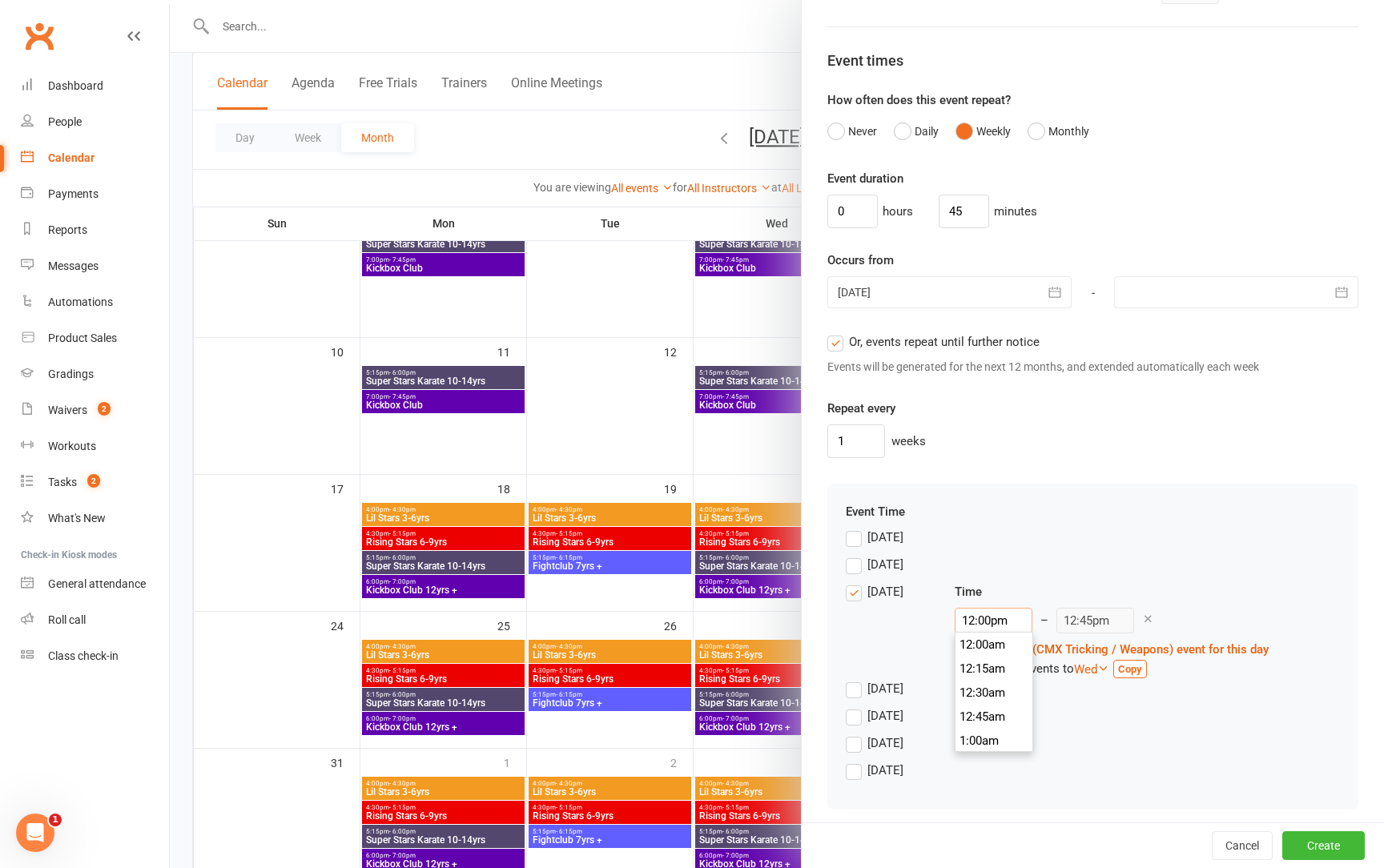
scroll to position [1129, 0]
click at [980, 608] on input "12:00pm" at bounding box center [994, 620] width 78 height 25
type input "6"
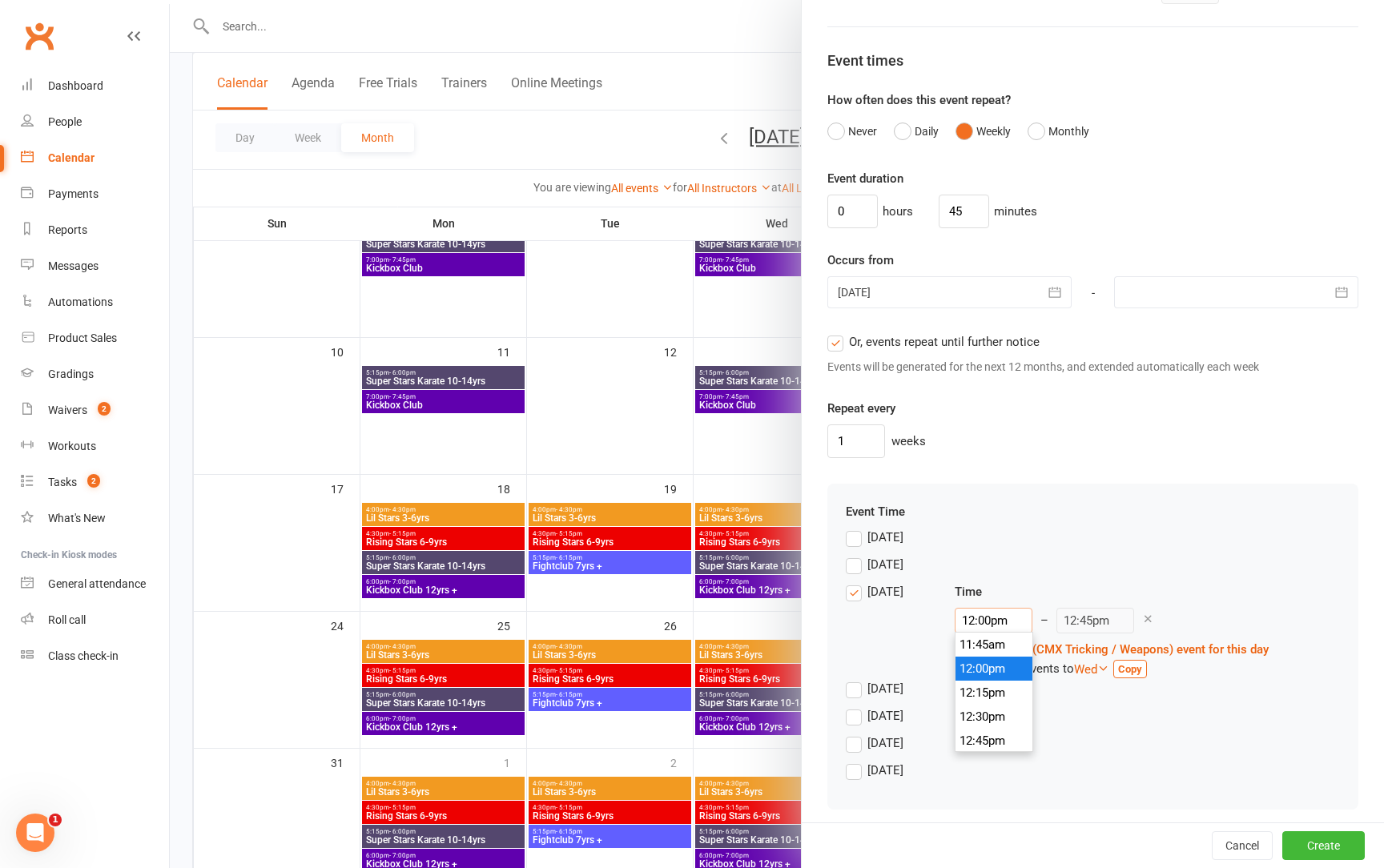
type input "6:45am"
type input "6:1"
type input "12:45pm"
type input "6:15"
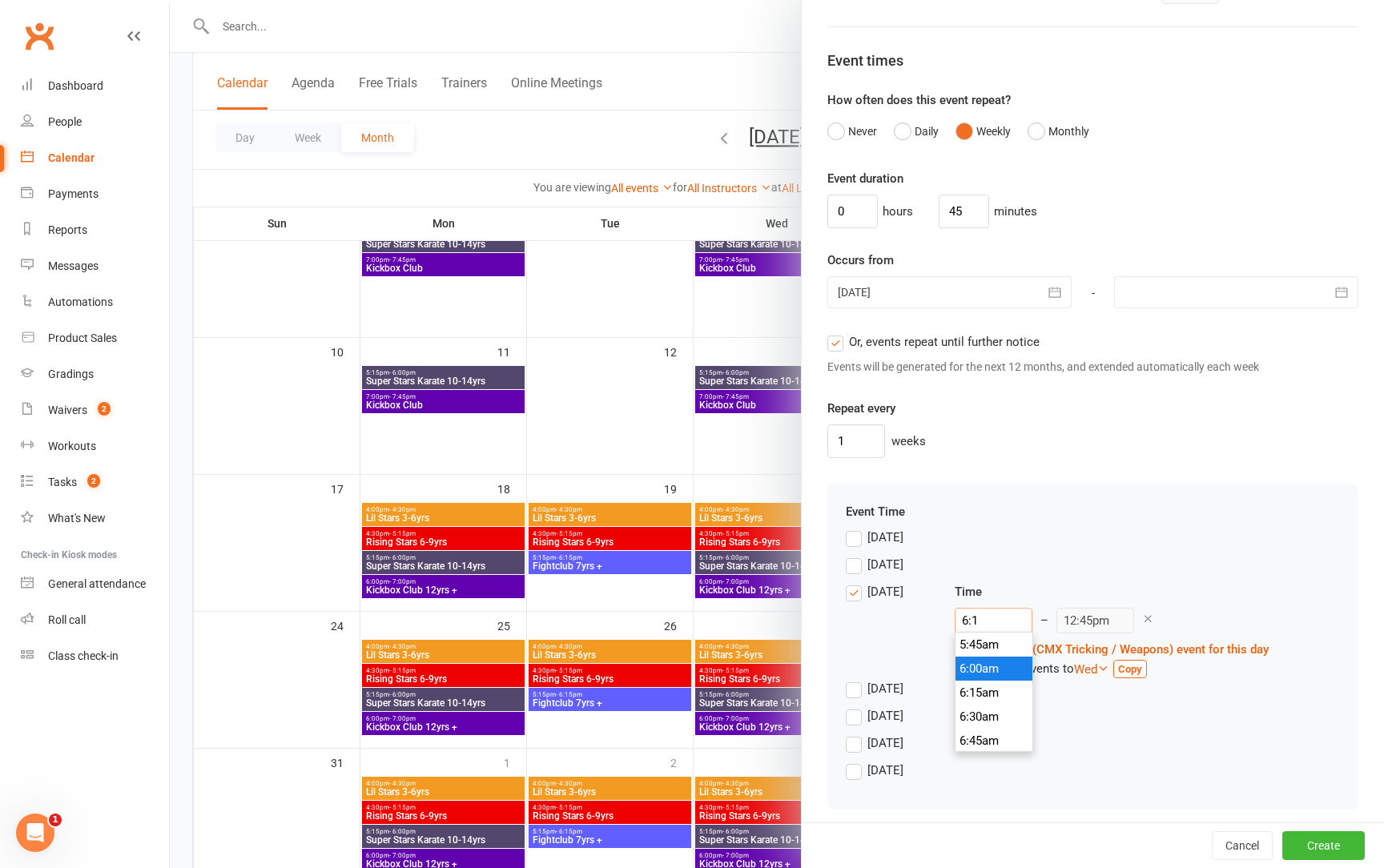
type input "7:00am"
type input "6:15p"
type input "7:00pm"
type input "6:15pm"
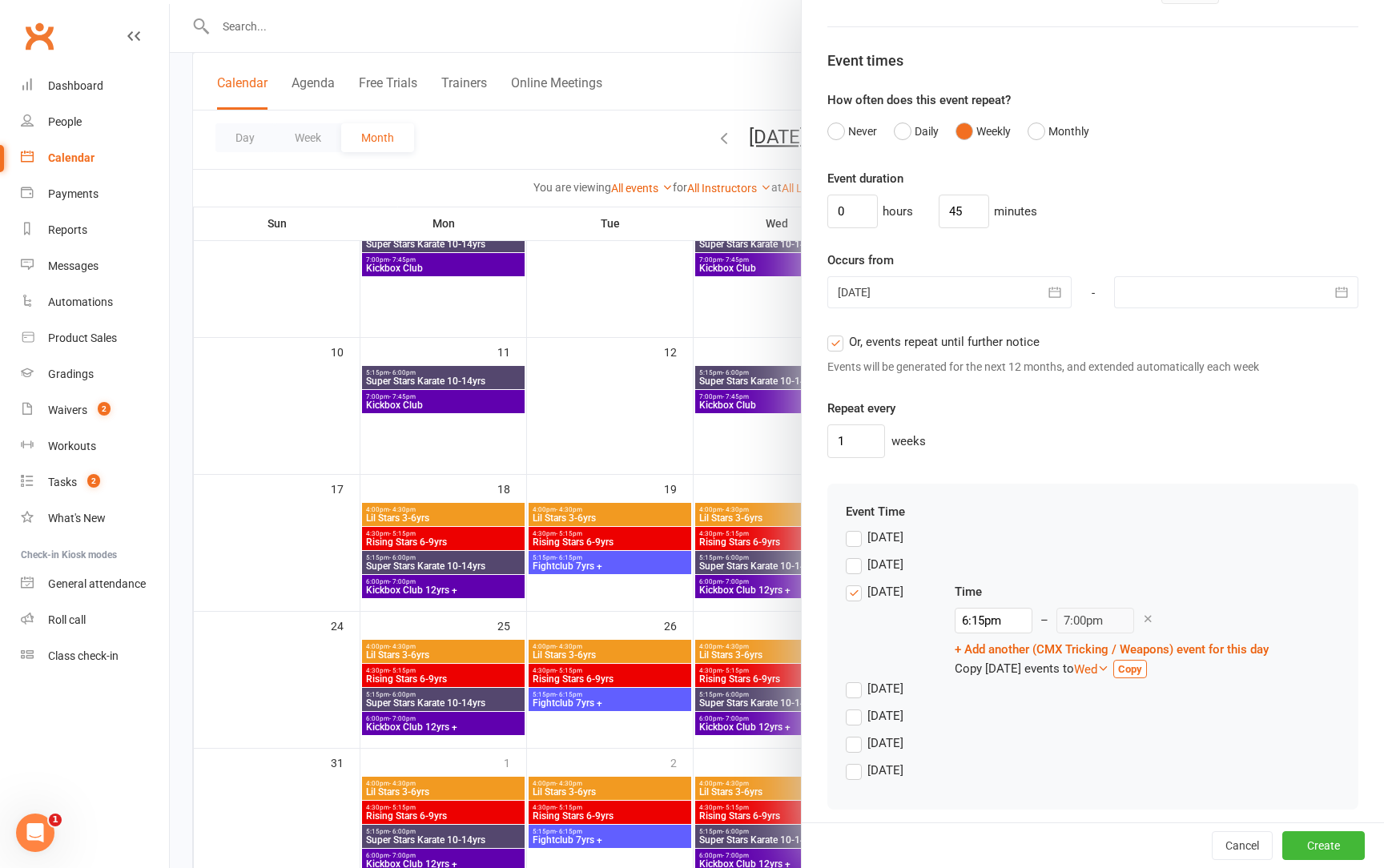
click at [1024, 550] on div "[DATE]" at bounding box center [1092, 541] width 494 height 27
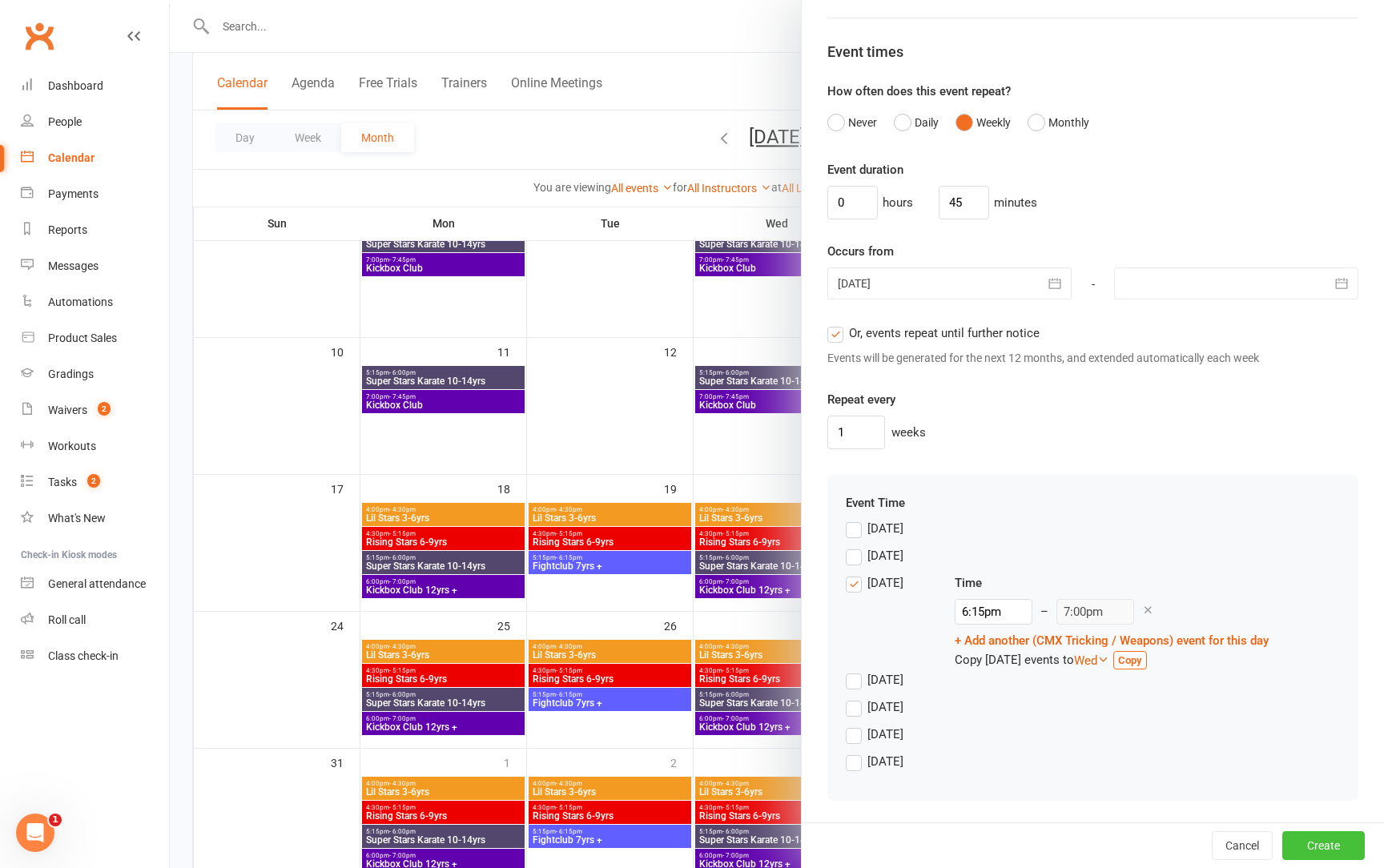
scroll to position [946, 0]
click at [1336, 849] on button "Create" at bounding box center [1324, 846] width 83 height 29
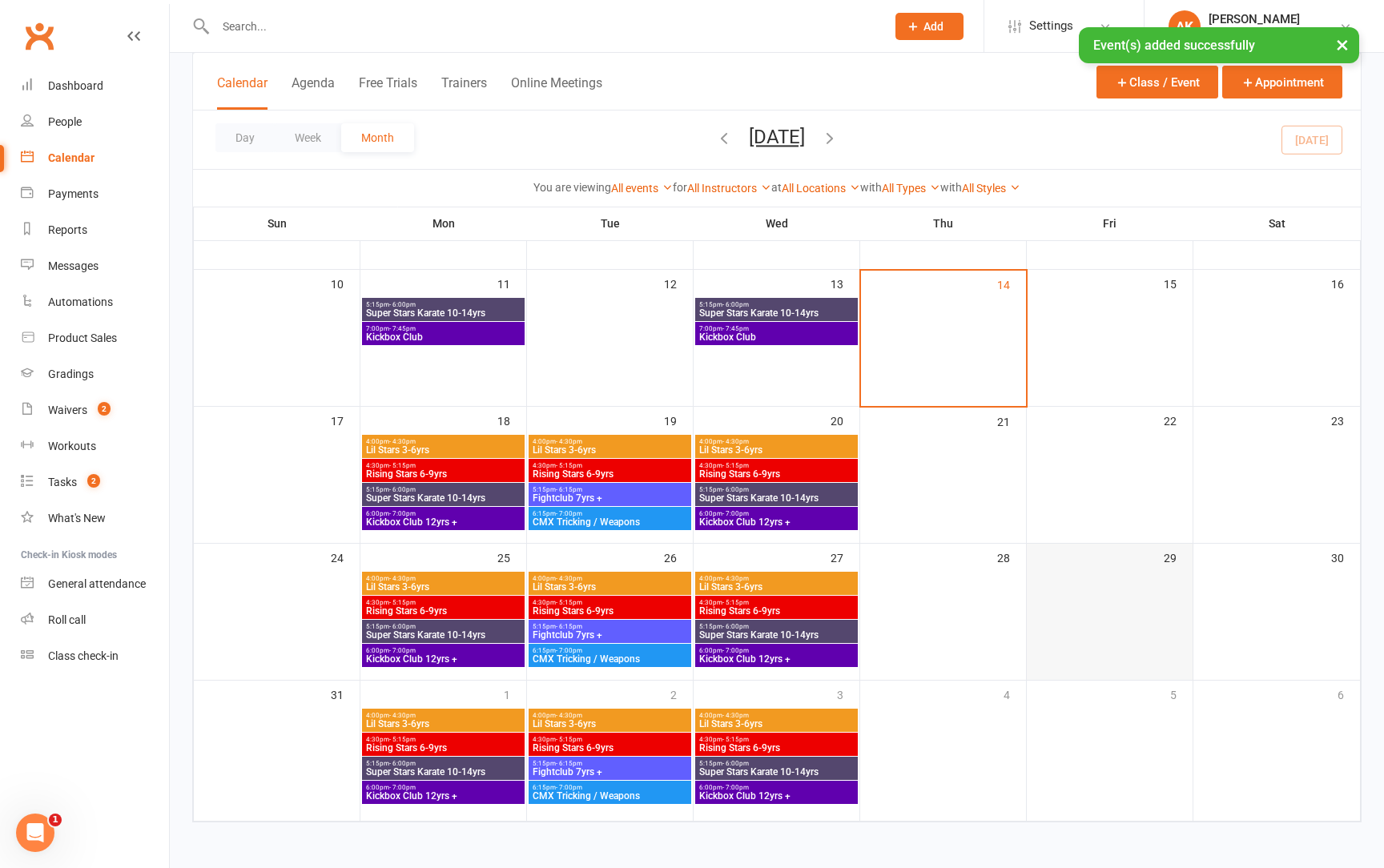
scroll to position [358, 0]
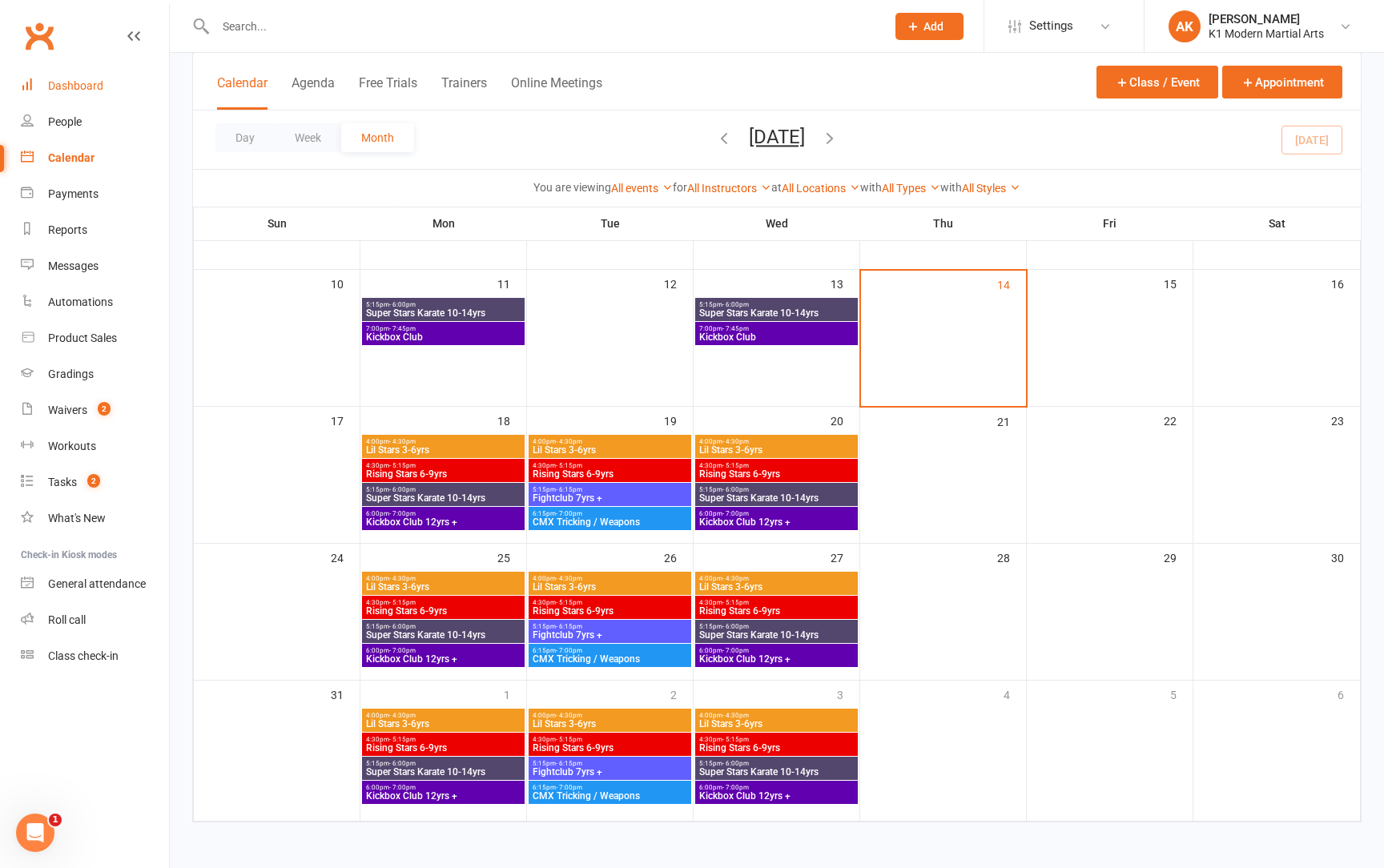
click at [63, 82] on div "Dashboard" at bounding box center [75, 85] width 56 height 13
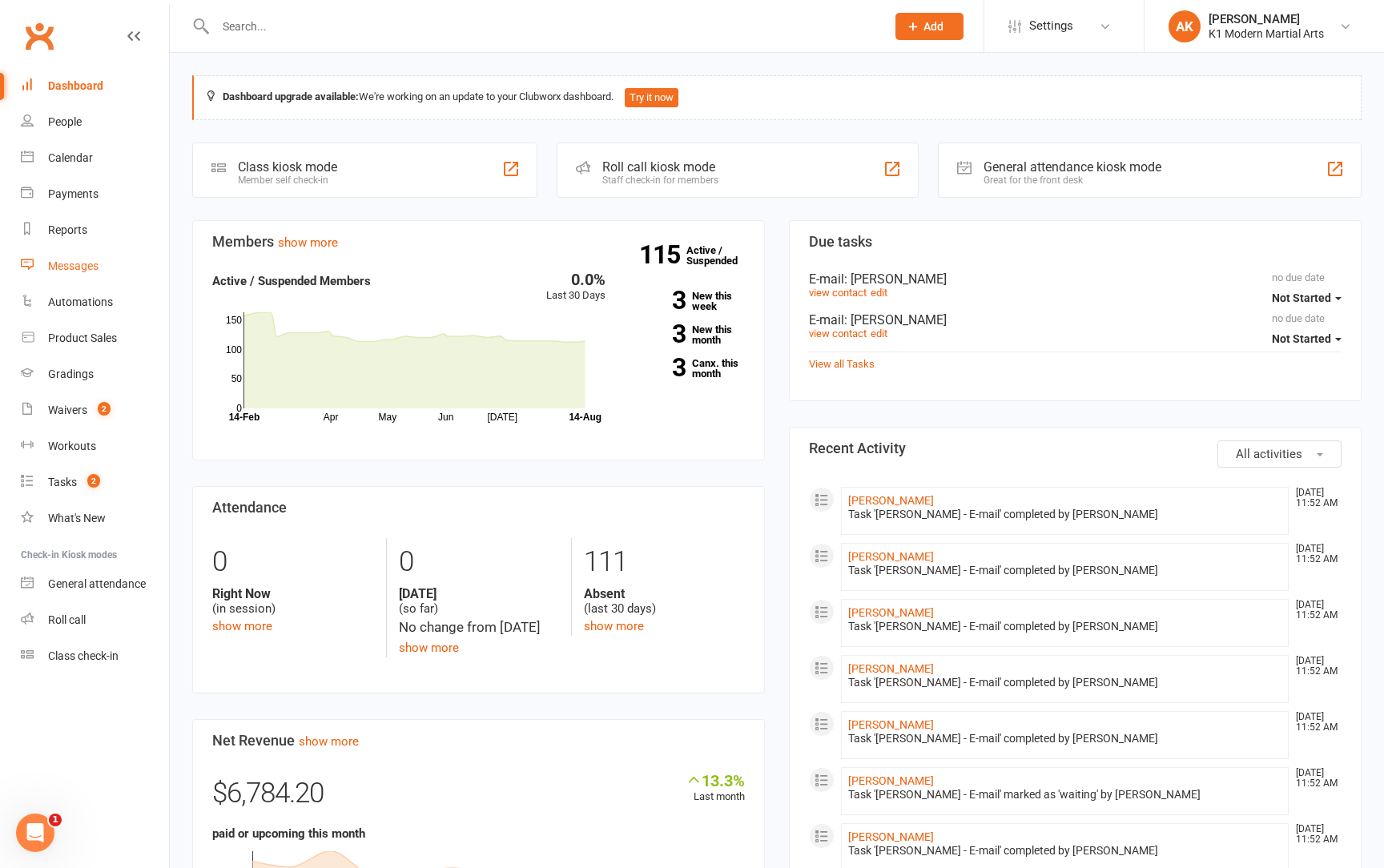
click at [58, 261] on div "Messages" at bounding box center [73, 265] width 51 height 13
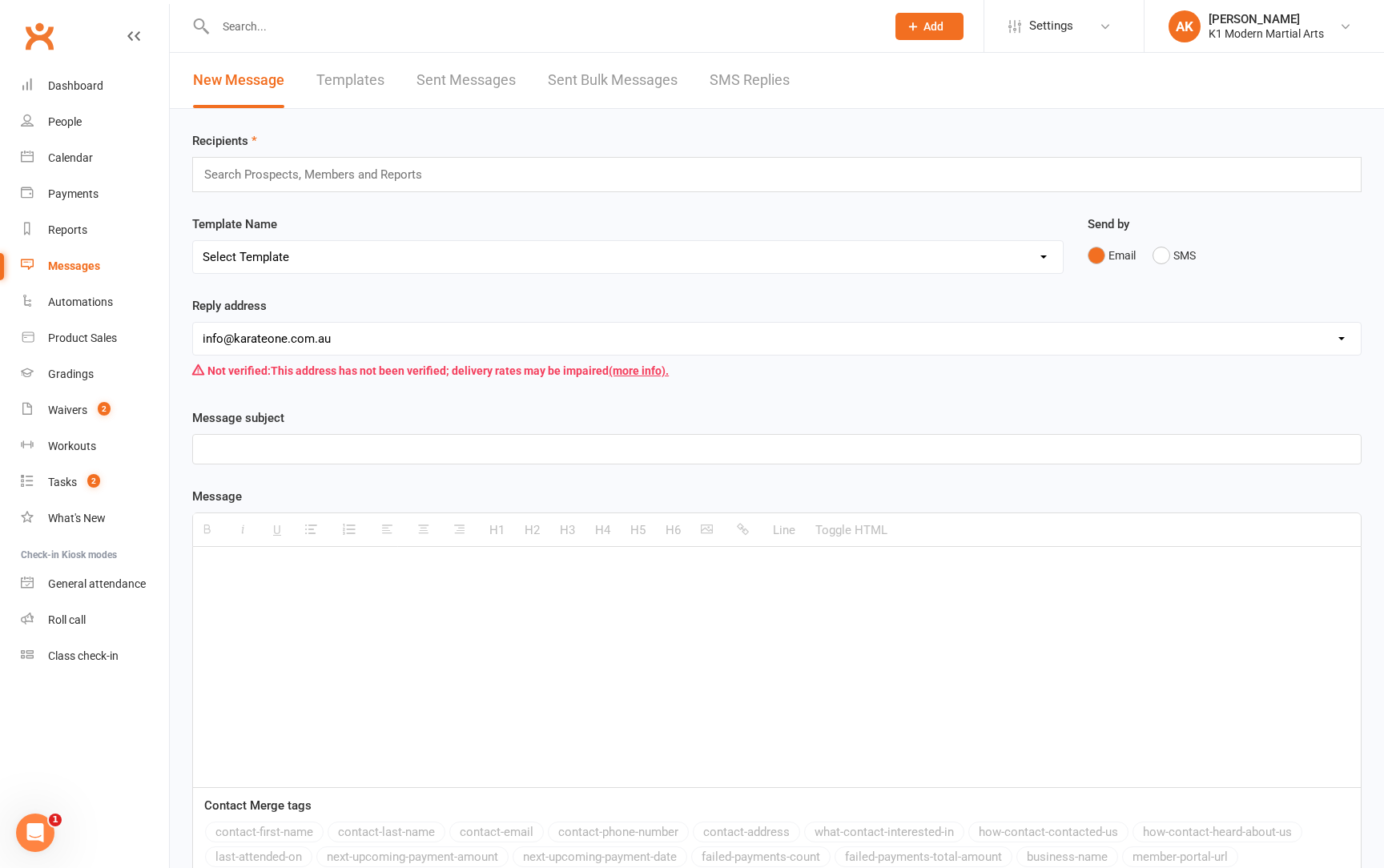
click at [305, 180] on input "text" at bounding box center [320, 174] width 235 height 20
type input "a"
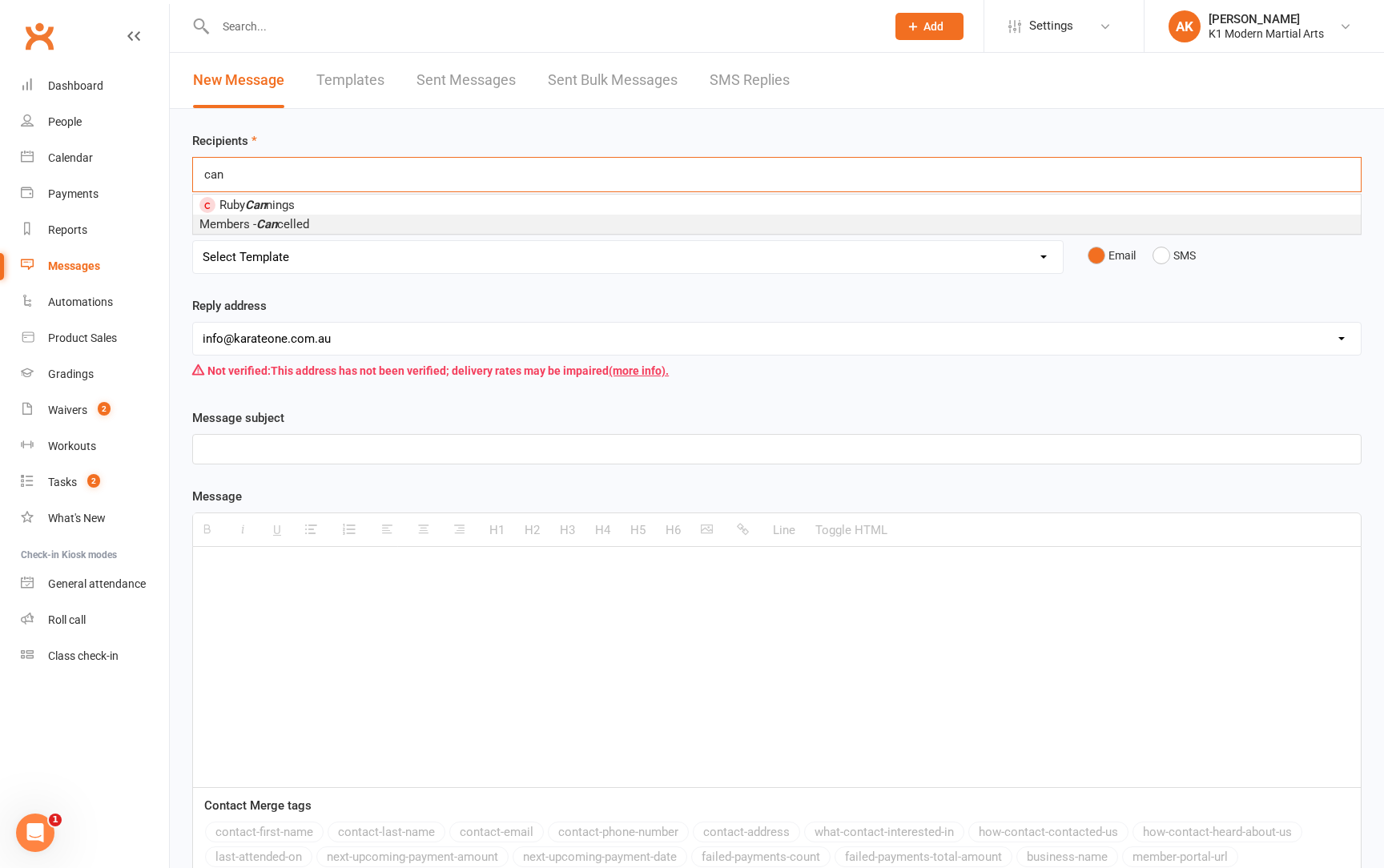
type input "can"
click at [346, 221] on li "Members - Can celled" at bounding box center [776, 224] width 1167 height 20
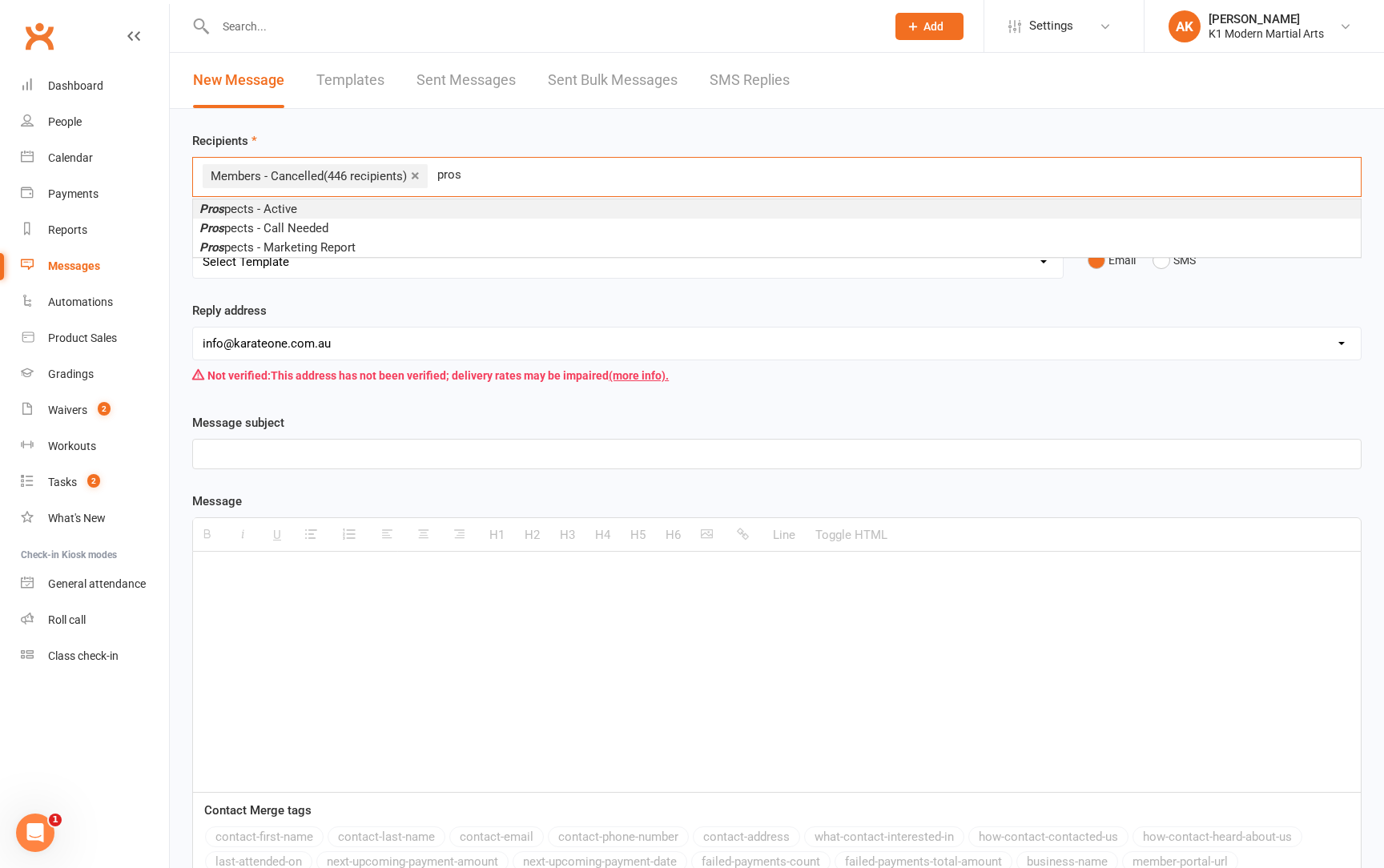
type input "pros"
click at [253, 213] on span "Pros pects - Active" at bounding box center [248, 209] width 98 height 15
